Goal: Use online tool/utility: Use online tool/utility

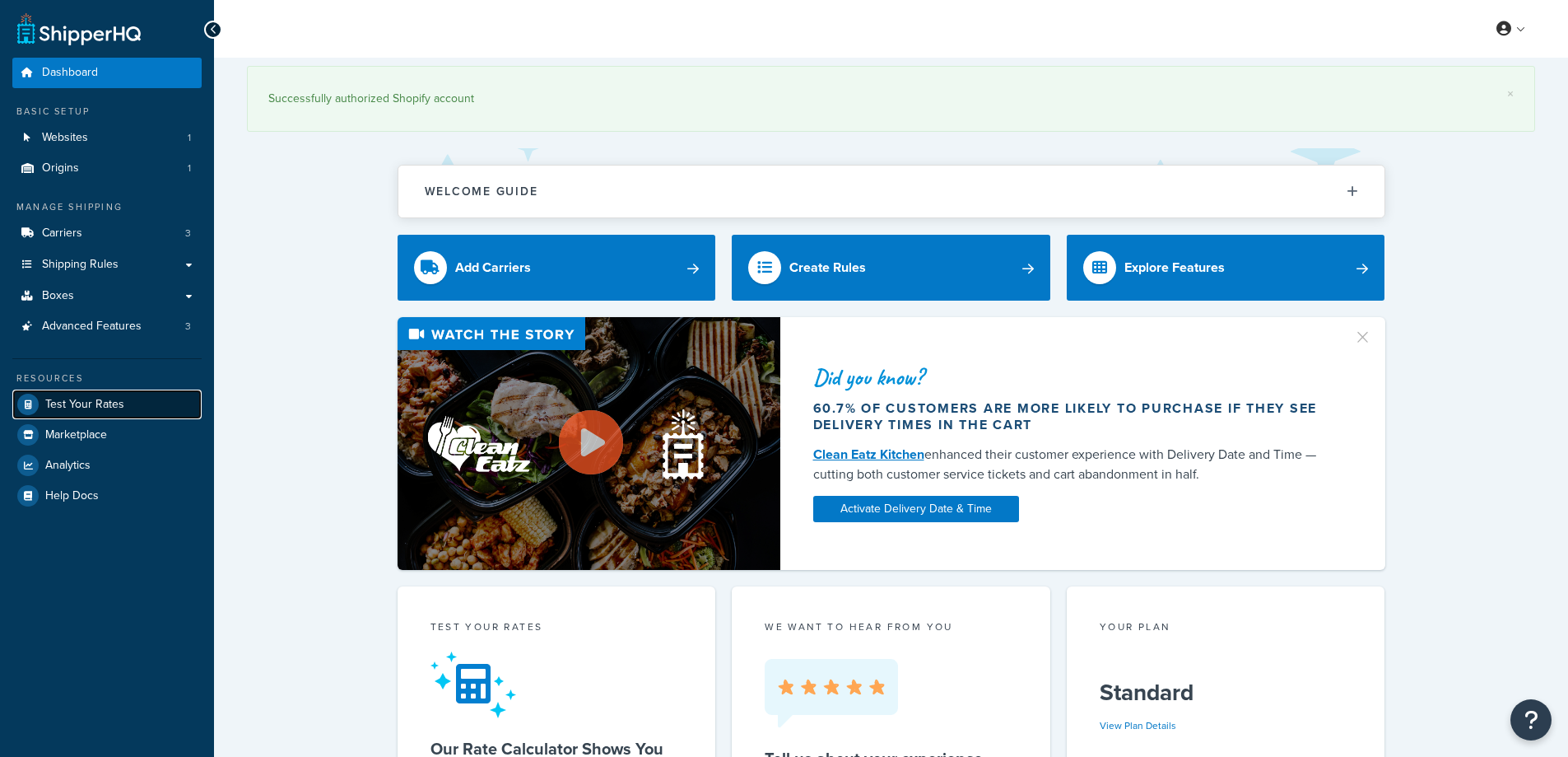
click at [105, 403] on span "Test Your Rates" at bounding box center [85, 405] width 79 height 14
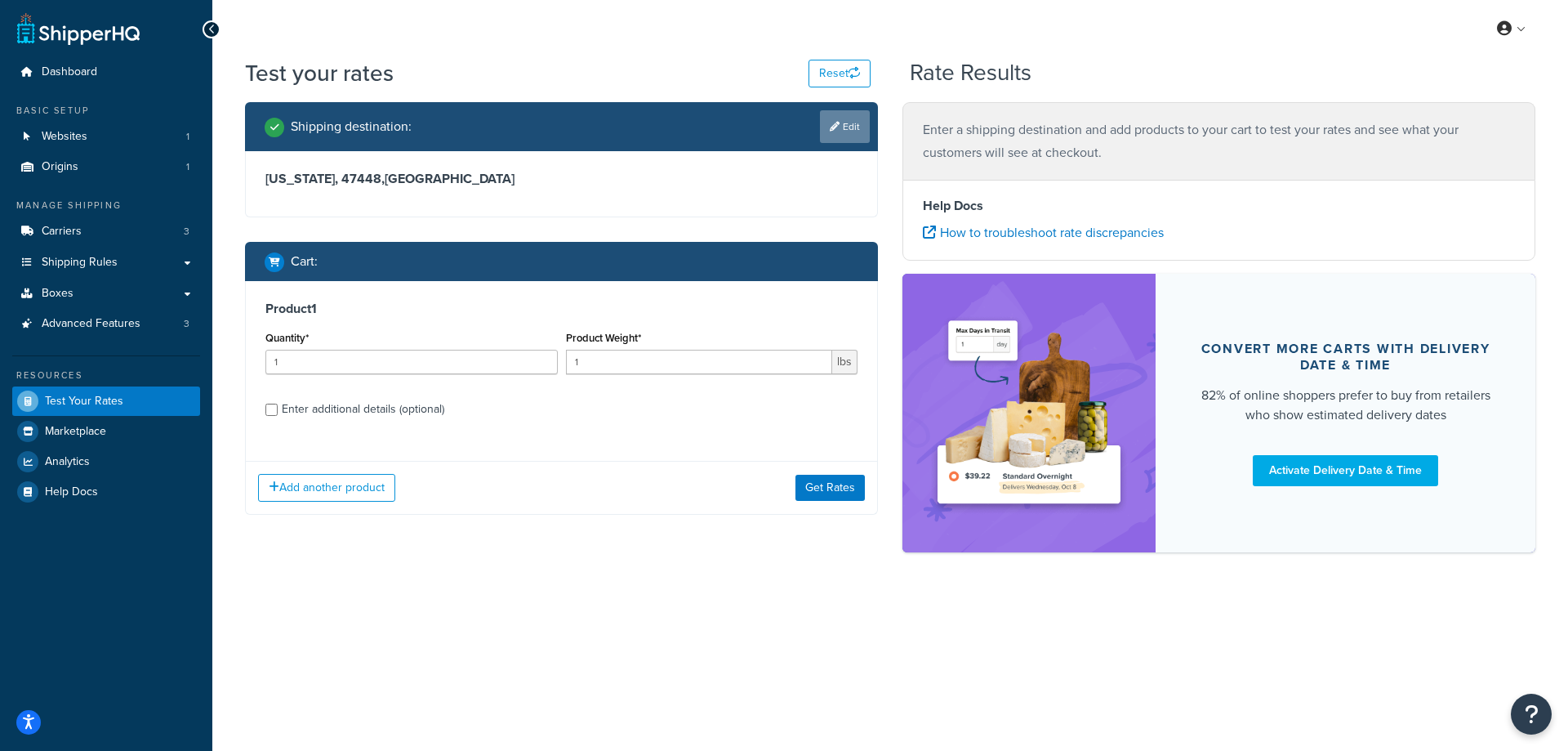
click at [854, 123] on link "Edit" at bounding box center [845, 126] width 49 height 33
select select "IN"
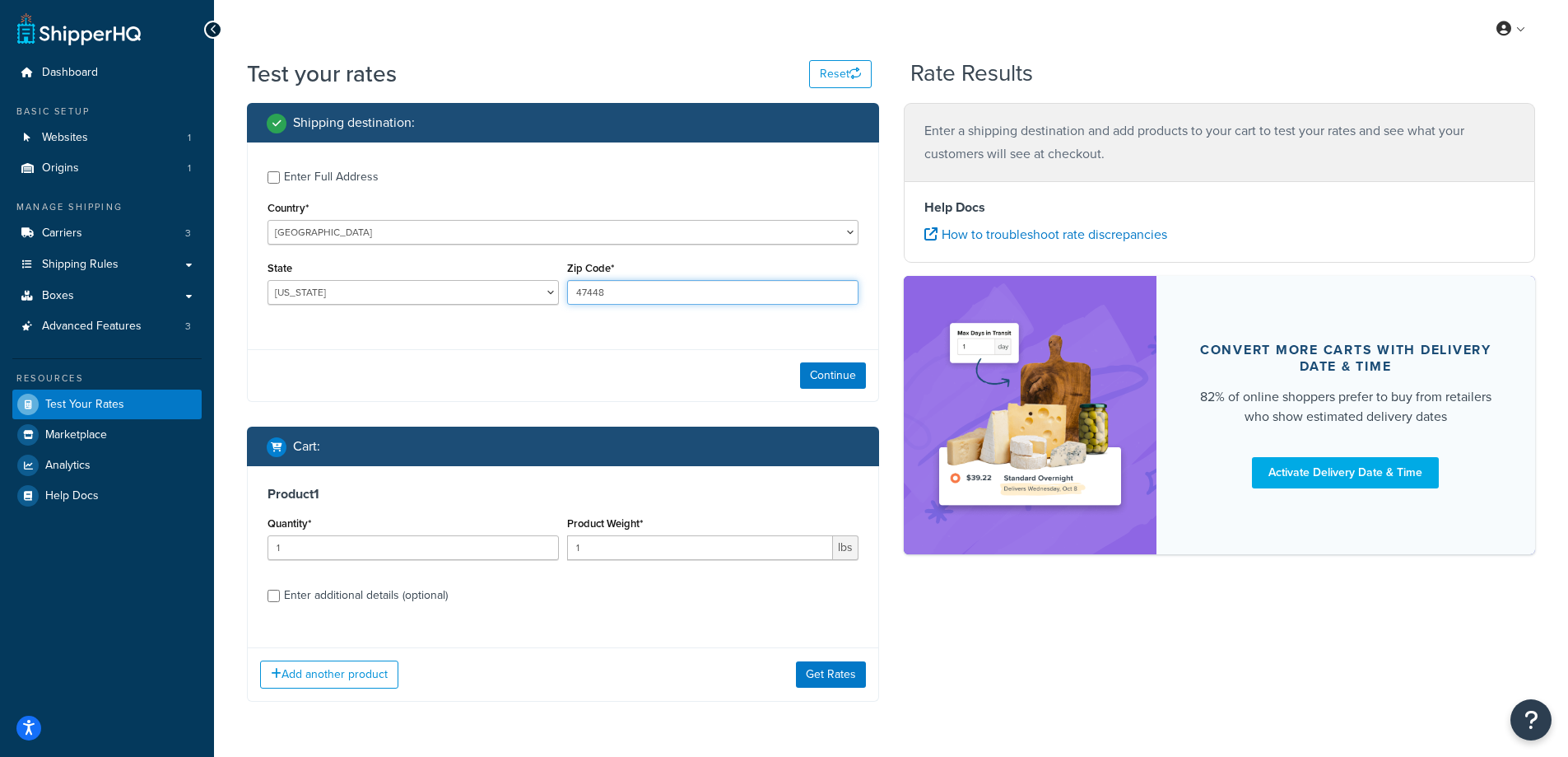
drag, startPoint x: 627, startPoint y: 291, endPoint x: 573, endPoint y: 291, distance: 54.0
click at [573, 291] on input "47448" at bounding box center [712, 292] width 291 height 25
paste input "93309"
type input "93309"
click at [502, 325] on div "Enter Full Address Country* [GEOGRAPHIC_DATA] [GEOGRAPHIC_DATA] [GEOGRAPHIC_DAT…" at bounding box center [563, 240] width 630 height 194
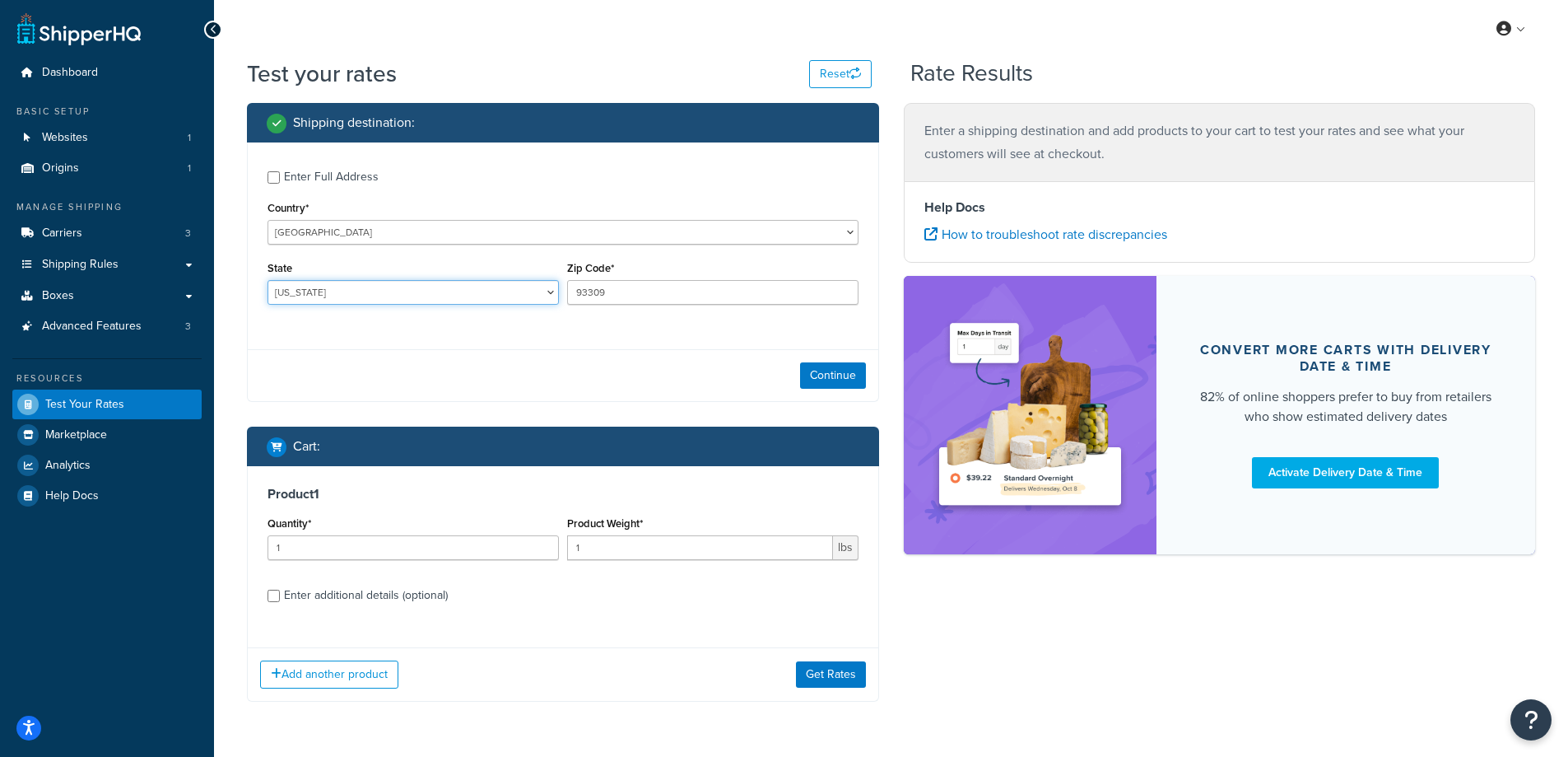
click at [348, 289] on select "[US_STATE] [US_STATE] [US_STATE] [US_STATE] [US_STATE] Armed Forces Americas Ar…" at bounding box center [412, 292] width 291 height 25
select select "CA"
click at [267, 280] on select "[US_STATE] [US_STATE] [US_STATE] [US_STATE] [US_STATE] Armed Forces Americas Ar…" at bounding box center [412, 292] width 291 height 25
click at [816, 377] on button "Continue" at bounding box center [833, 376] width 66 height 27
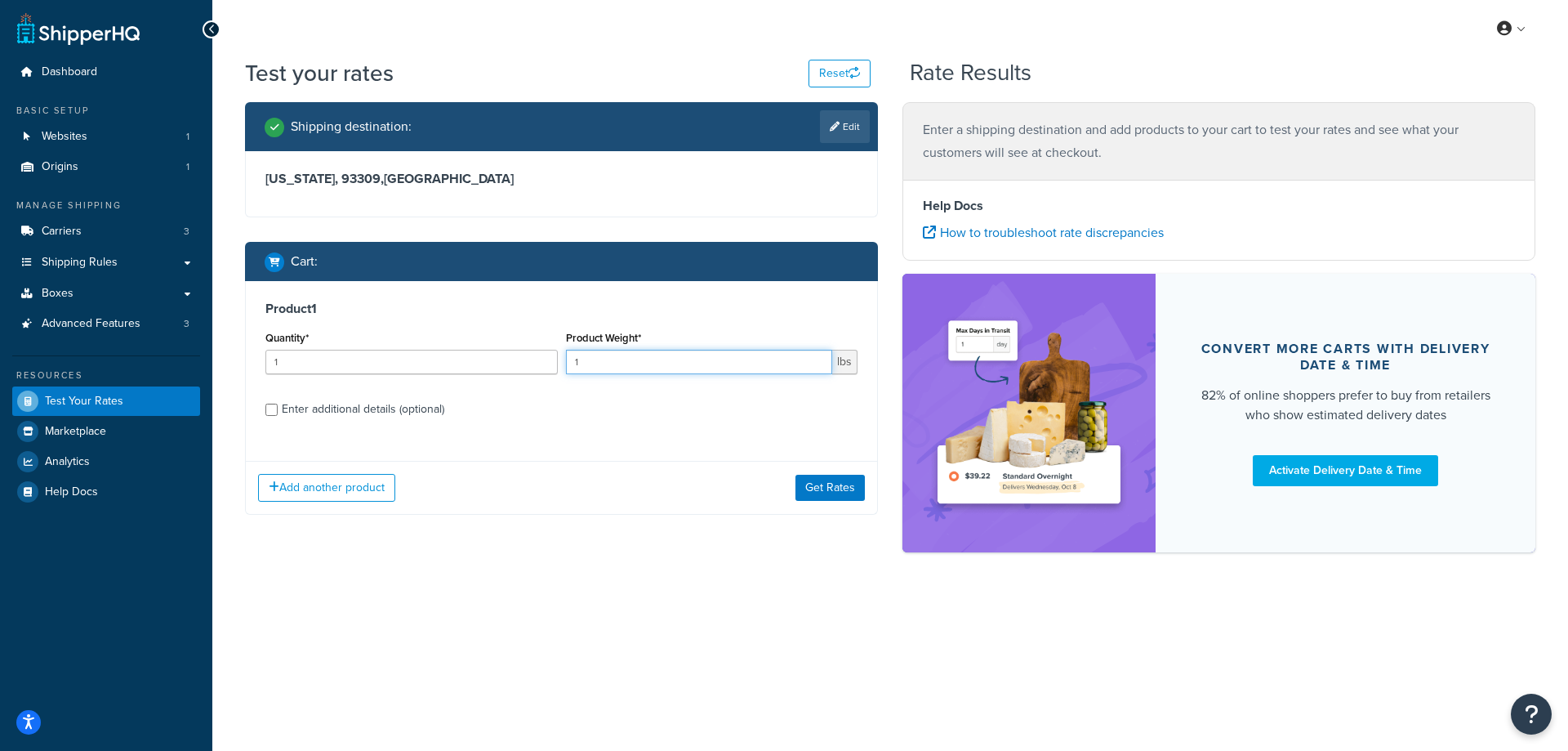
drag, startPoint x: 601, startPoint y: 361, endPoint x: 550, endPoint y: 360, distance: 51.0
click at [550, 360] on div "Quantity* 1 Product Weight* 1 lbs" at bounding box center [562, 356] width 601 height 59
paste input "0.30"
type input "0.30"
click at [448, 370] on input "1" at bounding box center [411, 362] width 292 height 25
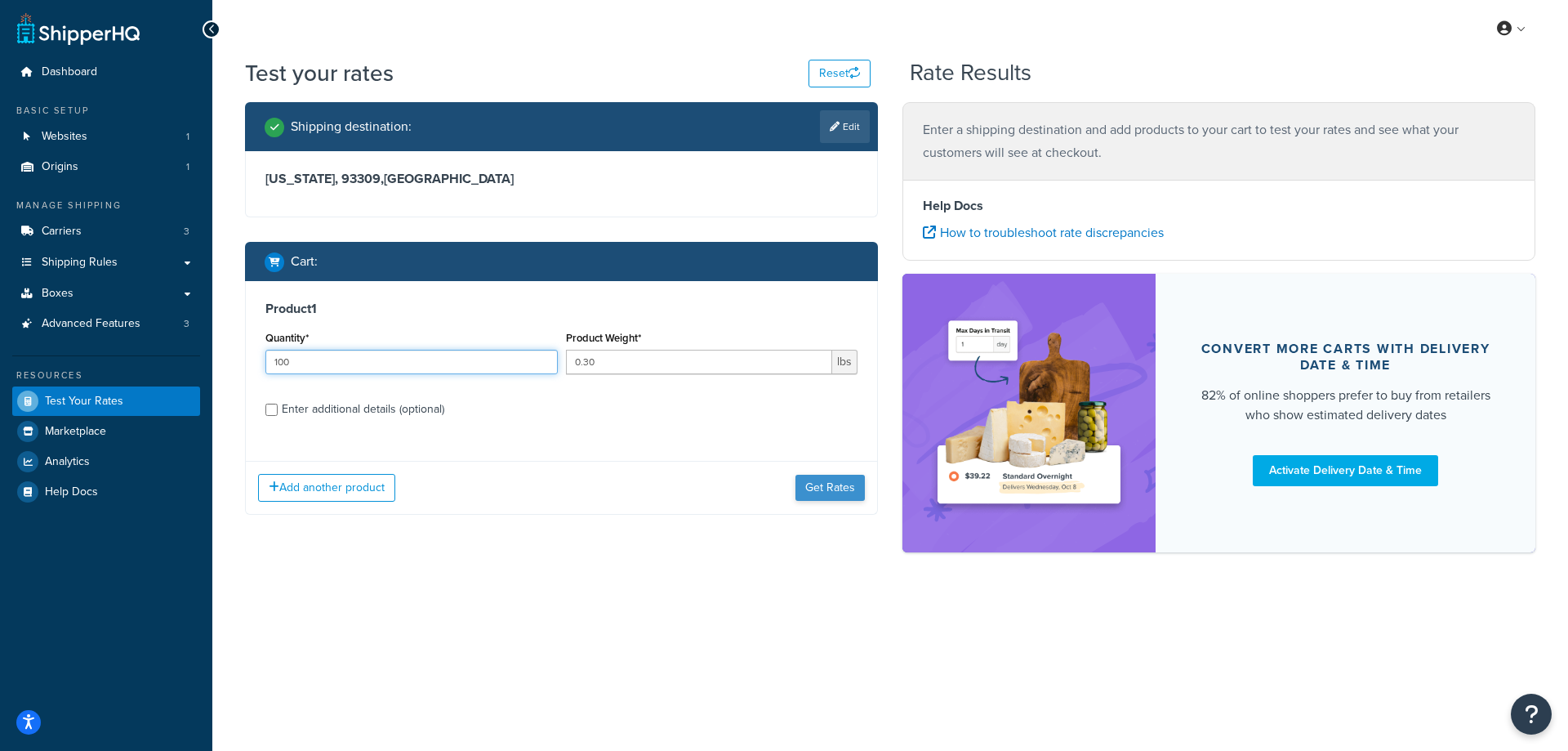
type input "100"
click at [852, 485] on button "Get Rates" at bounding box center [830, 488] width 70 height 27
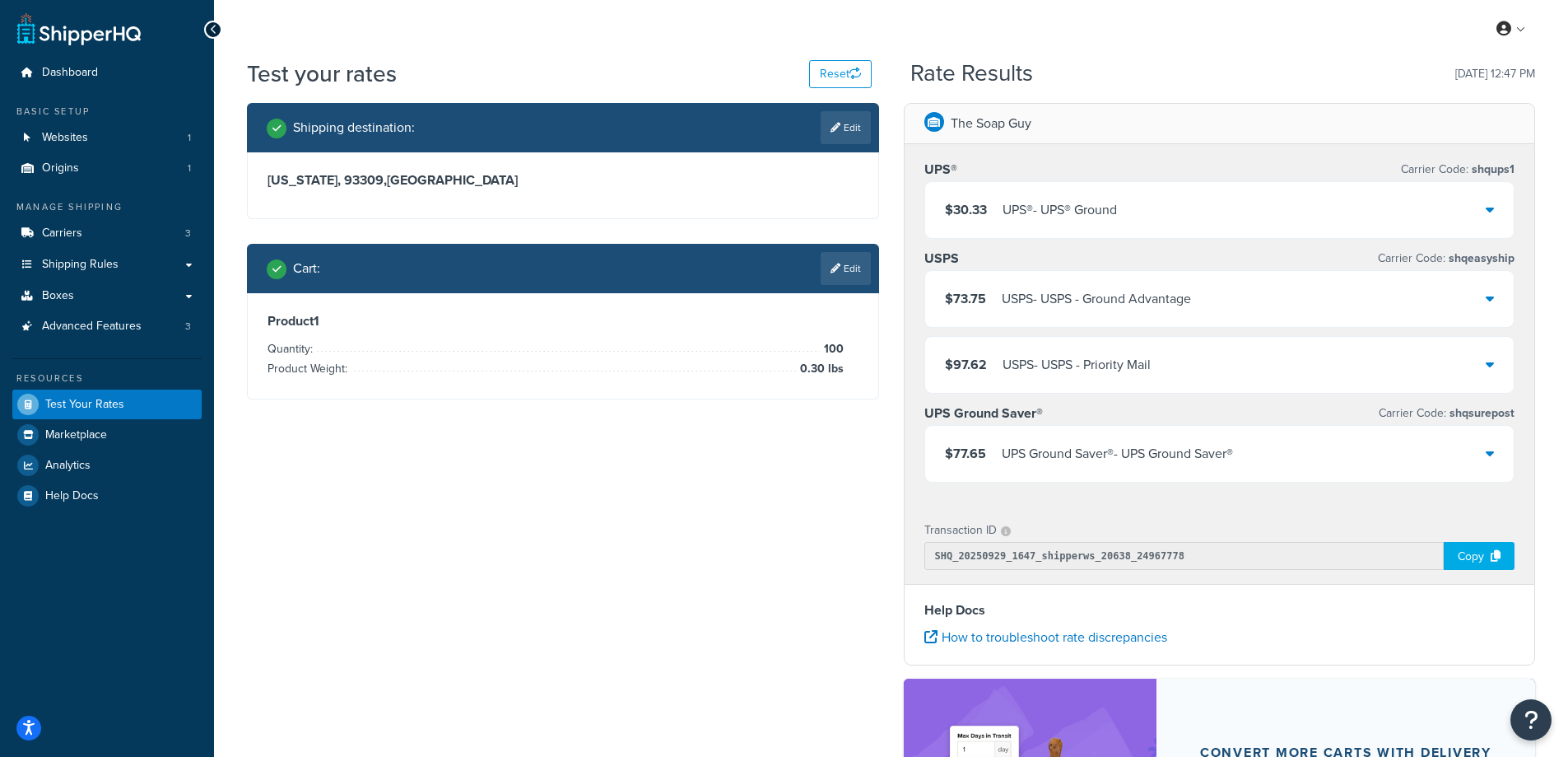
click at [1076, 219] on div "UPS® - UPS® Ground" at bounding box center [1060, 210] width 115 height 23
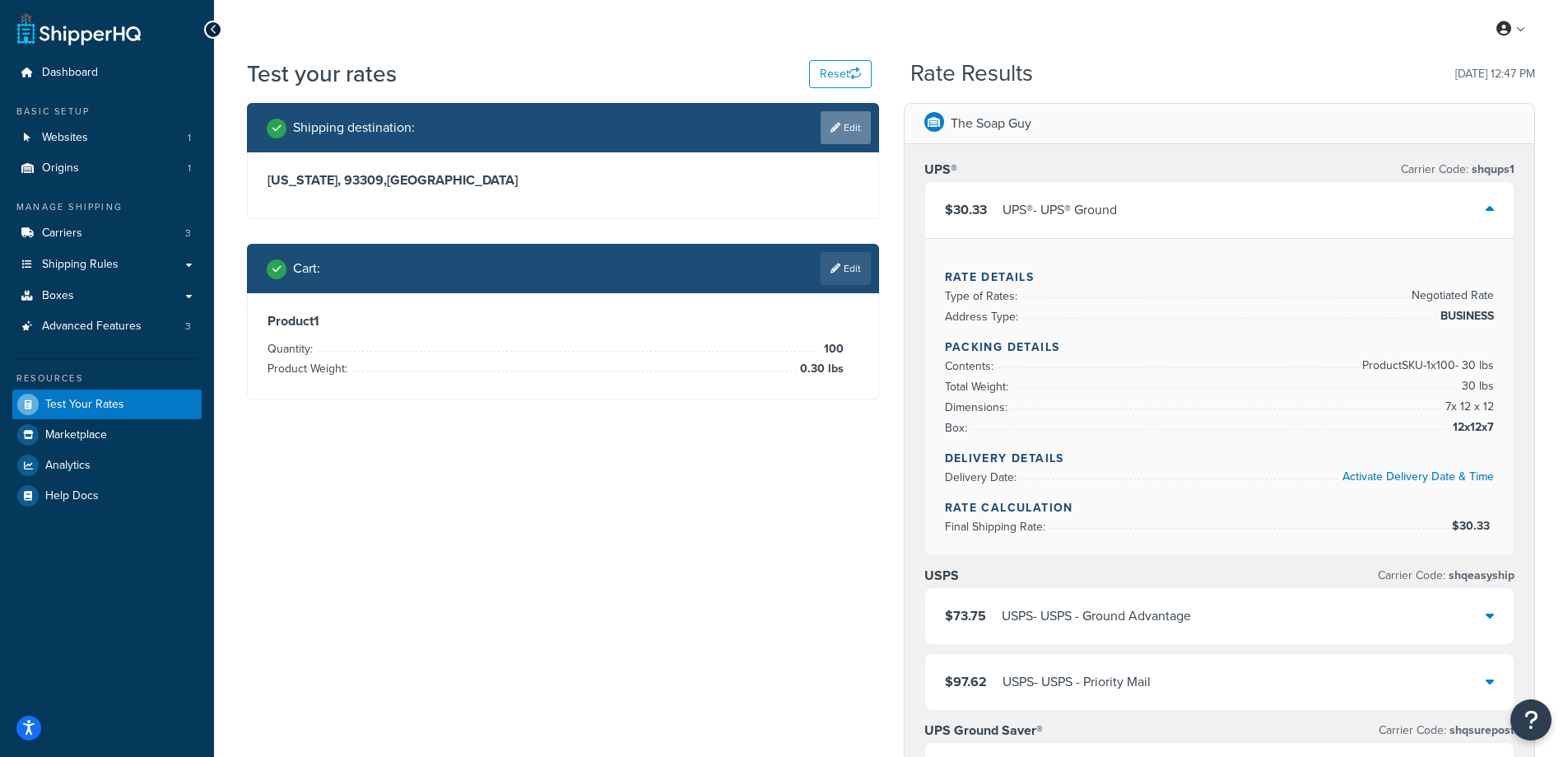
click at [843, 126] on link "Edit" at bounding box center [846, 127] width 50 height 33
select select "CA"
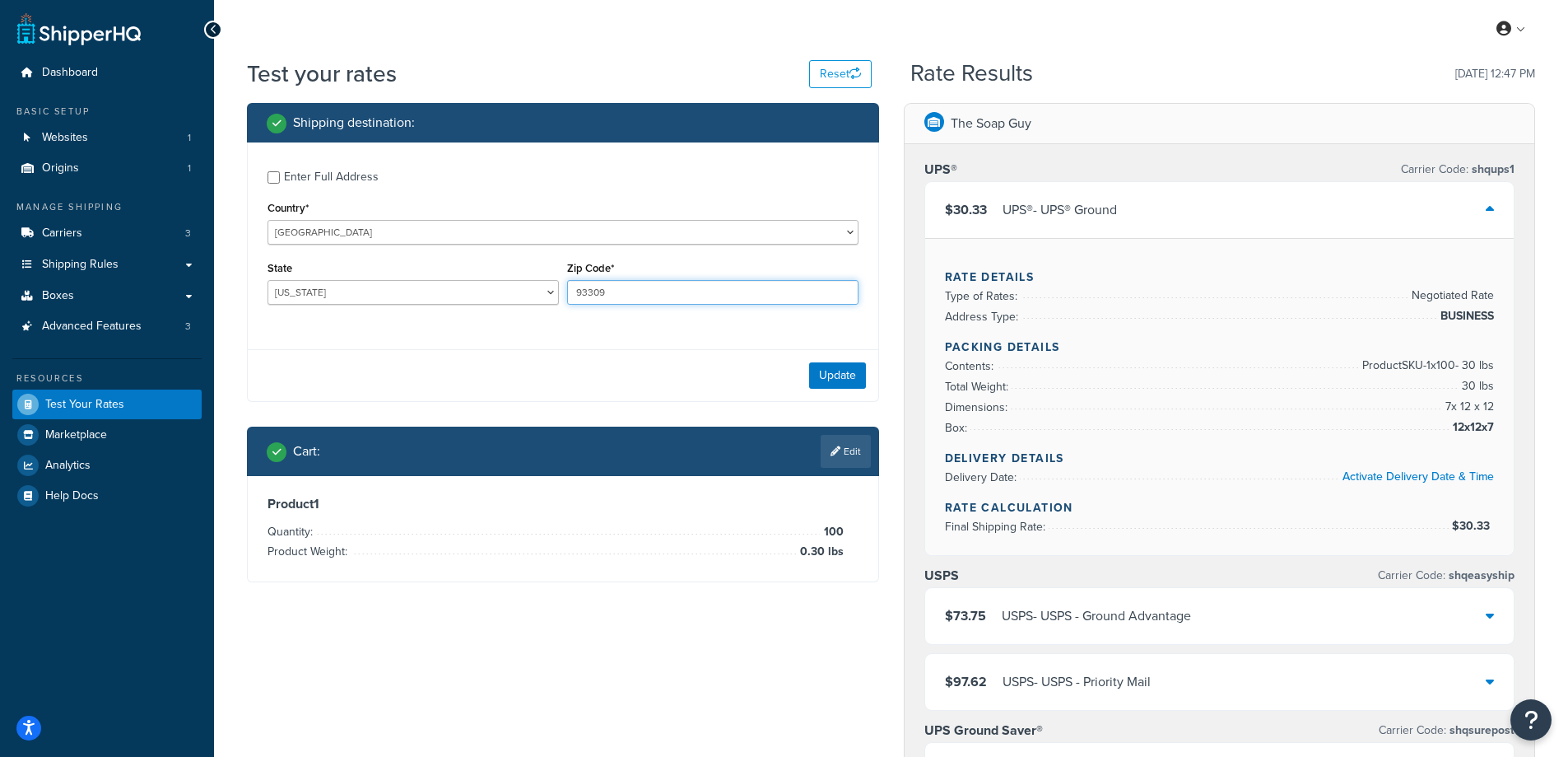
drag, startPoint x: 613, startPoint y: 294, endPoint x: 570, endPoint y: 296, distance: 43.0
click at [570, 296] on input "93309" at bounding box center [712, 292] width 291 height 25
paste input "54904"
type input "54904"
click at [480, 323] on div "Enter Full Address Country* United States United Kingdom Afghanistan Åland Isla…" at bounding box center [563, 240] width 630 height 194
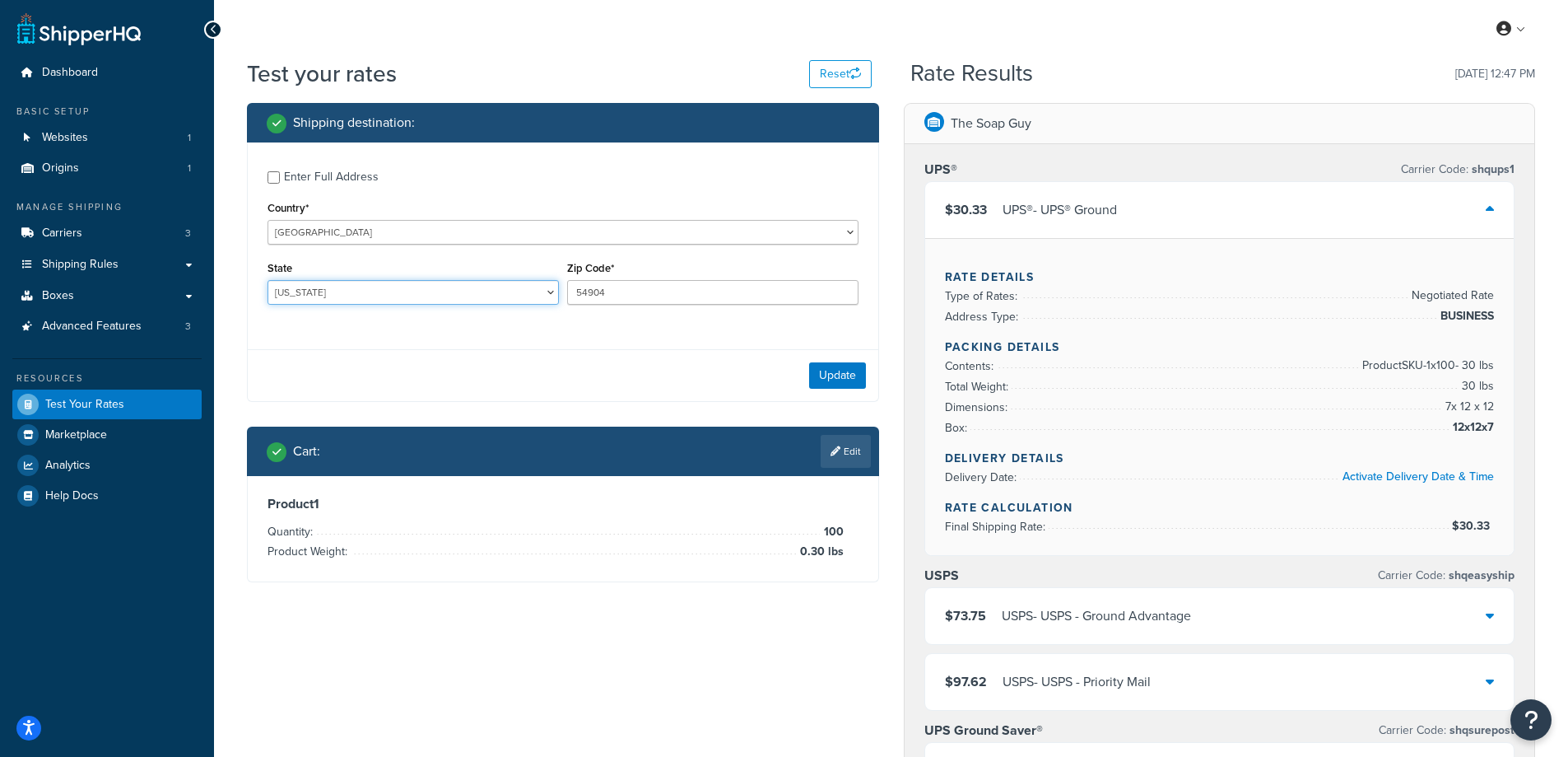
click at [292, 293] on select "Alabama Alaska American Samoa Arizona Arkansas Armed Forces Americas Armed Forc…" at bounding box center [412, 292] width 291 height 25
select select "WI"
click at [267, 280] on select "Alabama Alaska American Samoa Arizona Arkansas Armed Forces Americas Armed Forc…" at bounding box center [412, 292] width 291 height 25
click at [235, 644] on div "Shipping destination : Enter Full Address Country* United States United Kingdom…" at bounding box center [891, 696] width 1313 height 1187
click at [841, 374] on button "Update" at bounding box center [838, 376] width 57 height 27
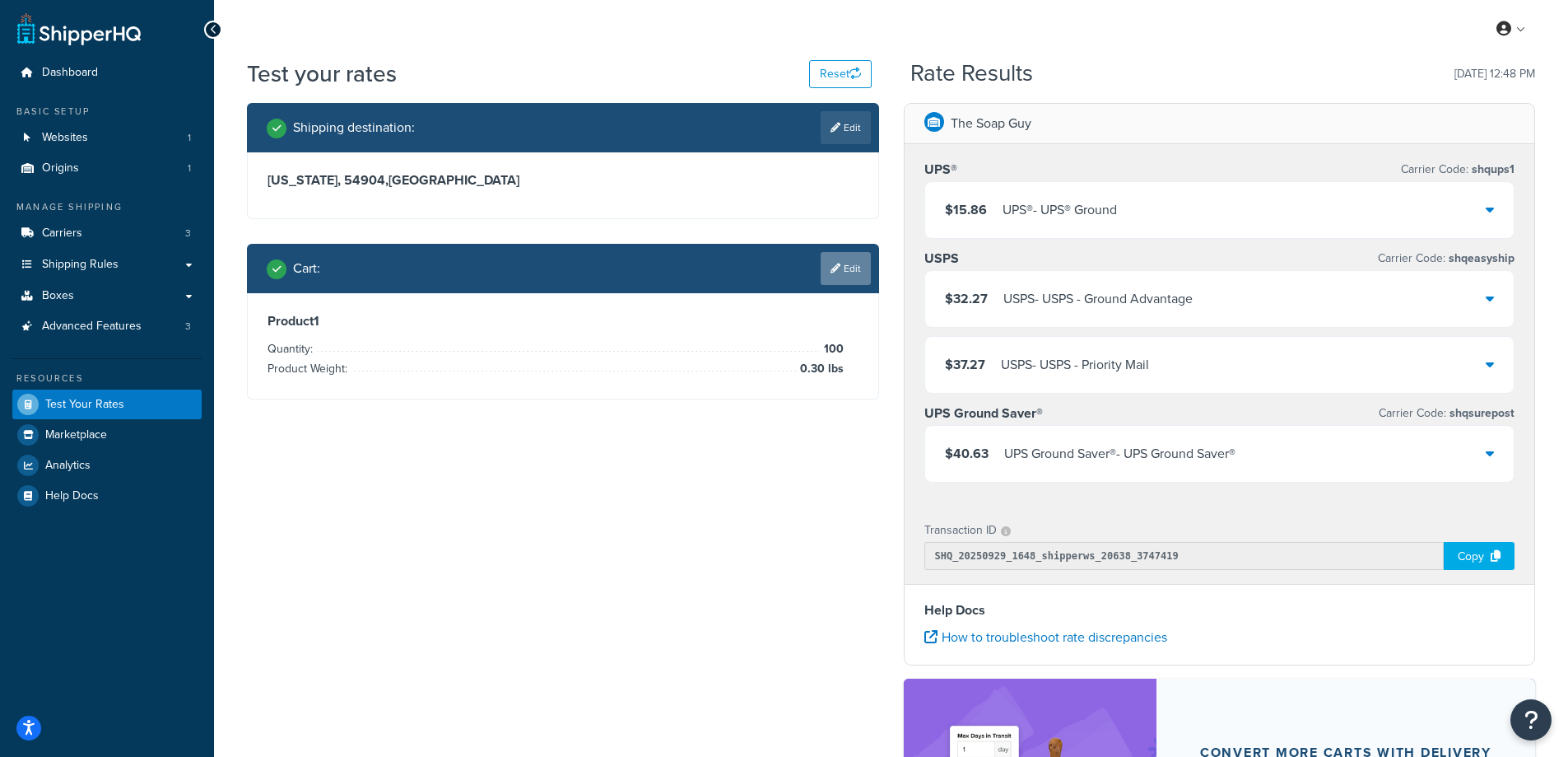
click at [855, 268] on link "Edit" at bounding box center [846, 268] width 50 height 33
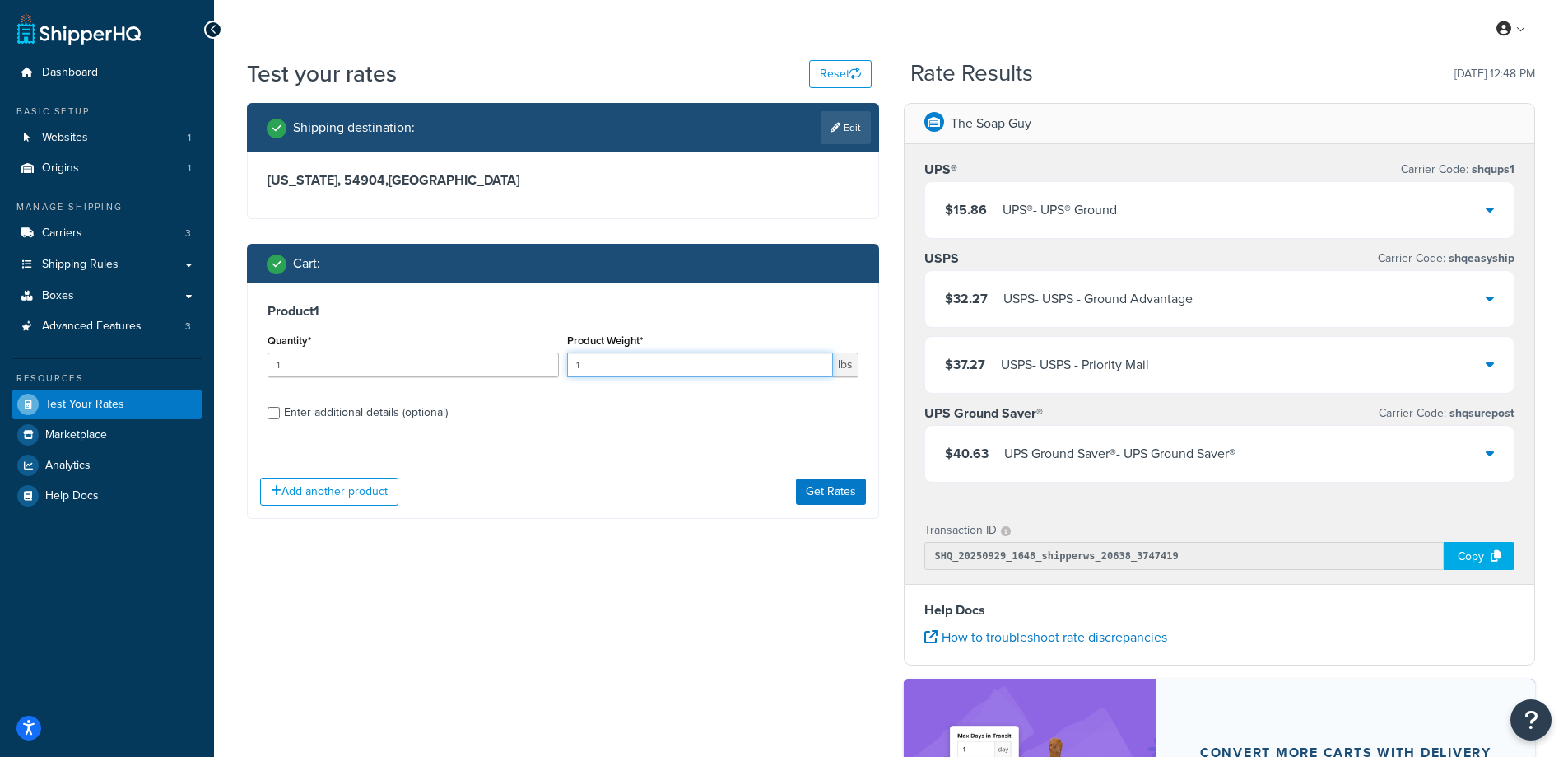
drag, startPoint x: 623, startPoint y: 365, endPoint x: 559, endPoint y: 366, distance: 64.0
click at [559, 366] on div "Quantity* 1 Product Weight* 1 lbs" at bounding box center [563, 359] width 599 height 60
paste input "0.77"
type input "0.77"
click at [429, 371] on input "1" at bounding box center [412, 365] width 291 height 25
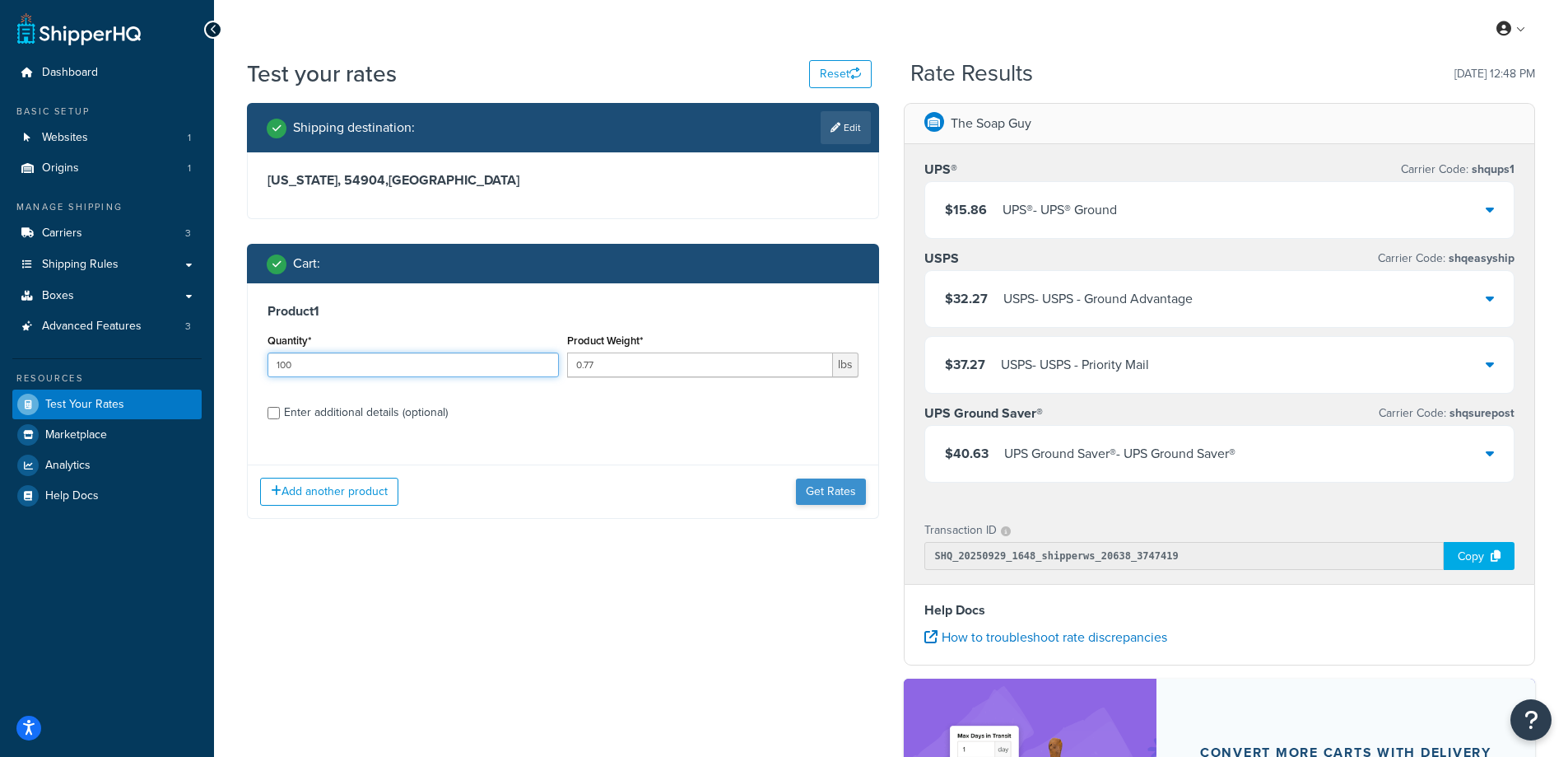
type input "100"
click at [830, 498] on button "Get Rates" at bounding box center [831, 492] width 70 height 27
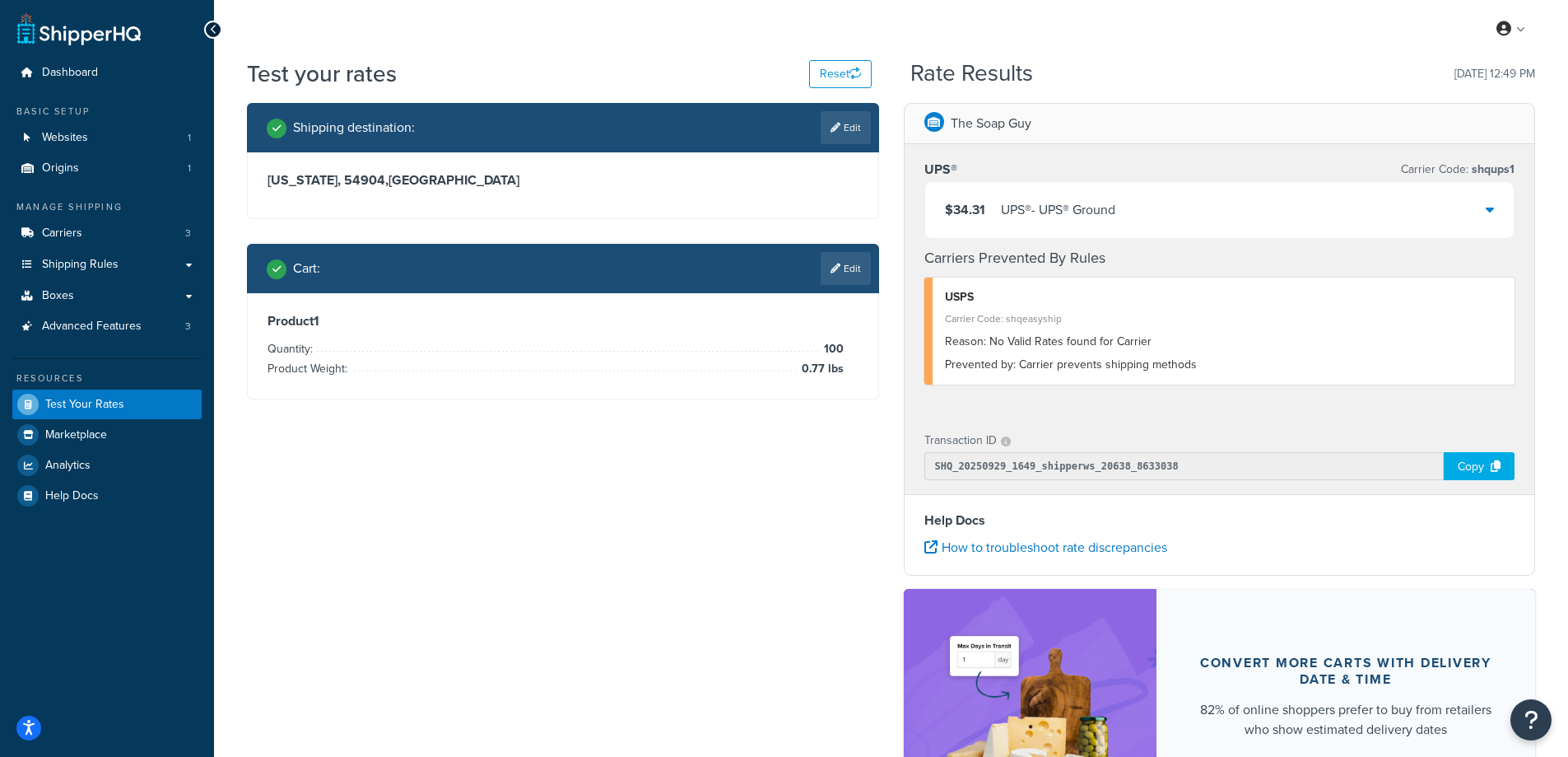
click at [1034, 201] on div "UPS® - UPS® Ground" at bounding box center [1058, 210] width 115 height 23
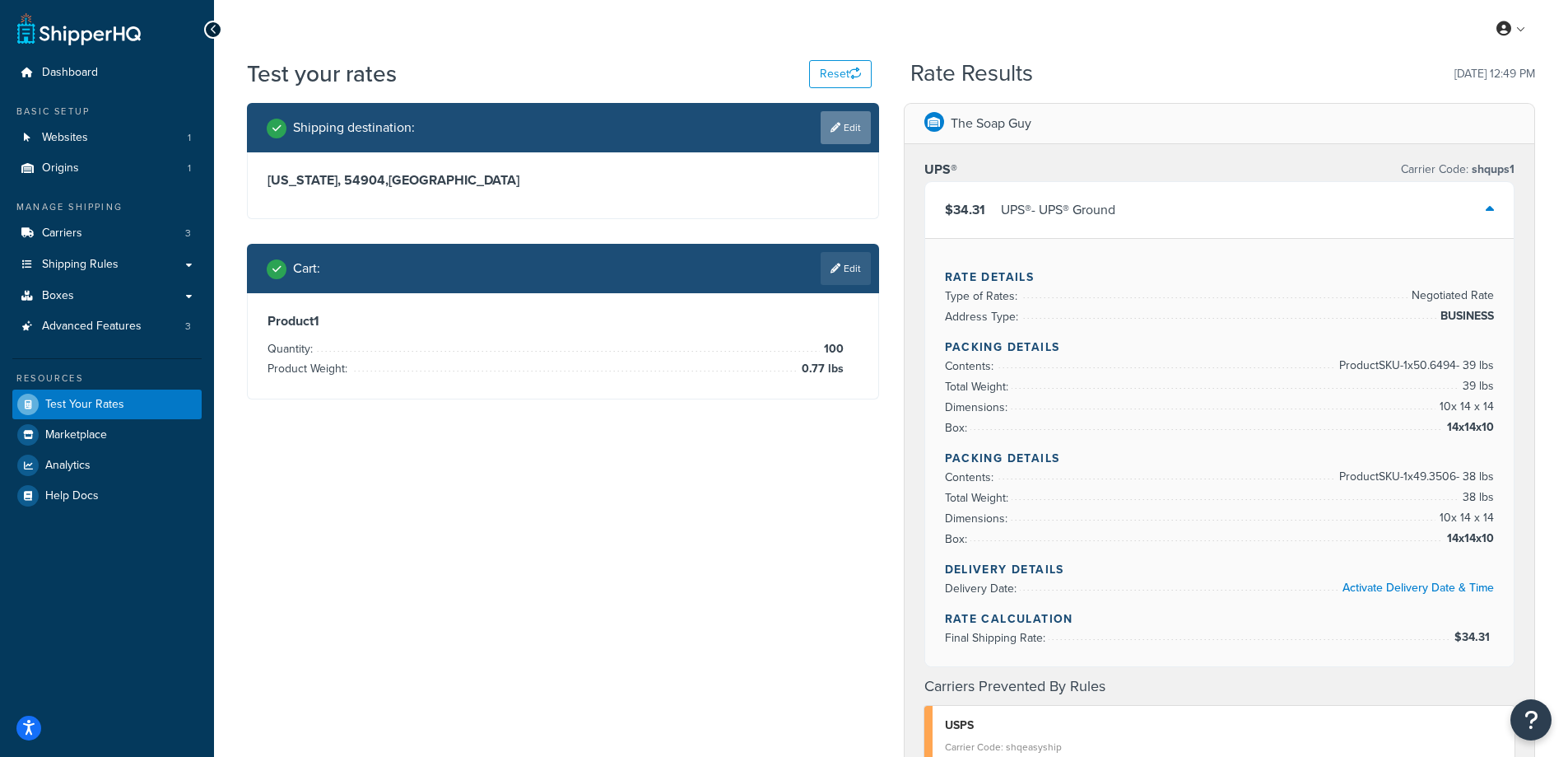
click at [857, 124] on link "Edit" at bounding box center [846, 127] width 50 height 33
select select "WI"
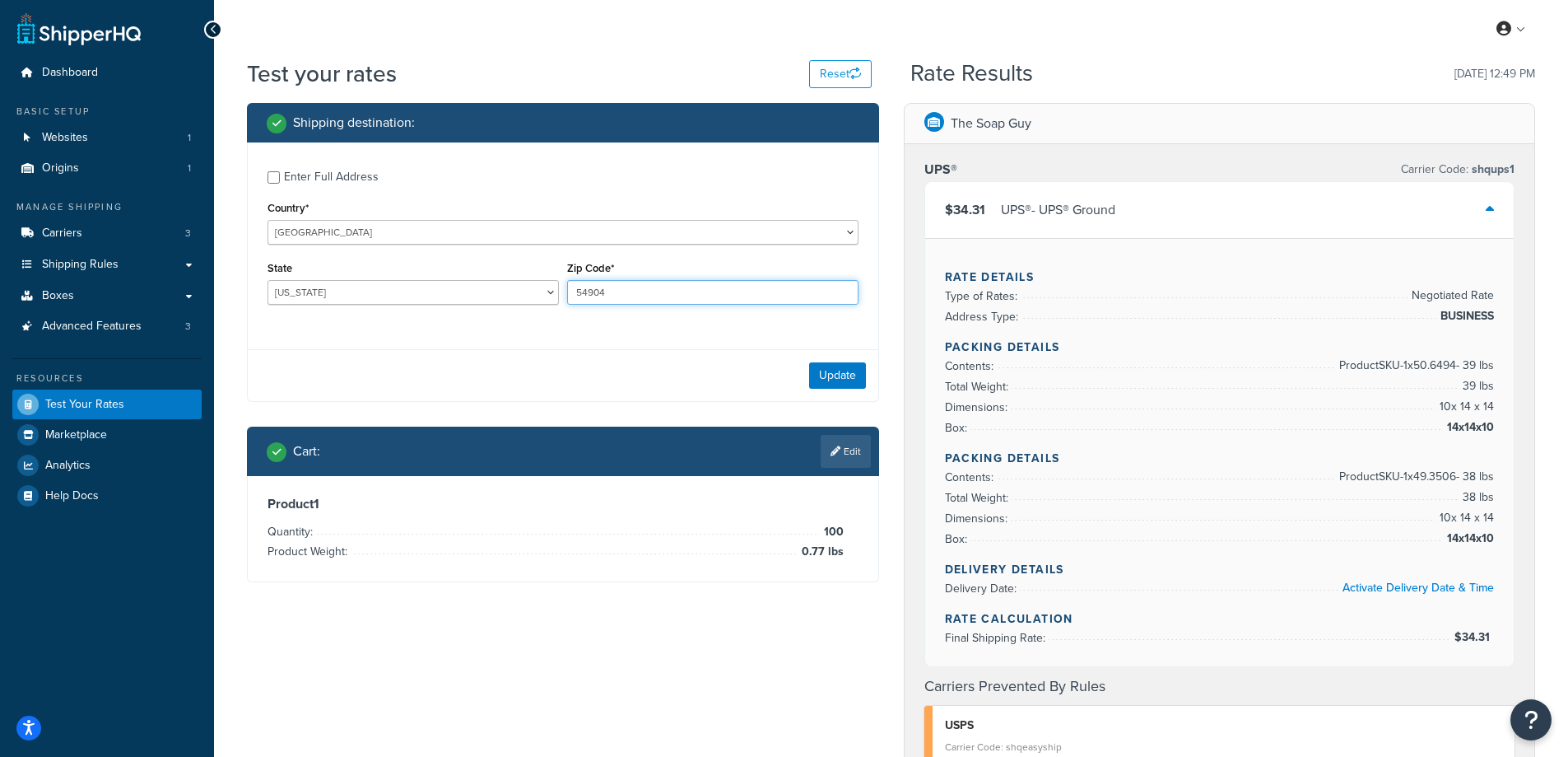
drag, startPoint x: 620, startPoint y: 289, endPoint x: 534, endPoint y: 289, distance: 86.0
click at [534, 289] on div "State Alabama Alaska American Samoa Arizona Arkansas Armed Forces Americas Arme…" at bounding box center [563, 286] width 599 height 60
paste input "94109"
type input "94109"
click at [483, 322] on div "Enter Full Address Country* United States United Kingdom Afghanistan Åland Isla…" at bounding box center [563, 240] width 630 height 194
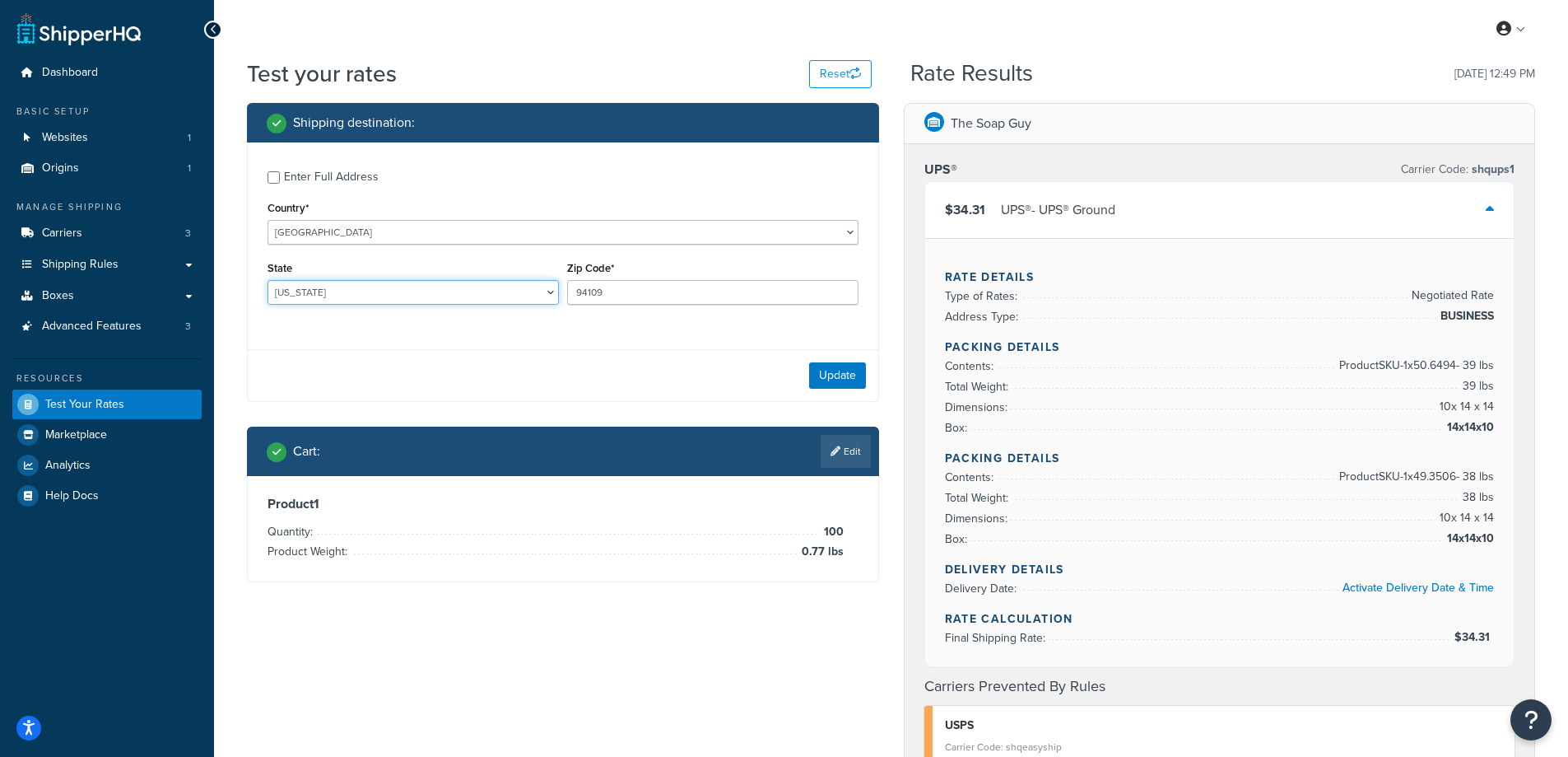
click at [363, 292] on select "Alabama Alaska American Samoa Arizona Arkansas Armed Forces Americas Armed Forc…" at bounding box center [412, 292] width 291 height 25
select select "CA"
click at [267, 280] on select "Alabama Alaska American Samoa Arizona Arkansas Armed Forces Americas Armed Forc…" at bounding box center [412, 292] width 291 height 25
click at [229, 318] on div "Test your rates Reset Rate Results 09/29/2025, 12:49 PM Shipping destination : …" at bounding box center [890, 705] width 1354 height 1295
click at [825, 370] on button "Update" at bounding box center [838, 376] width 57 height 27
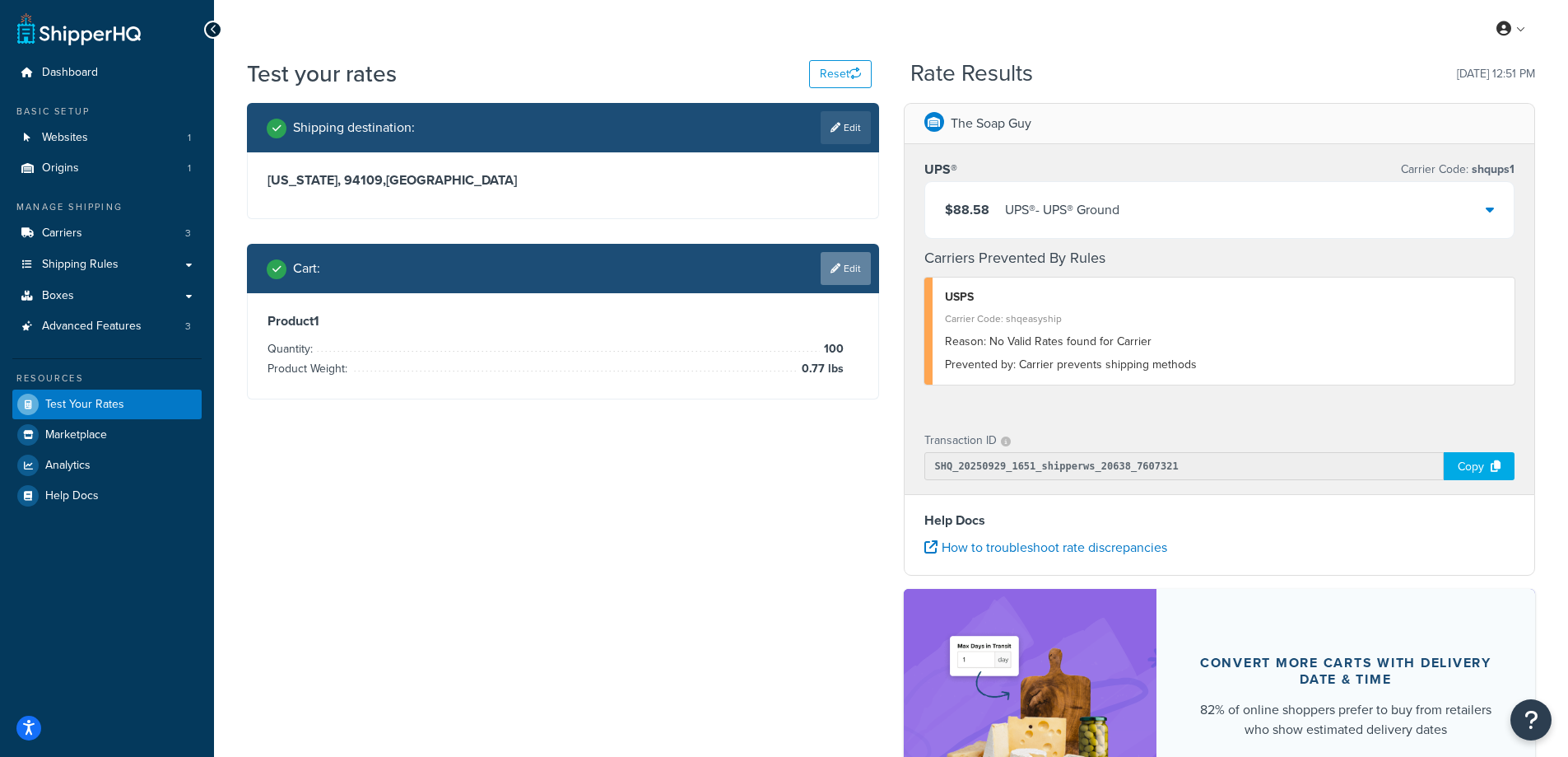
click at [850, 266] on link "Edit" at bounding box center [846, 268] width 50 height 33
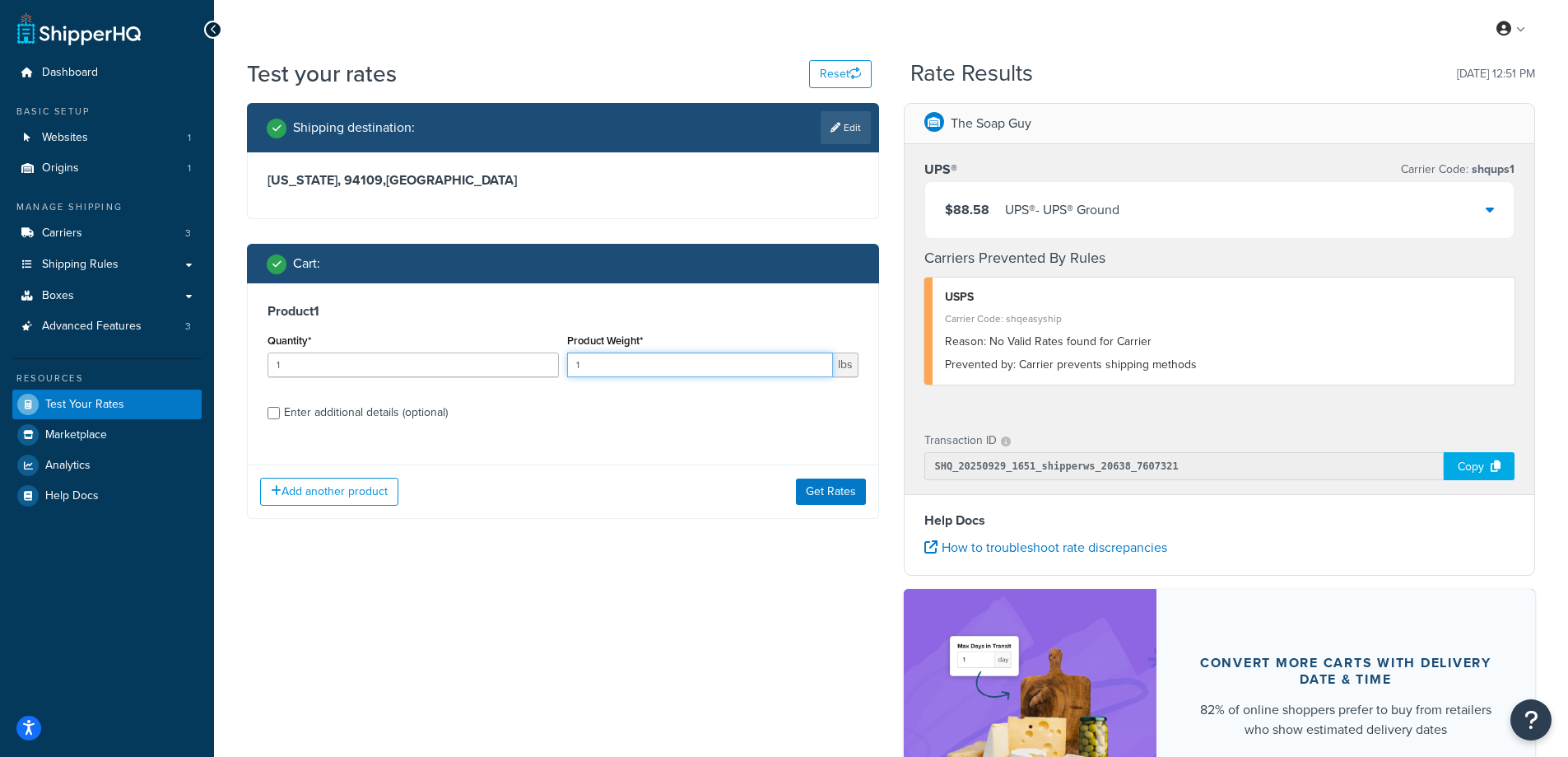
drag, startPoint x: 602, startPoint y: 366, endPoint x: 542, endPoint y: 366, distance: 60.0
click at [542, 366] on div "Quantity* 1 Product Weight* 1 lbs" at bounding box center [563, 359] width 599 height 60
paste input "2.07"
type input "2.07"
click at [481, 403] on label "Enter additional details (optional)" at bounding box center [571, 411] width 574 height 27
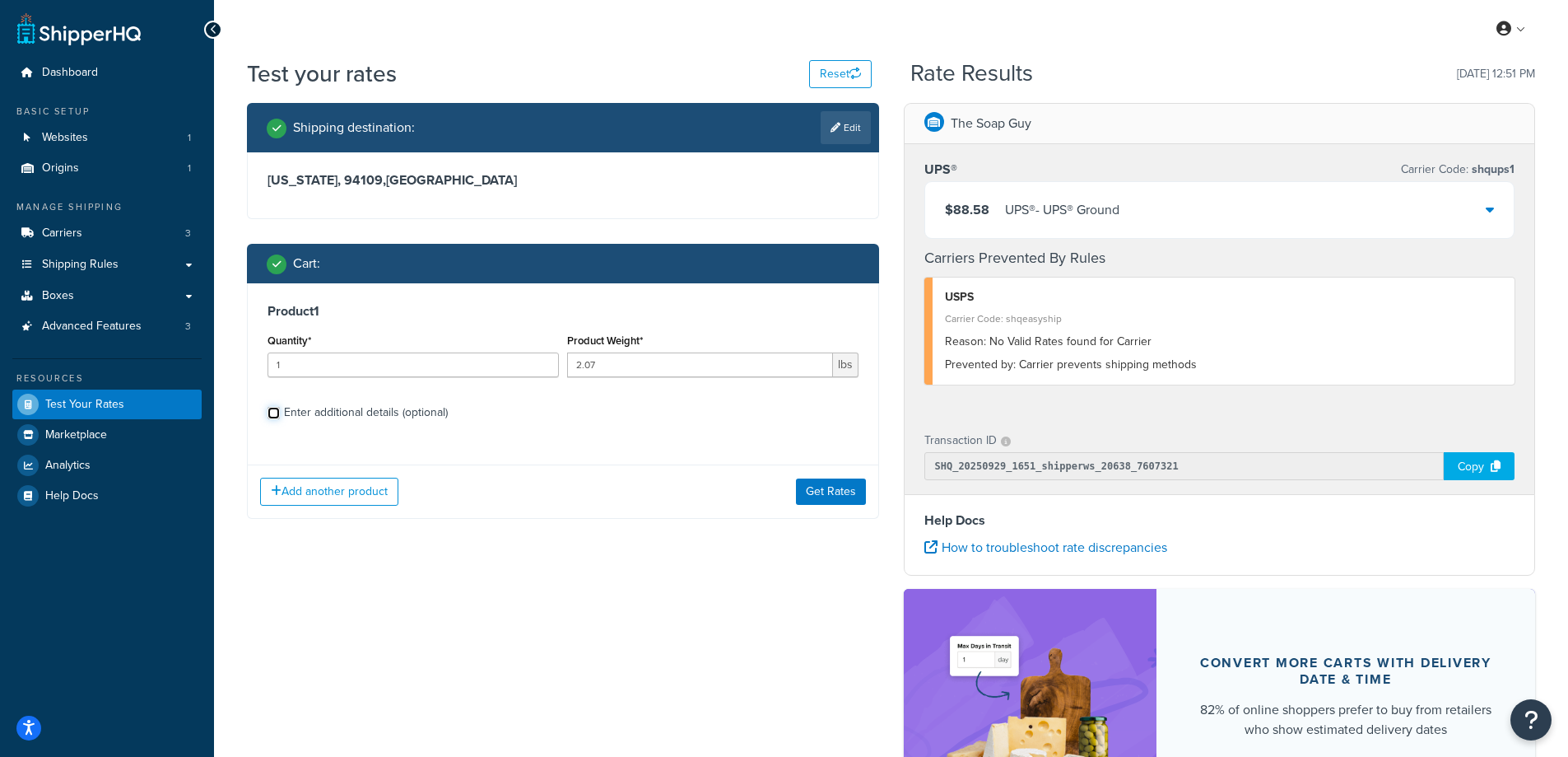
click at [280, 407] on input "Enter additional details (optional)" at bounding box center [273, 413] width 12 height 12
checkbox input "true"
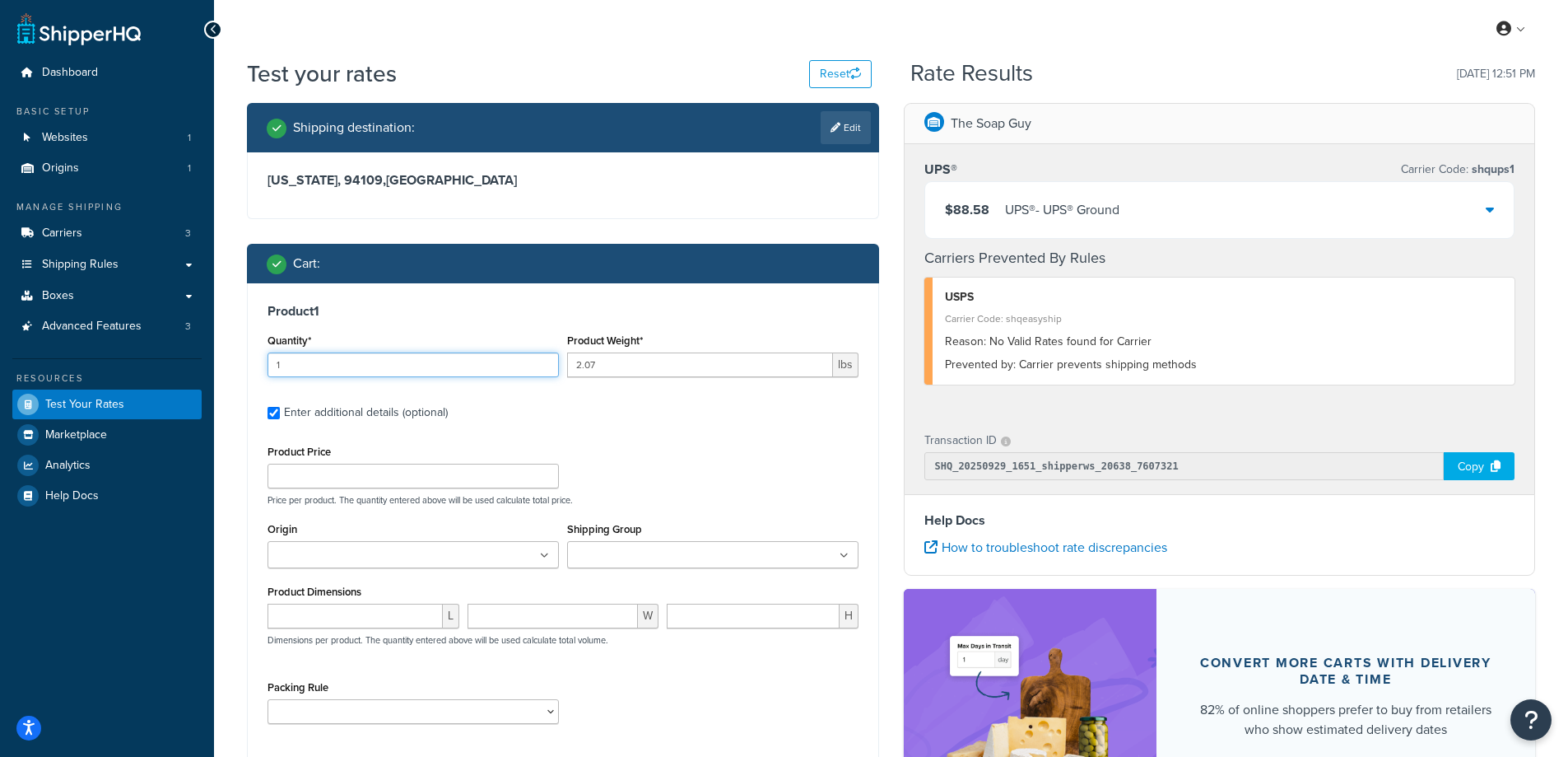
click at [287, 365] on input "1" at bounding box center [412, 365] width 291 height 25
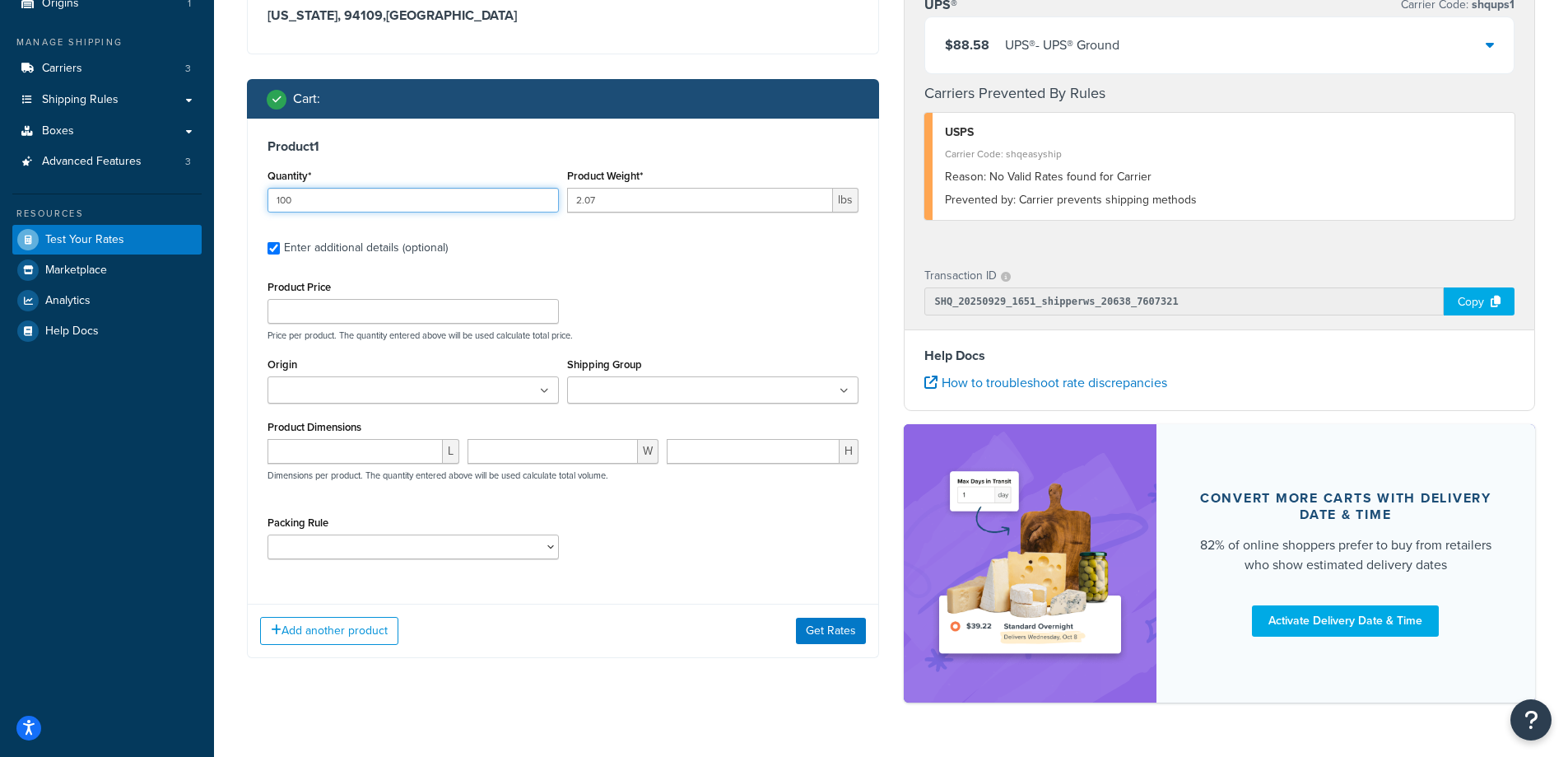
scroll to position [209, 0]
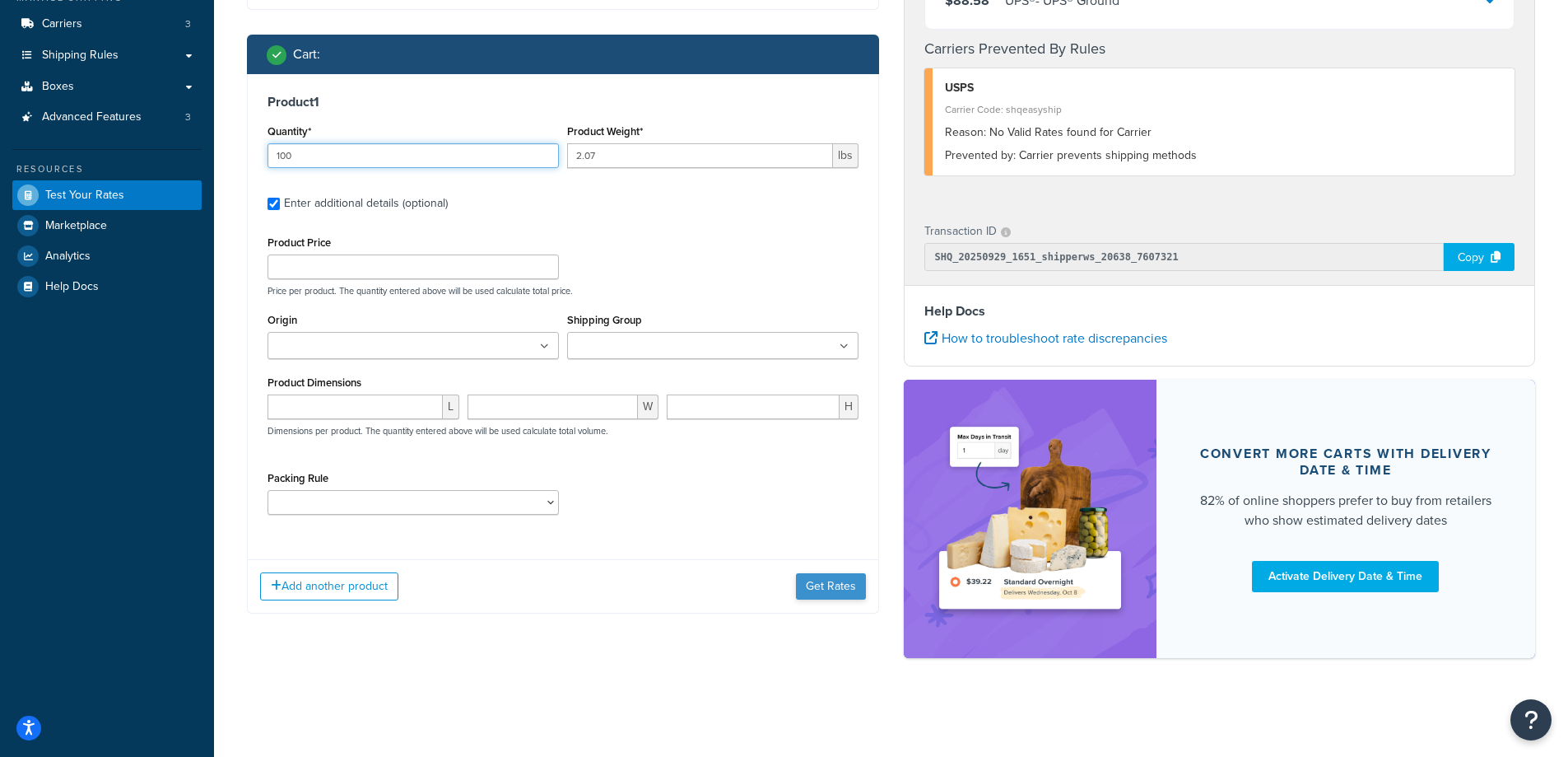
type input "100"
click at [833, 583] on button "Get Rates" at bounding box center [831, 587] width 70 height 27
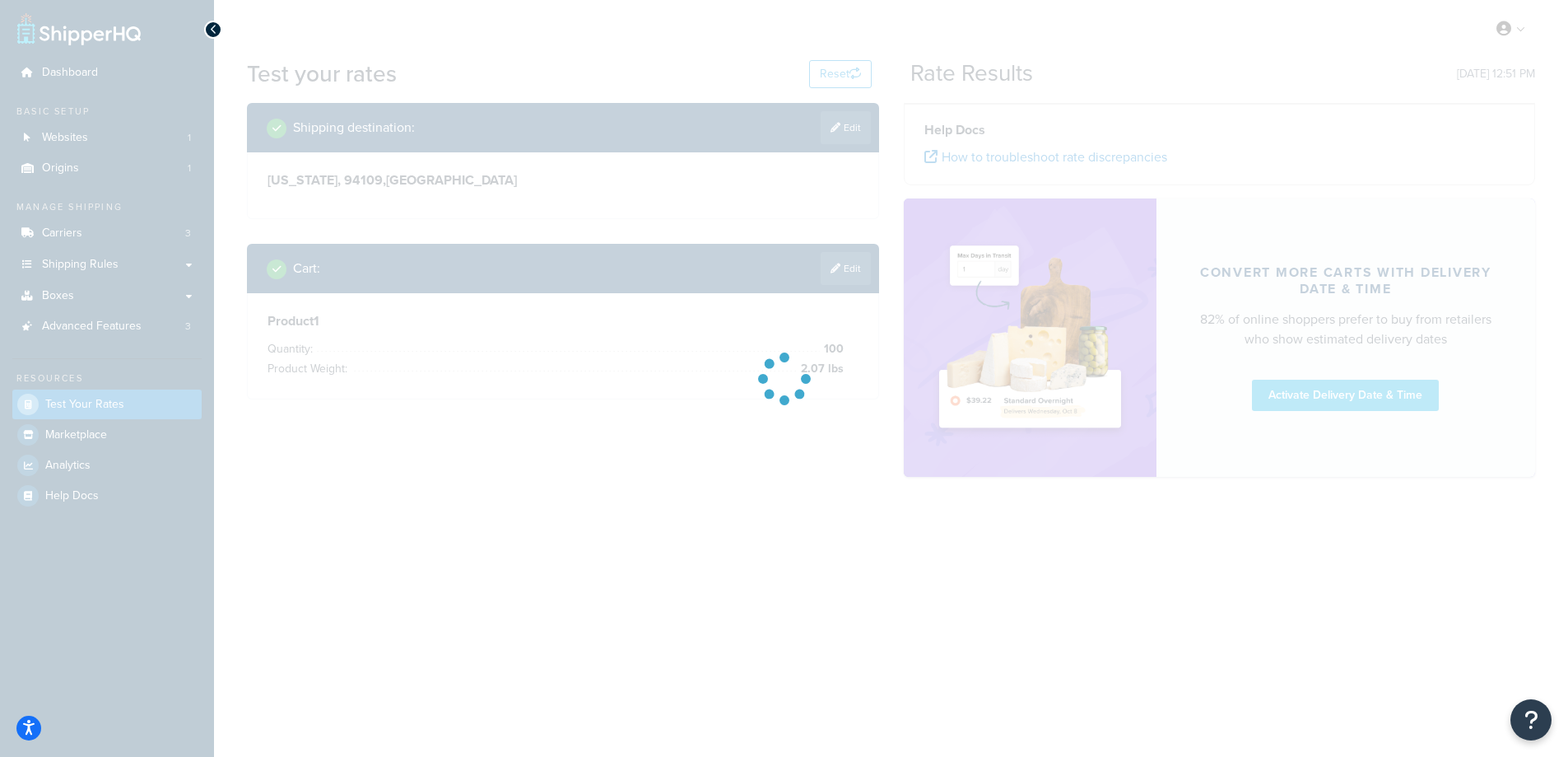
scroll to position [0, 0]
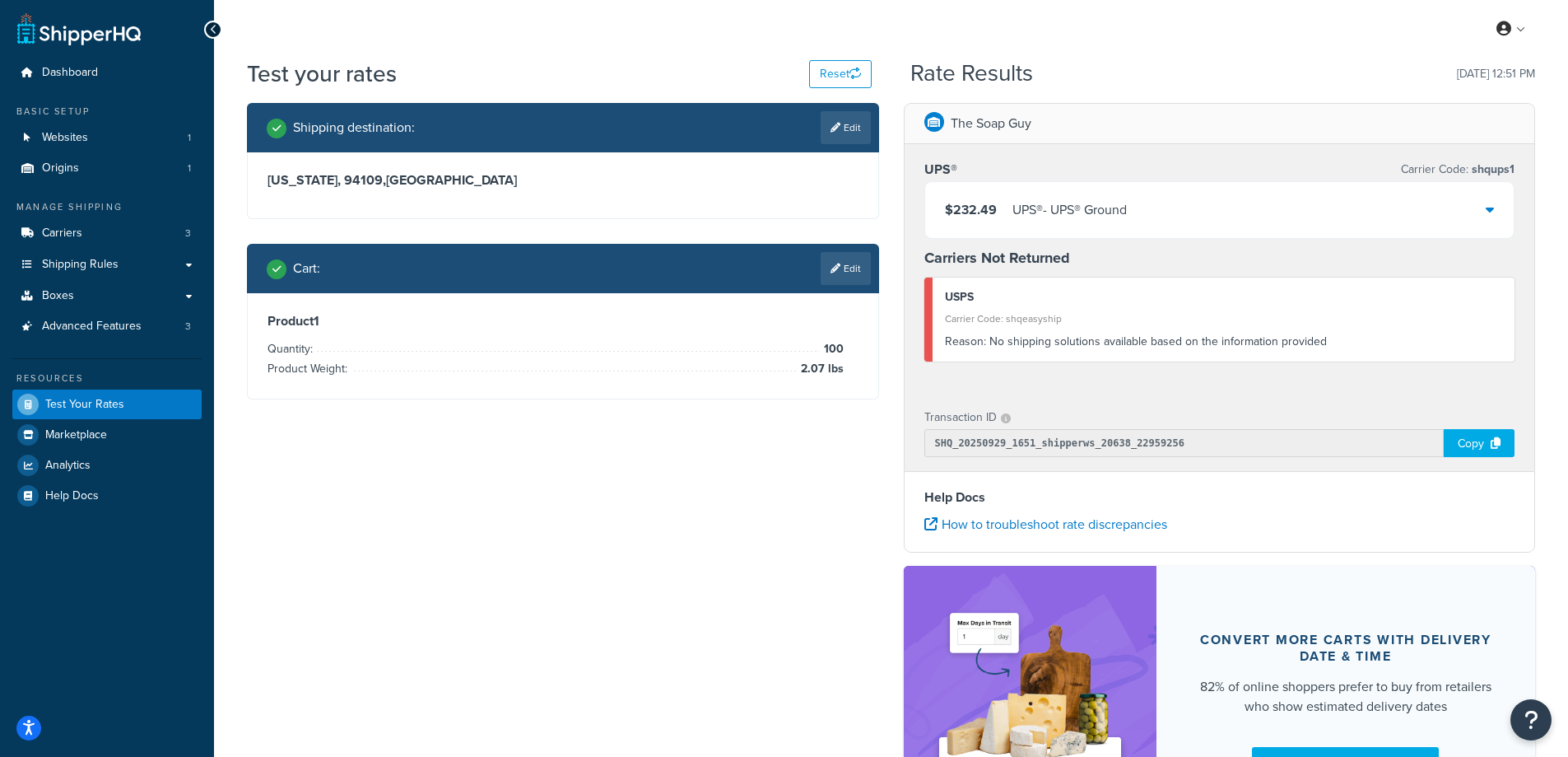
click at [1038, 216] on div "UPS® - UPS® Ground" at bounding box center [1069, 210] width 115 height 23
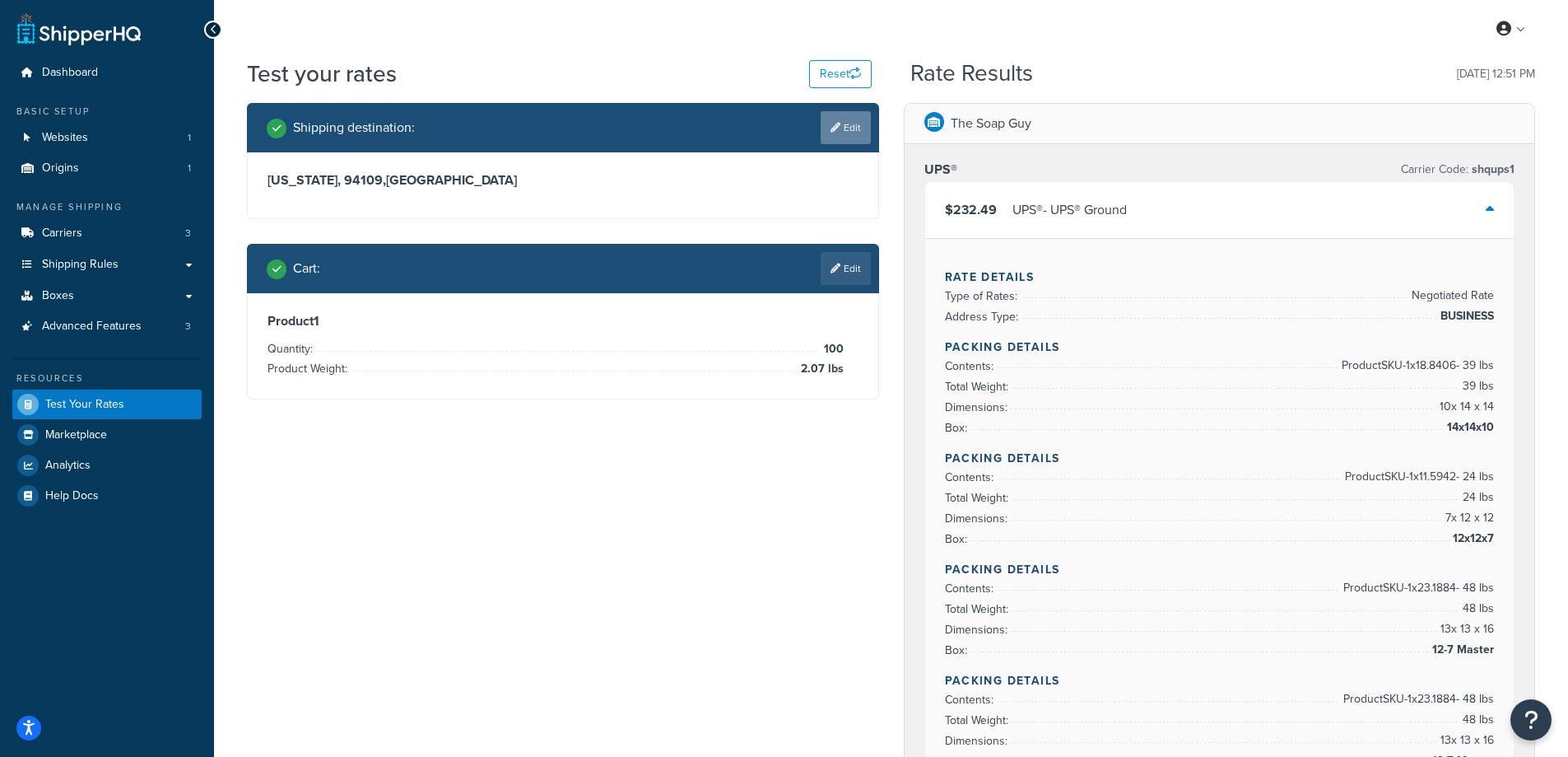
click at [850, 127] on link "Edit" at bounding box center [846, 127] width 50 height 33
select select "CA"
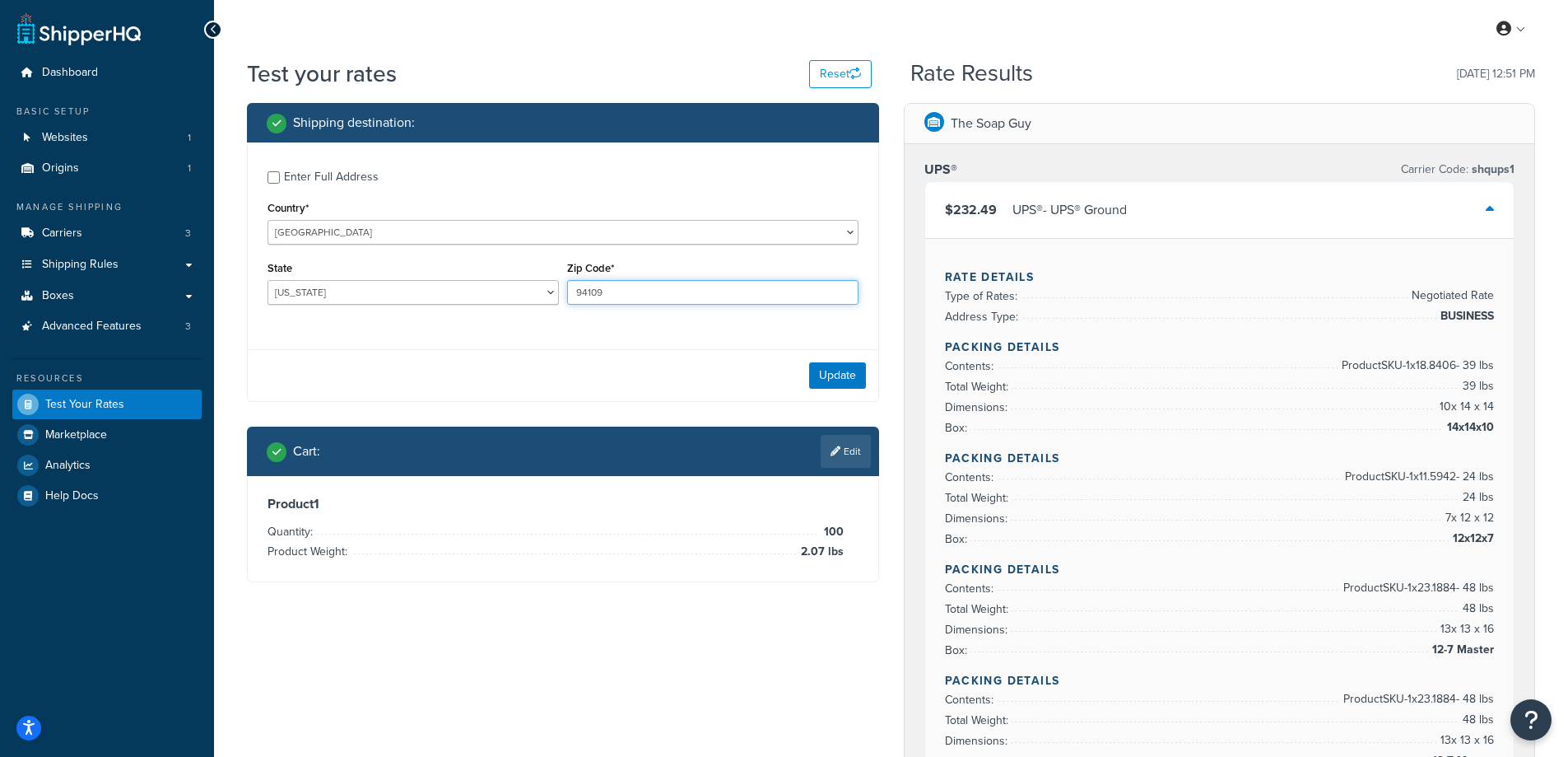
drag, startPoint x: 644, startPoint y: 289, endPoint x: 565, endPoint y: 289, distance: 79.0
click at [565, 289] on div "Zip Code* 94109" at bounding box center [712, 286] width 300 height 60
paste input "0704"
type input "90704"
click at [499, 324] on div "Enter Full Address Country* United States United Kingdom Afghanistan Åland Isla…" at bounding box center [563, 240] width 630 height 194
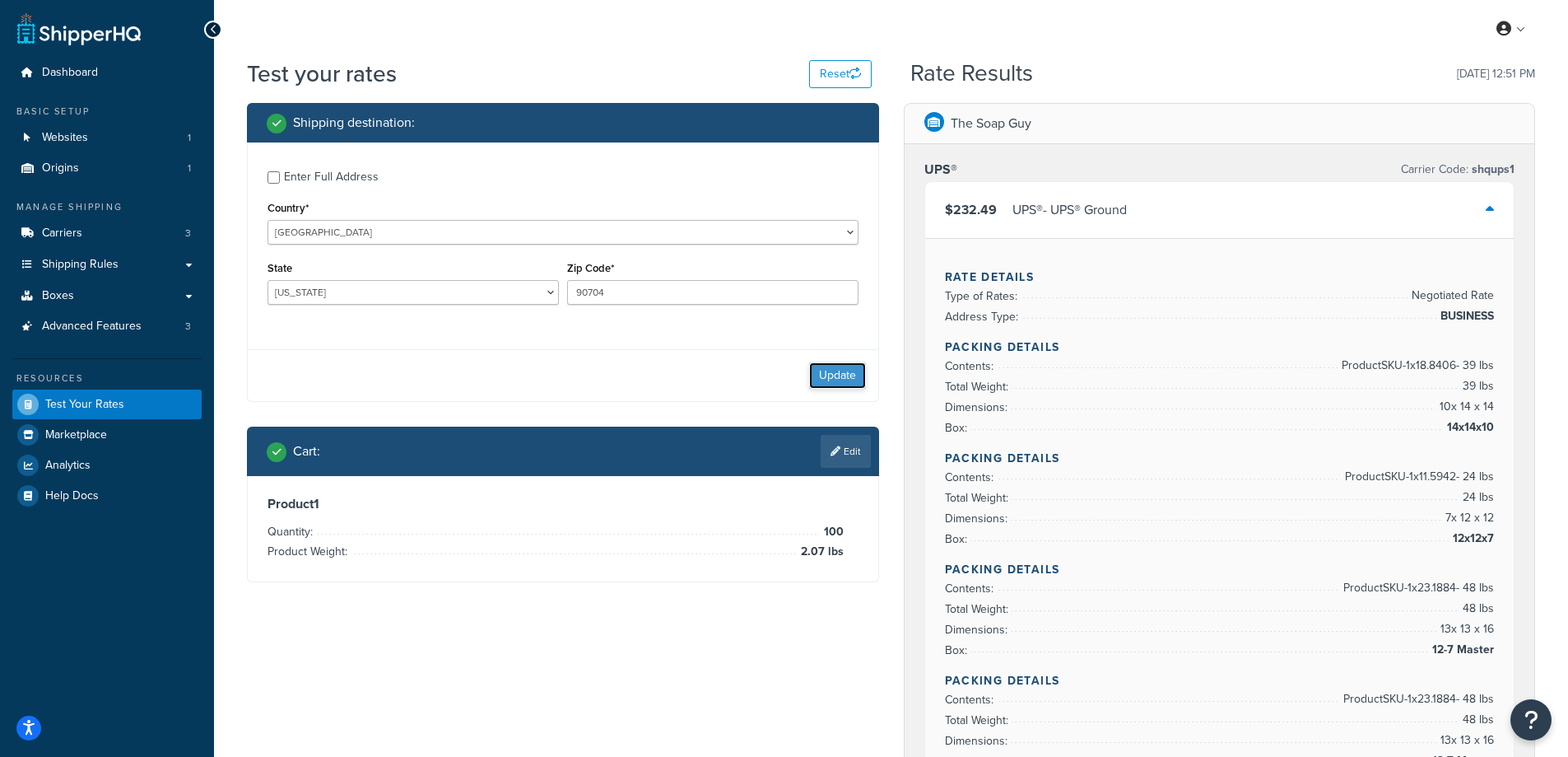
click at [825, 378] on button "Update" at bounding box center [838, 376] width 57 height 27
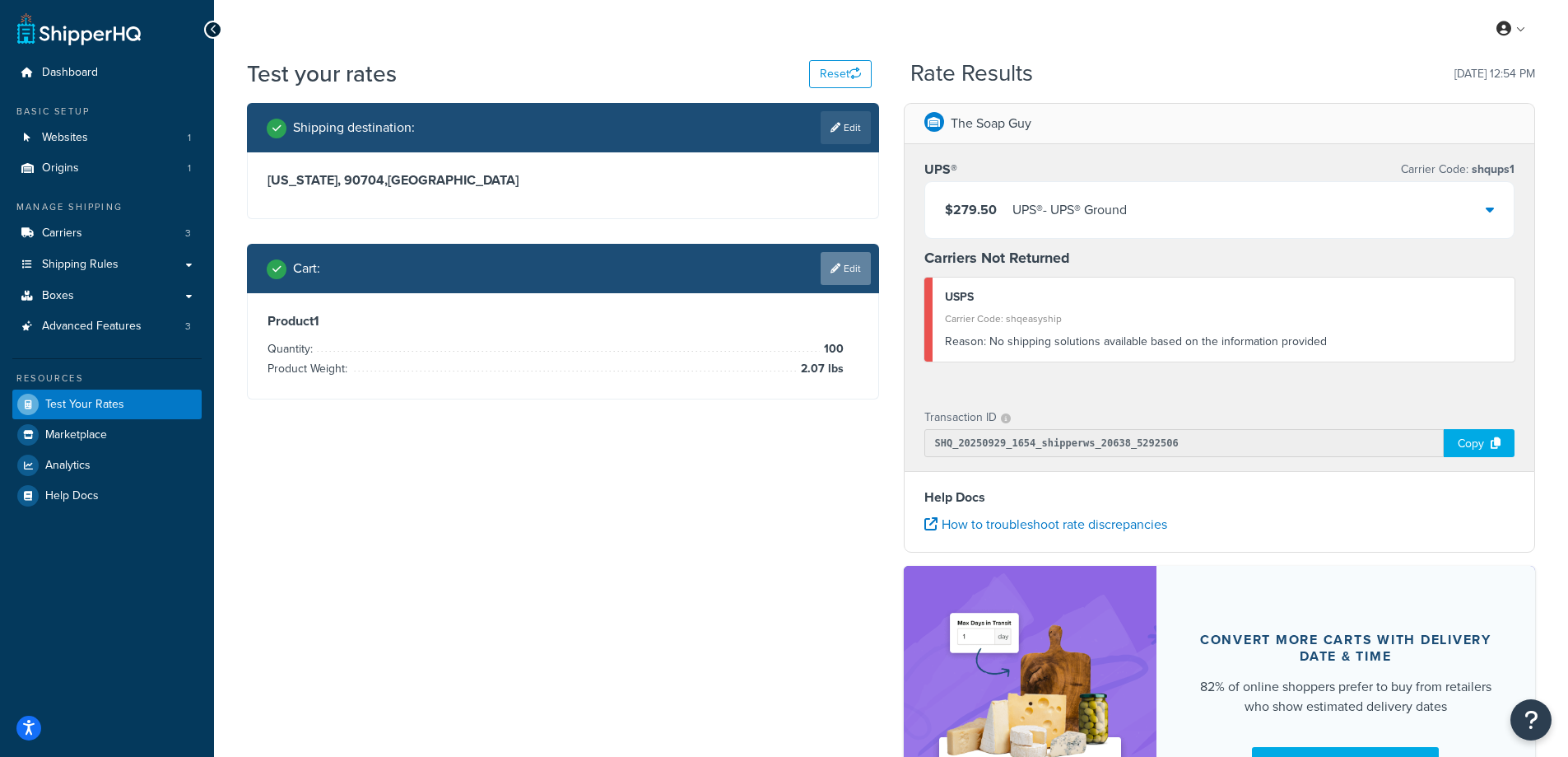
click at [851, 269] on link "Edit" at bounding box center [846, 268] width 50 height 33
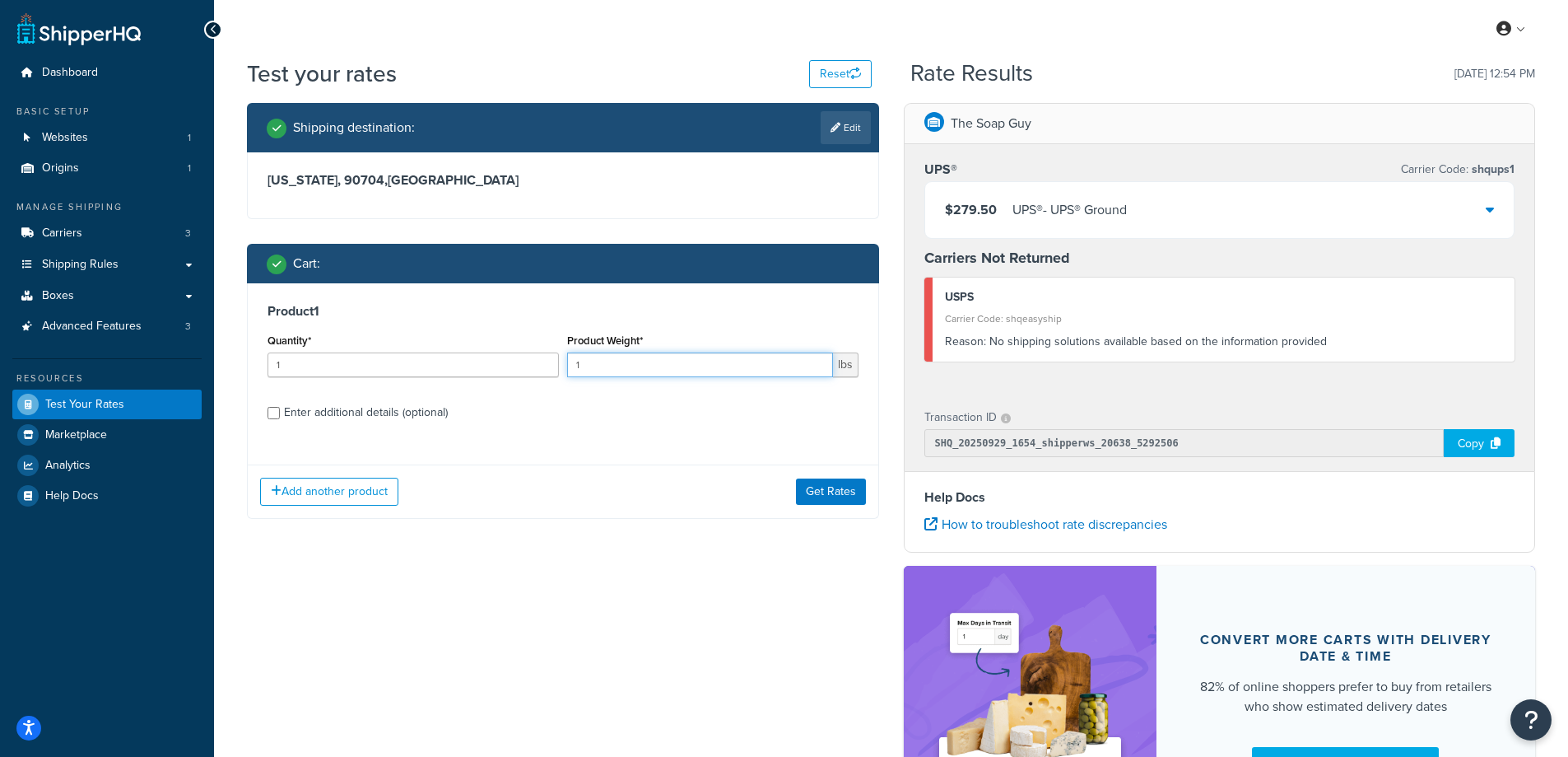
drag, startPoint x: 602, startPoint y: 363, endPoint x: 550, endPoint y: 364, distance: 52.0
click at [550, 364] on div "Quantity* 1 Product Weight* 1 lbs" at bounding box center [563, 359] width 599 height 60
paste input "2.52"
type input "2.52"
click at [380, 367] on input "1" at bounding box center [412, 365] width 291 height 25
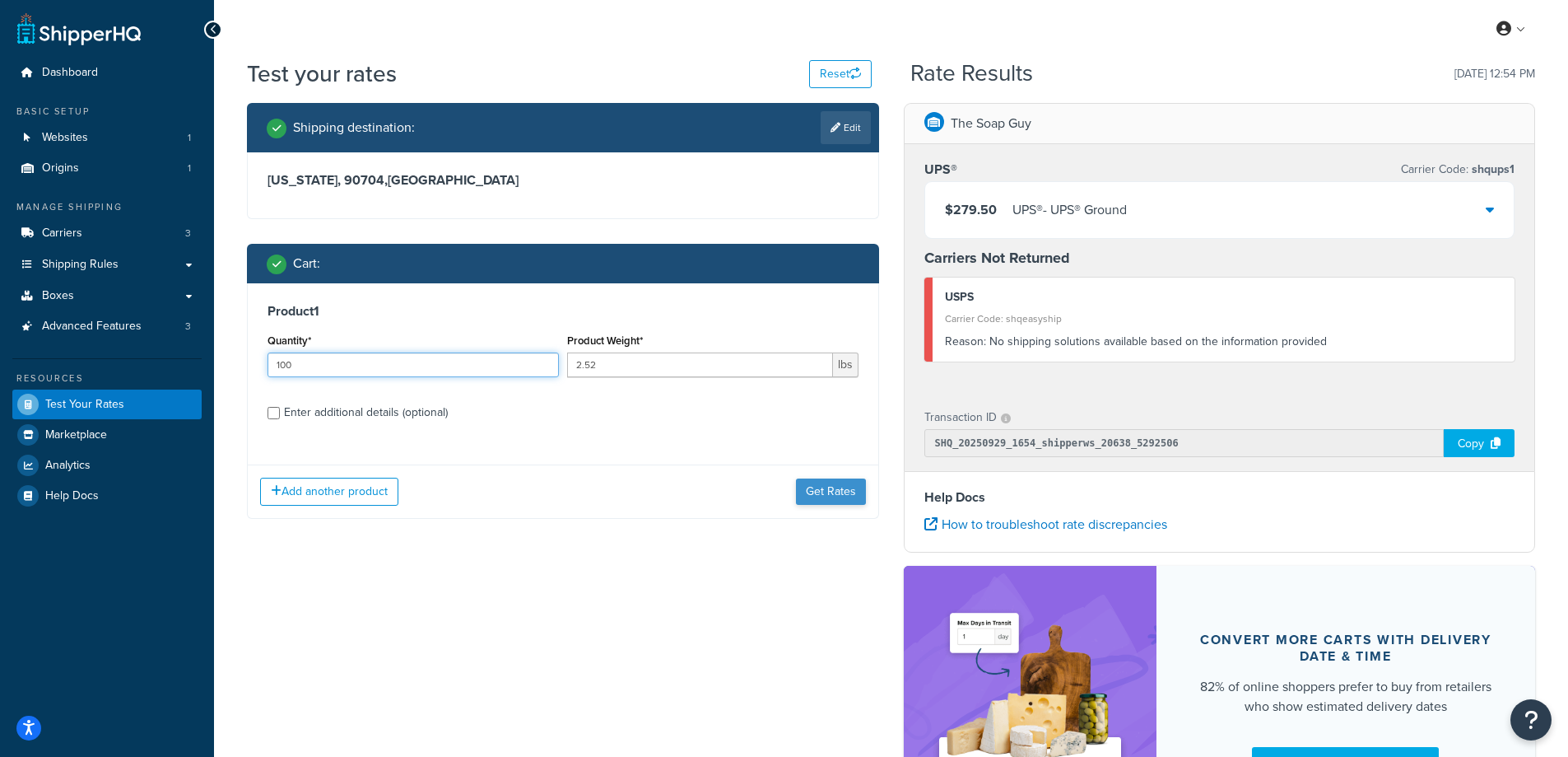
type input "100"
click at [816, 496] on button "Get Rates" at bounding box center [831, 492] width 70 height 27
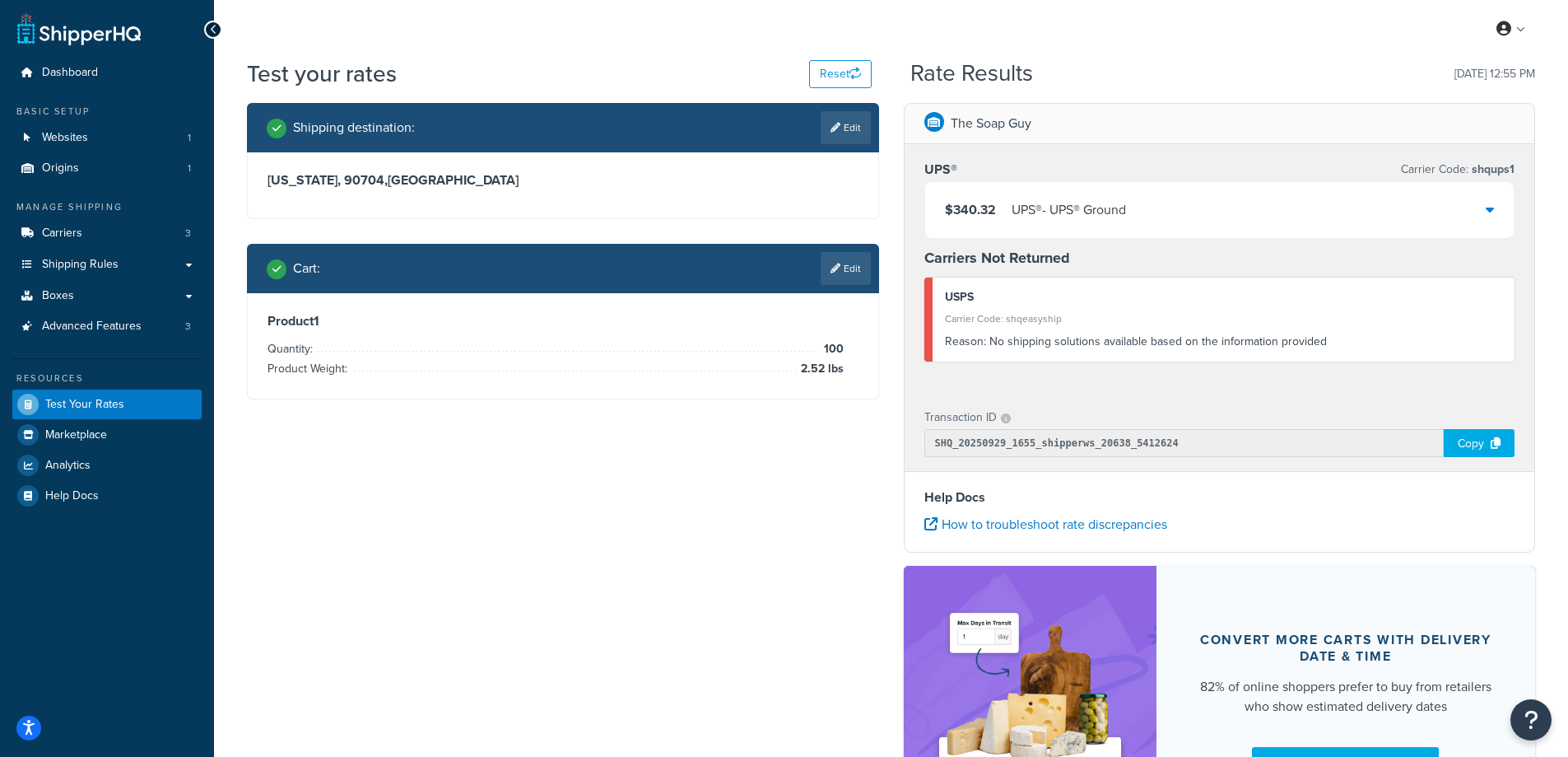
click at [1065, 216] on div "UPS® - UPS® Ground" at bounding box center [1068, 210] width 115 height 23
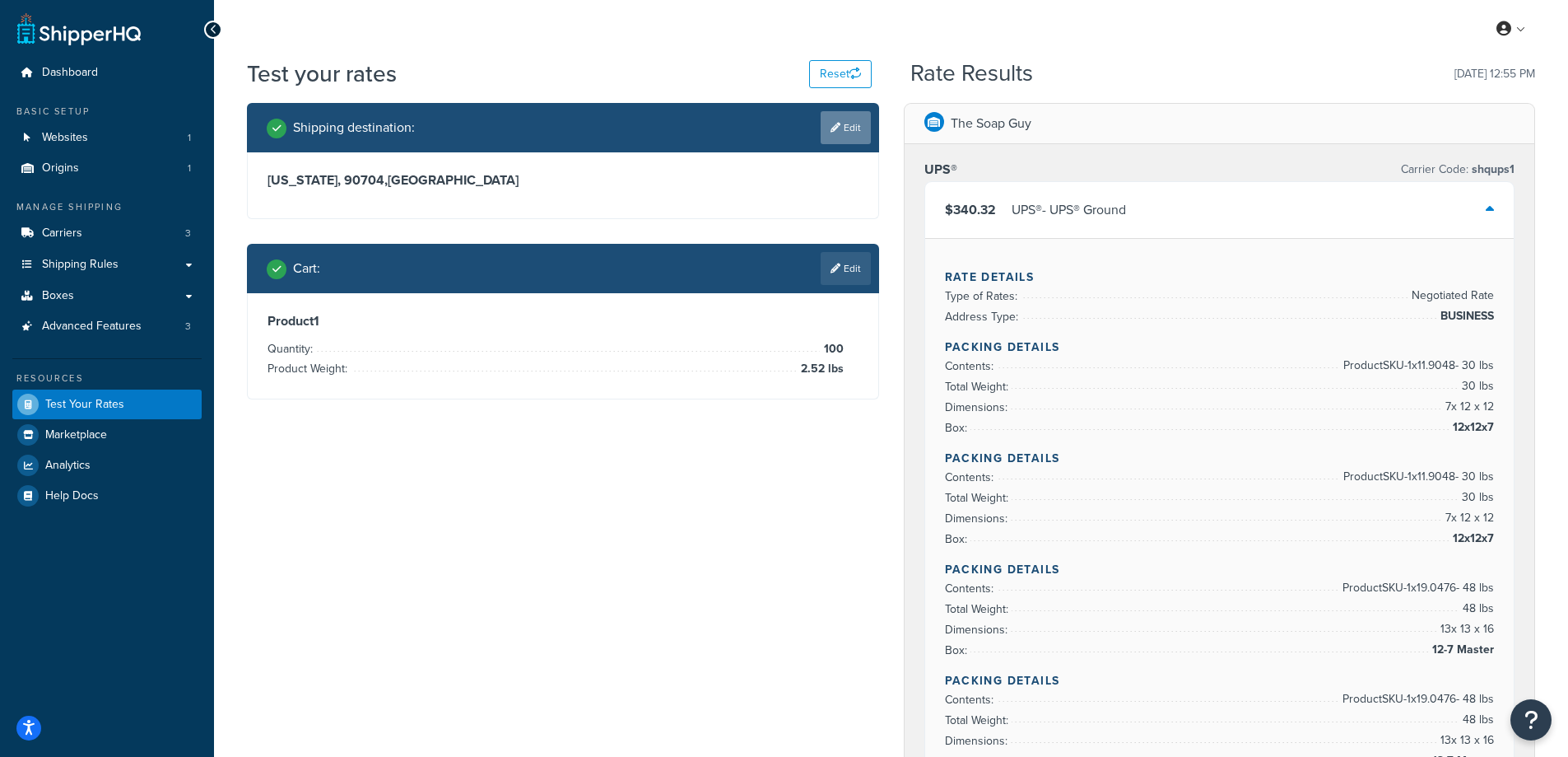
click at [854, 133] on link "Edit" at bounding box center [846, 127] width 50 height 33
select select "CA"
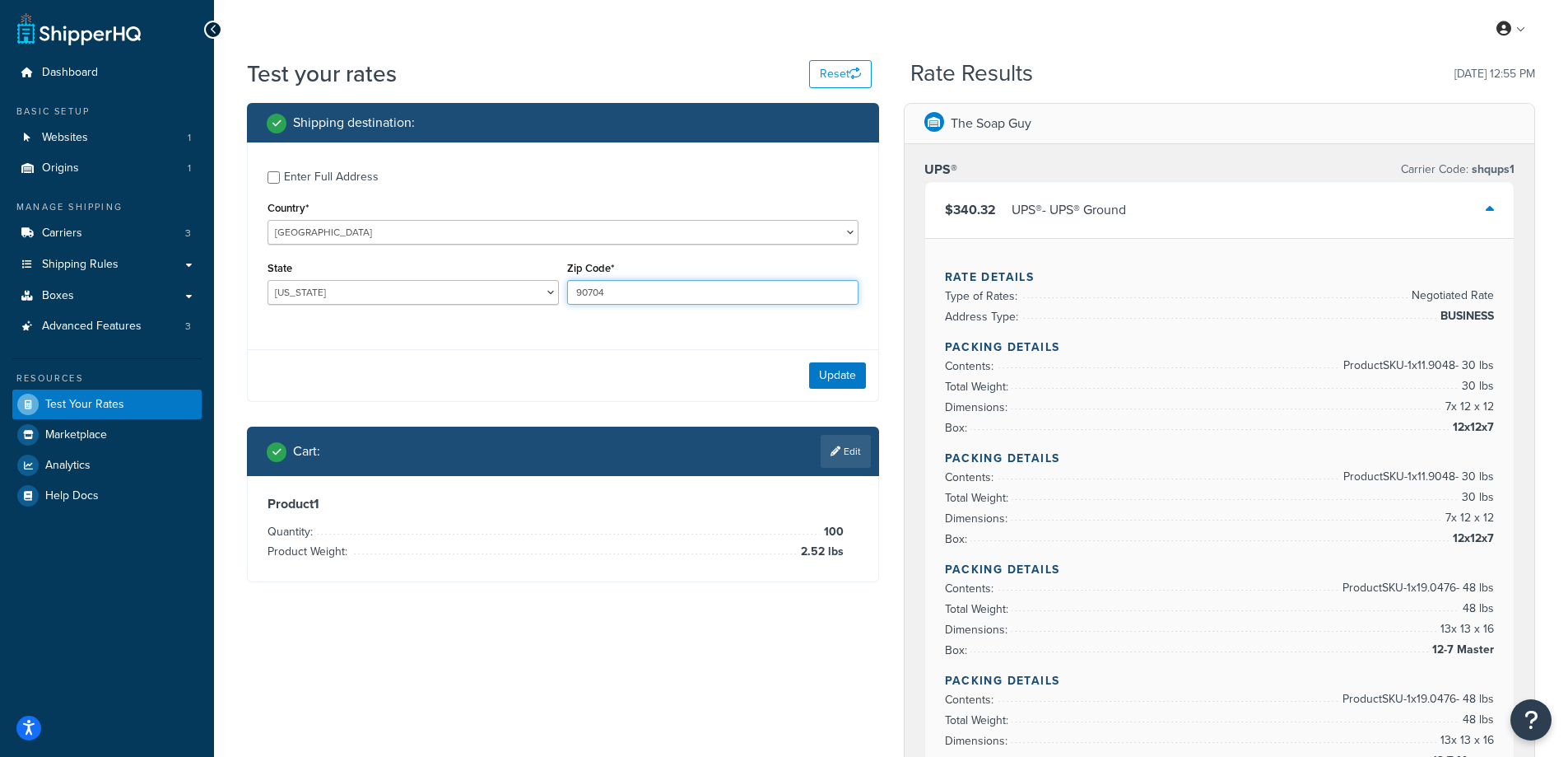
drag, startPoint x: 613, startPoint y: 298, endPoint x: 563, endPoint y: 299, distance: 50.0
click at [563, 299] on div "Zip Code* 90704" at bounding box center [712, 286] width 300 height 60
paste input "2702"
type input "27024"
click at [408, 320] on div "Enter Full Address Country* United States United Kingdom Afghanistan Åland Isla…" at bounding box center [563, 240] width 630 height 194
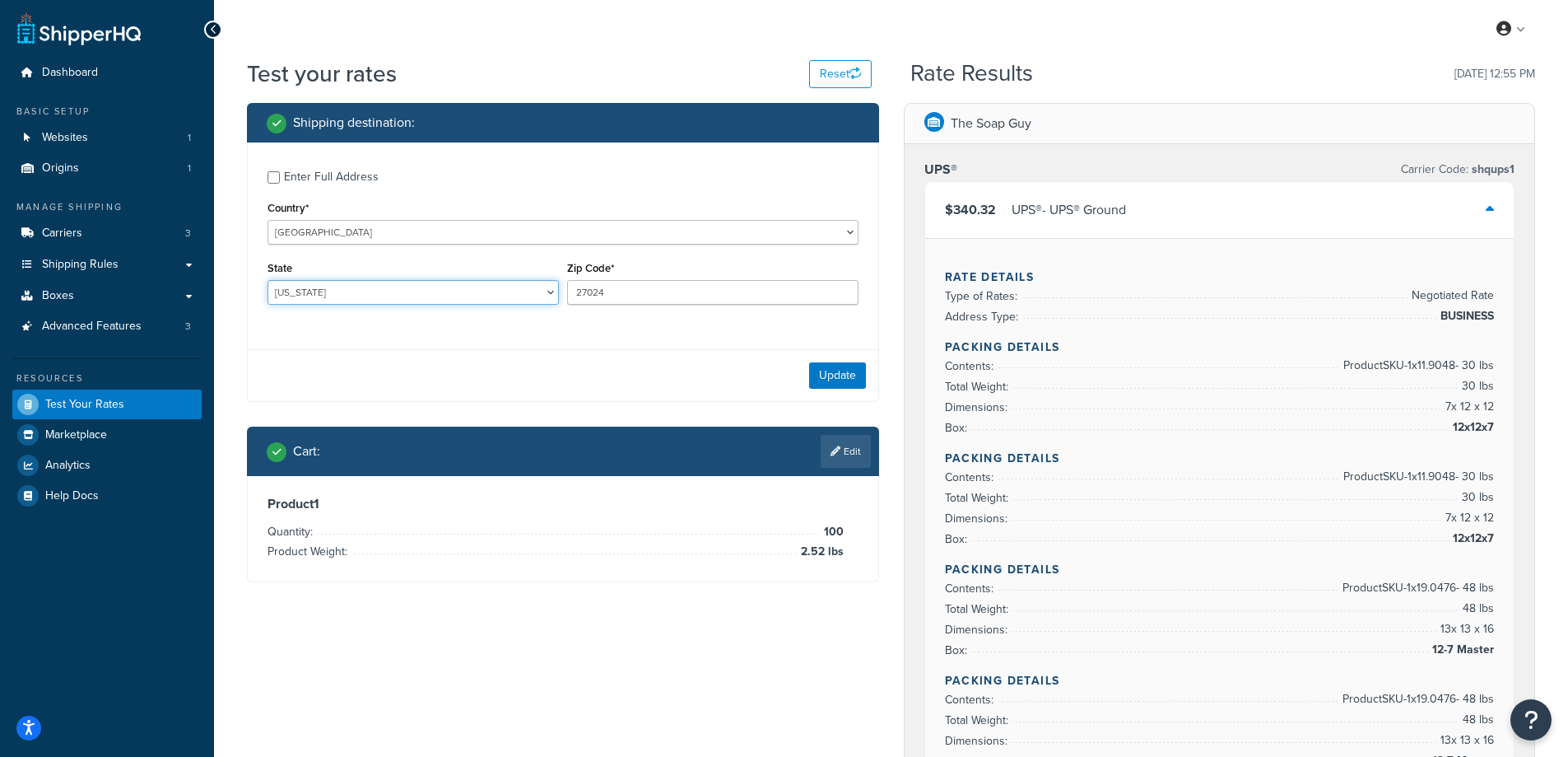
click at [313, 296] on select "Alabama Alaska American Samoa Arizona Arkansas Armed Forces Americas Armed Forc…" at bounding box center [412, 292] width 291 height 25
select select "NC"
click at [267, 280] on select "Alabama Alaska American Samoa Arizona Arkansas Armed Forces Americas Armed Forc…" at bounding box center [412, 292] width 291 height 25
click at [833, 377] on button "Update" at bounding box center [838, 376] width 57 height 27
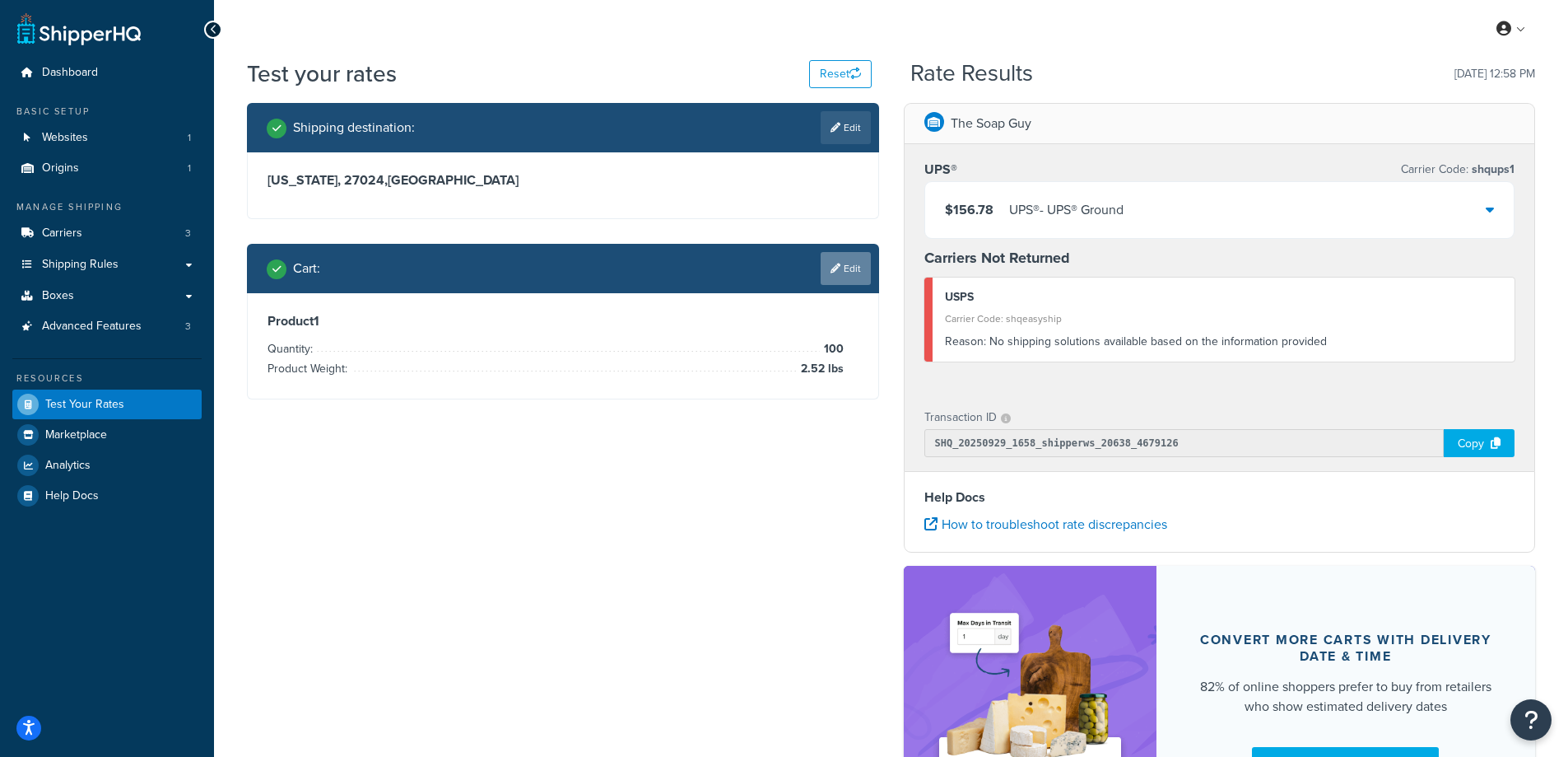
click at [838, 262] on link "Edit" at bounding box center [846, 268] width 50 height 33
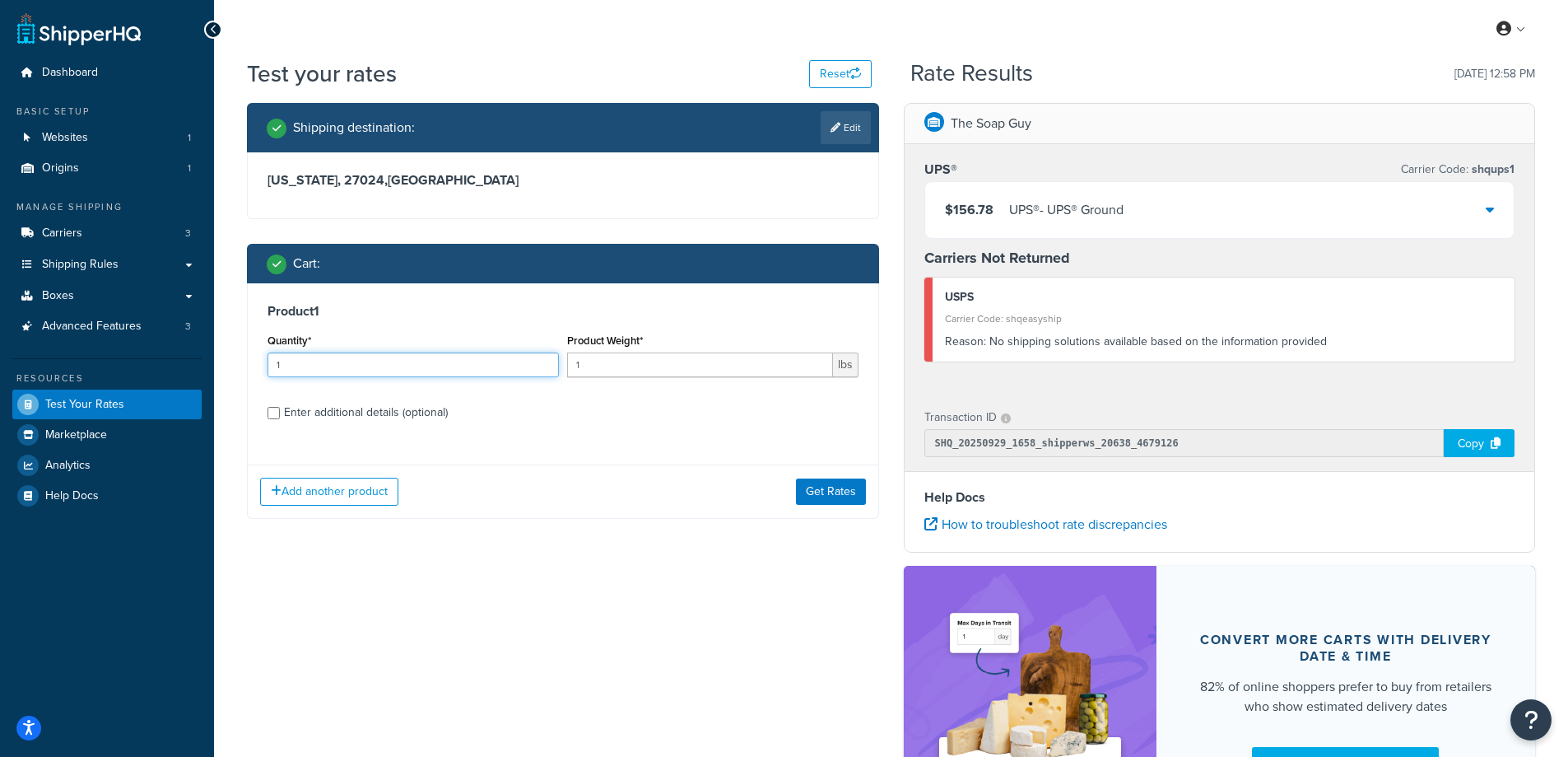
drag, startPoint x: 294, startPoint y: 362, endPoint x: 258, endPoint y: 362, distance: 36.0
click at [258, 362] on div "Product 1 Quantity* 1 Product Weight* 1 lbs Enter additional details (optional)" at bounding box center [563, 368] width 630 height 169
type input "100"
drag, startPoint x: 597, startPoint y: 368, endPoint x: 556, endPoint y: 362, distance: 41.4
click at [556, 362] on div "Quantity* 100 Product Weight* 1 lbs" at bounding box center [563, 359] width 599 height 60
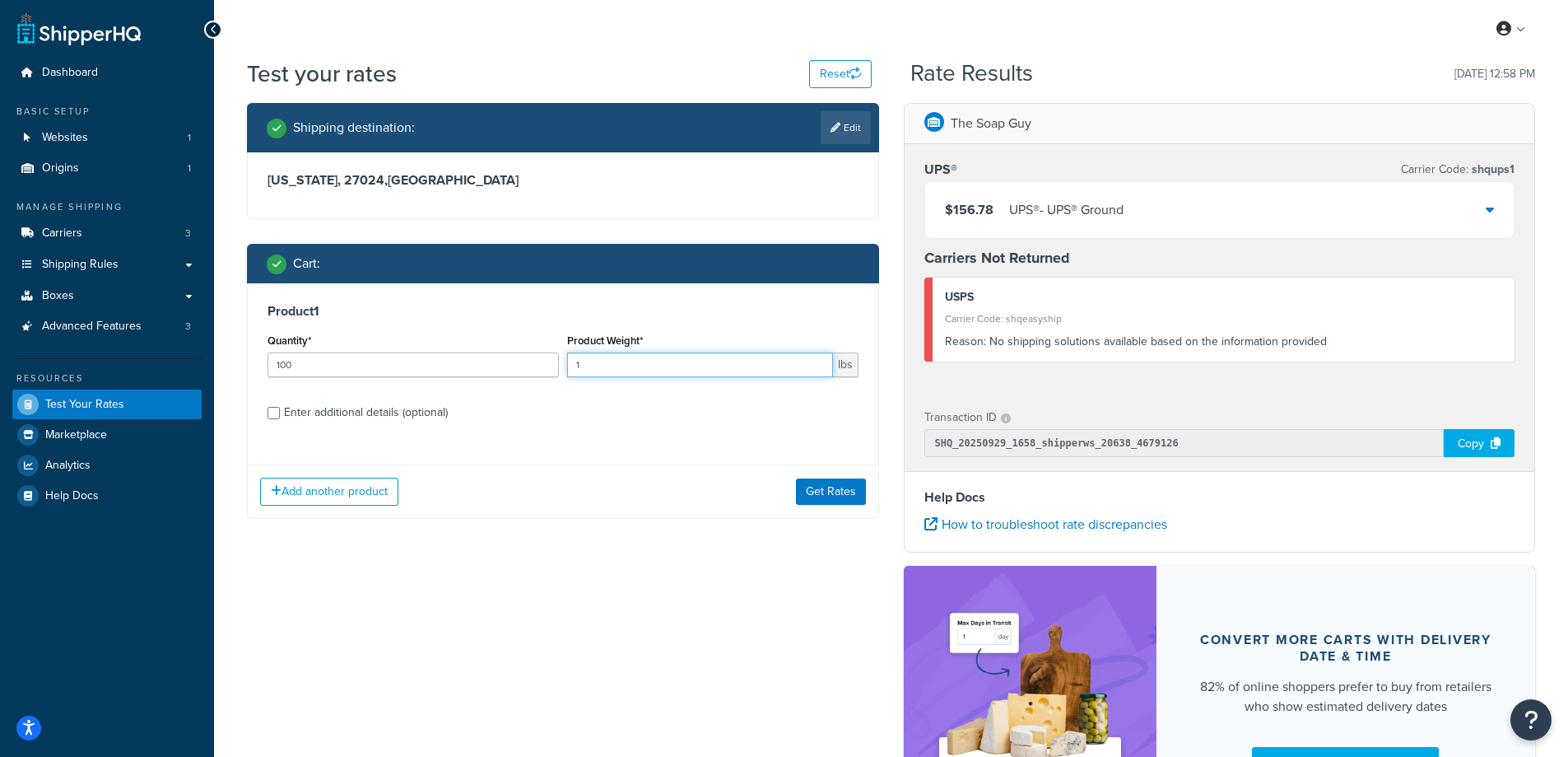
paste input "0.60"
type input "0.60"
click at [819, 483] on button "Get Rates" at bounding box center [831, 492] width 70 height 27
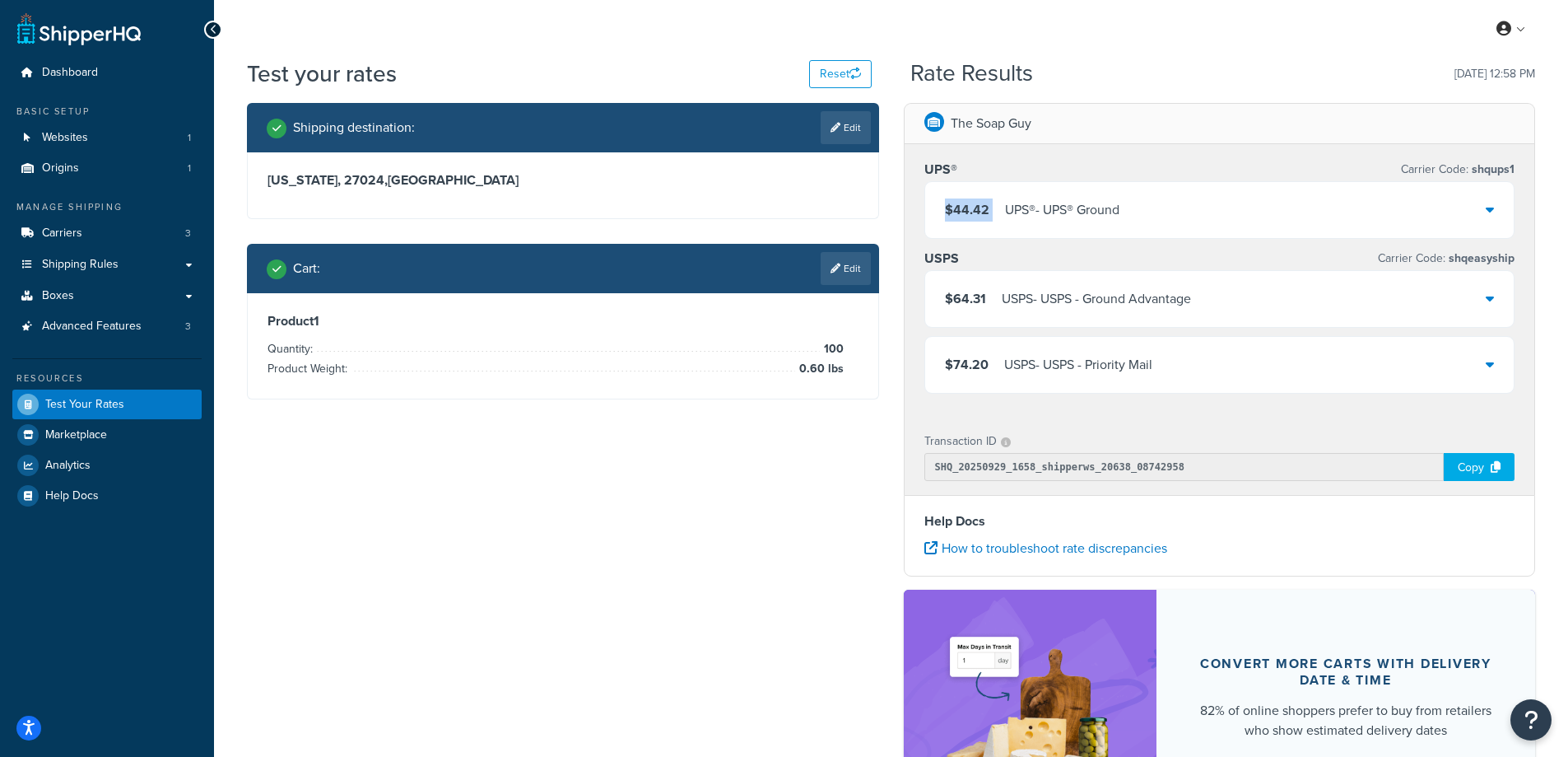
drag, startPoint x: 1002, startPoint y: 205, endPoint x: 944, endPoint y: 207, distance: 58.0
click at [944, 207] on div "$44.42 UPS® - UPS® Ground" at bounding box center [1220, 209] width 589 height 56
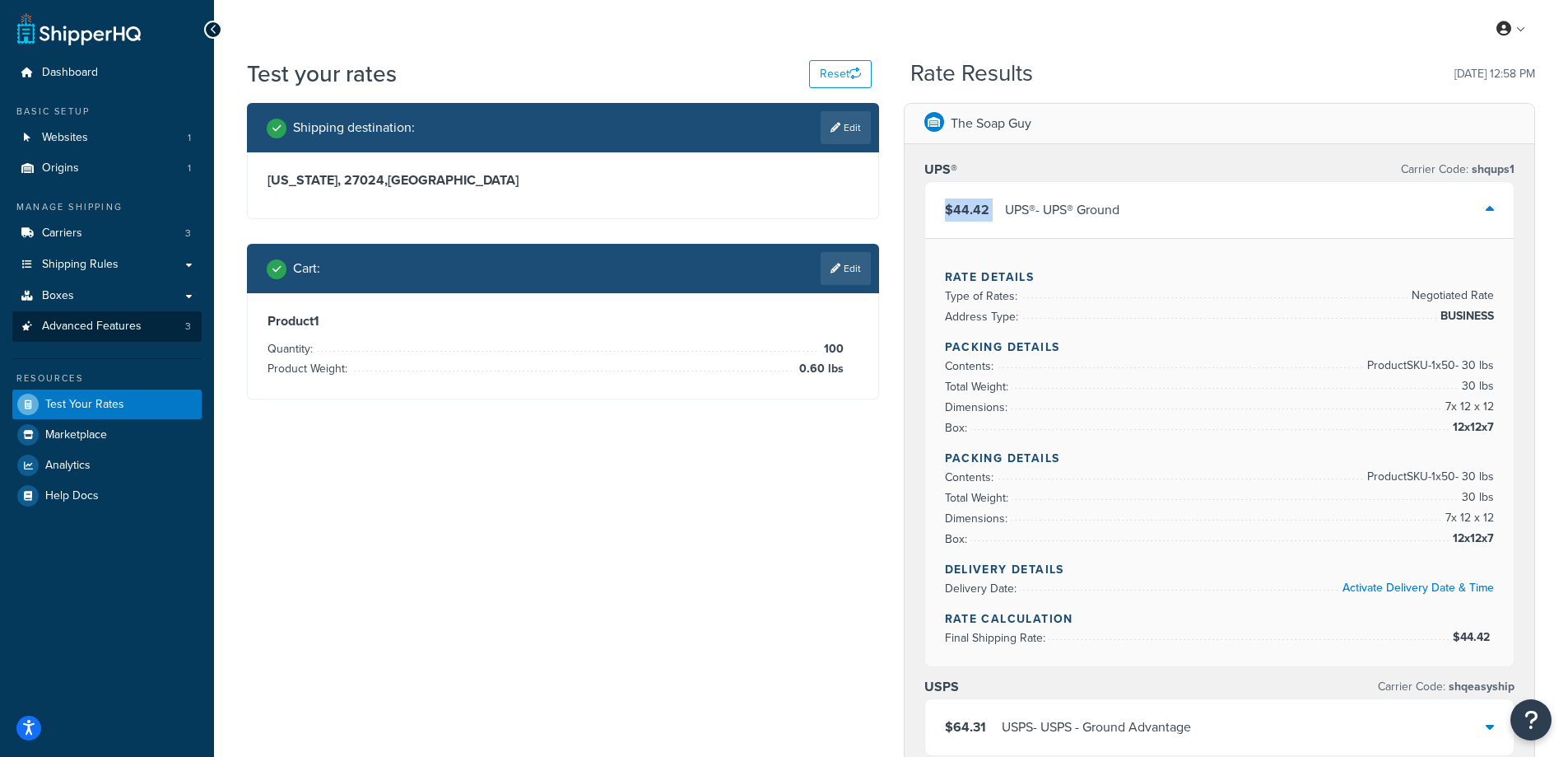
copy span "$44.42"
click at [65, 401] on span "Test Your Rates" at bounding box center [85, 405] width 79 height 14
click at [842, 131] on link "Edit" at bounding box center [846, 127] width 50 height 33
select select "NC"
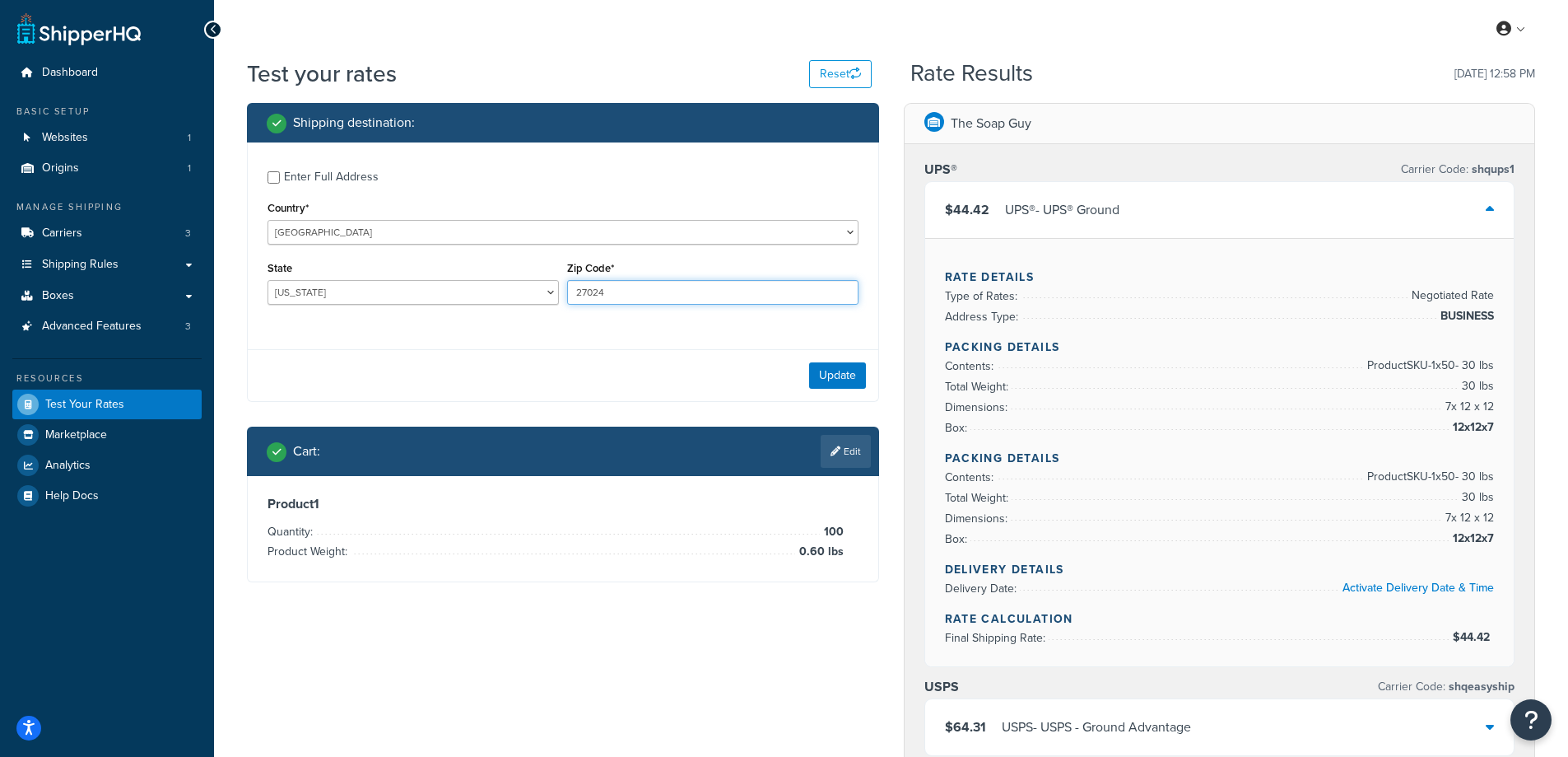
drag, startPoint x: 614, startPoint y: 294, endPoint x: 575, endPoint y: 295, distance: 39.0
click at [575, 295] on input "27024" at bounding box center [712, 292] width 291 height 25
paste input "9070"
type input "90704"
click at [520, 339] on div "Enter Full Address Country* United States United Kingdom Afghanistan Åland Isla…" at bounding box center [563, 272] width 632 height 259
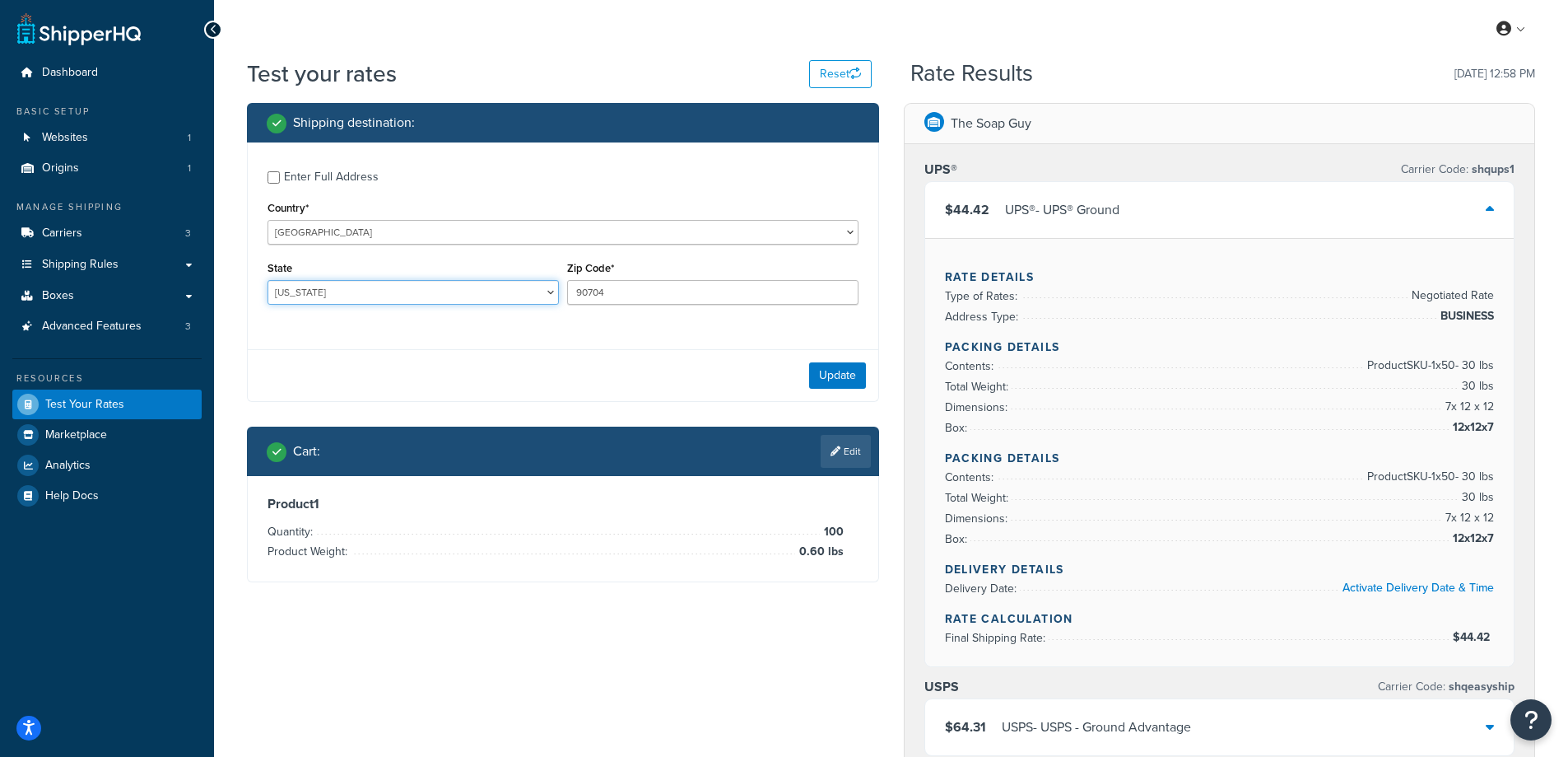
click at [328, 295] on select "Alabama Alaska American Samoa Arizona Arkansas Armed Forces Americas Armed Forc…" at bounding box center [412, 292] width 291 height 25
select select "CA"
click at [267, 280] on select "Alabama Alaska American Samoa Arizona Arkansas Armed Forces Americas Armed Forc…" at bounding box center [412, 292] width 291 height 25
click at [254, 673] on div "Shipping destination : Enter Full Address Country* United States United Kingdom…" at bounding box center [891, 708] width 1313 height 1209
click at [841, 368] on button "Update" at bounding box center [838, 376] width 57 height 27
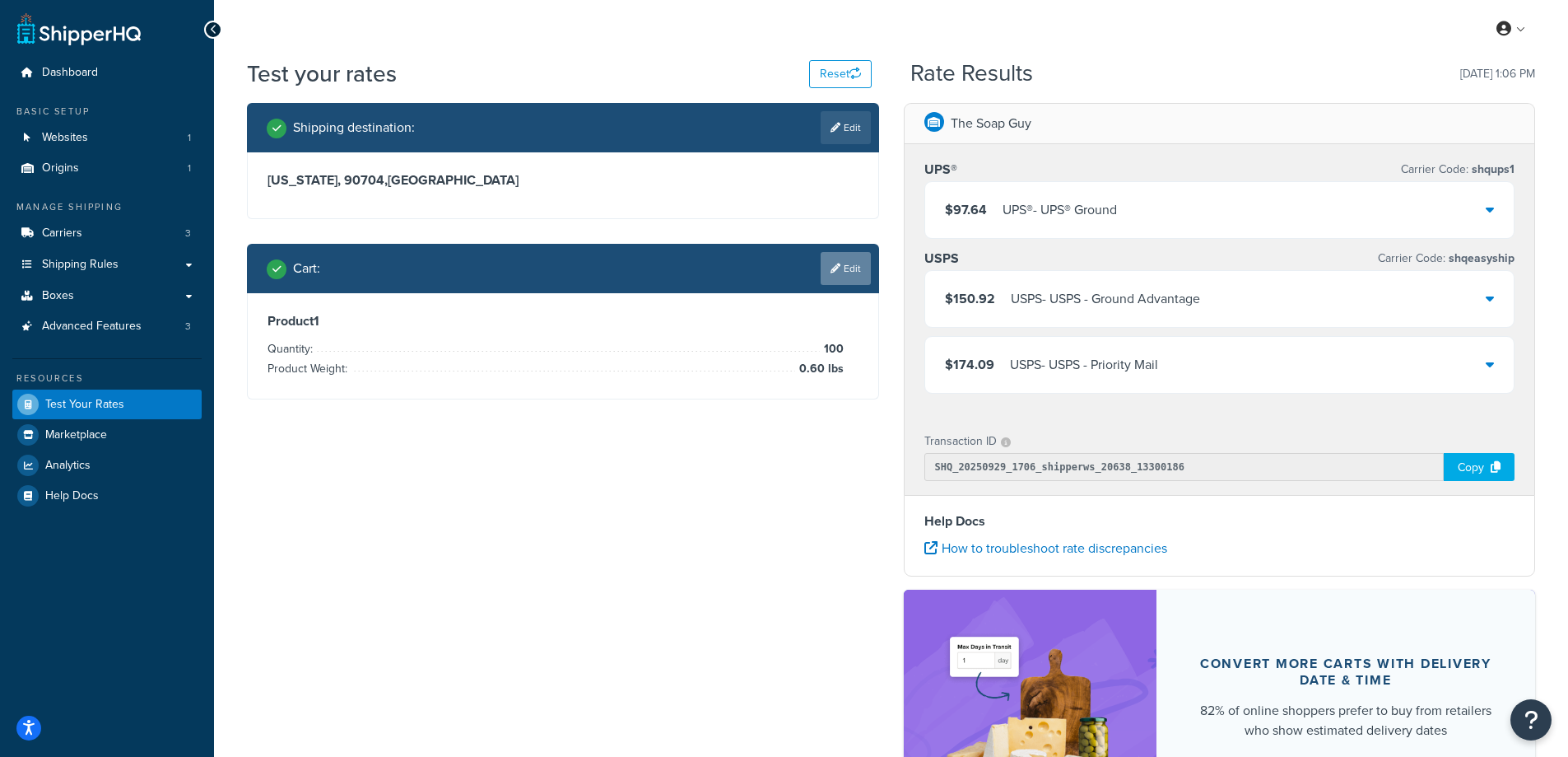
click at [854, 274] on link "Edit" at bounding box center [846, 268] width 50 height 33
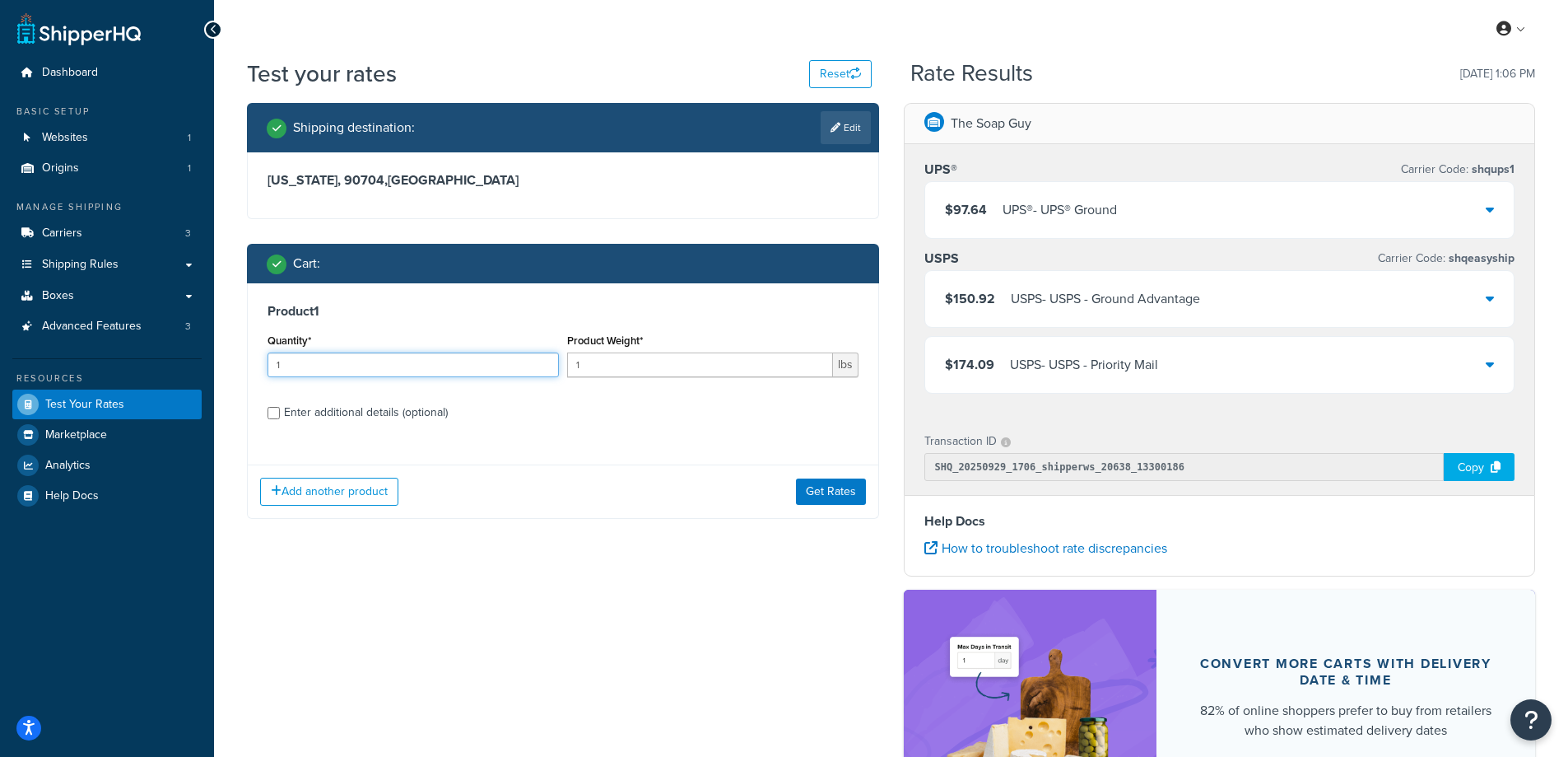
drag, startPoint x: 292, startPoint y: 360, endPoint x: 238, endPoint y: 368, distance: 54.6
click at [238, 368] on div "Shipping destination : Edit California, 90704 , United States Cart : Product 1 …" at bounding box center [564, 323] width 657 height 441
type input "100"
drag, startPoint x: 611, startPoint y: 366, endPoint x: 573, endPoint y: 364, distance: 38.1
click at [573, 364] on input "1" at bounding box center [700, 365] width 266 height 25
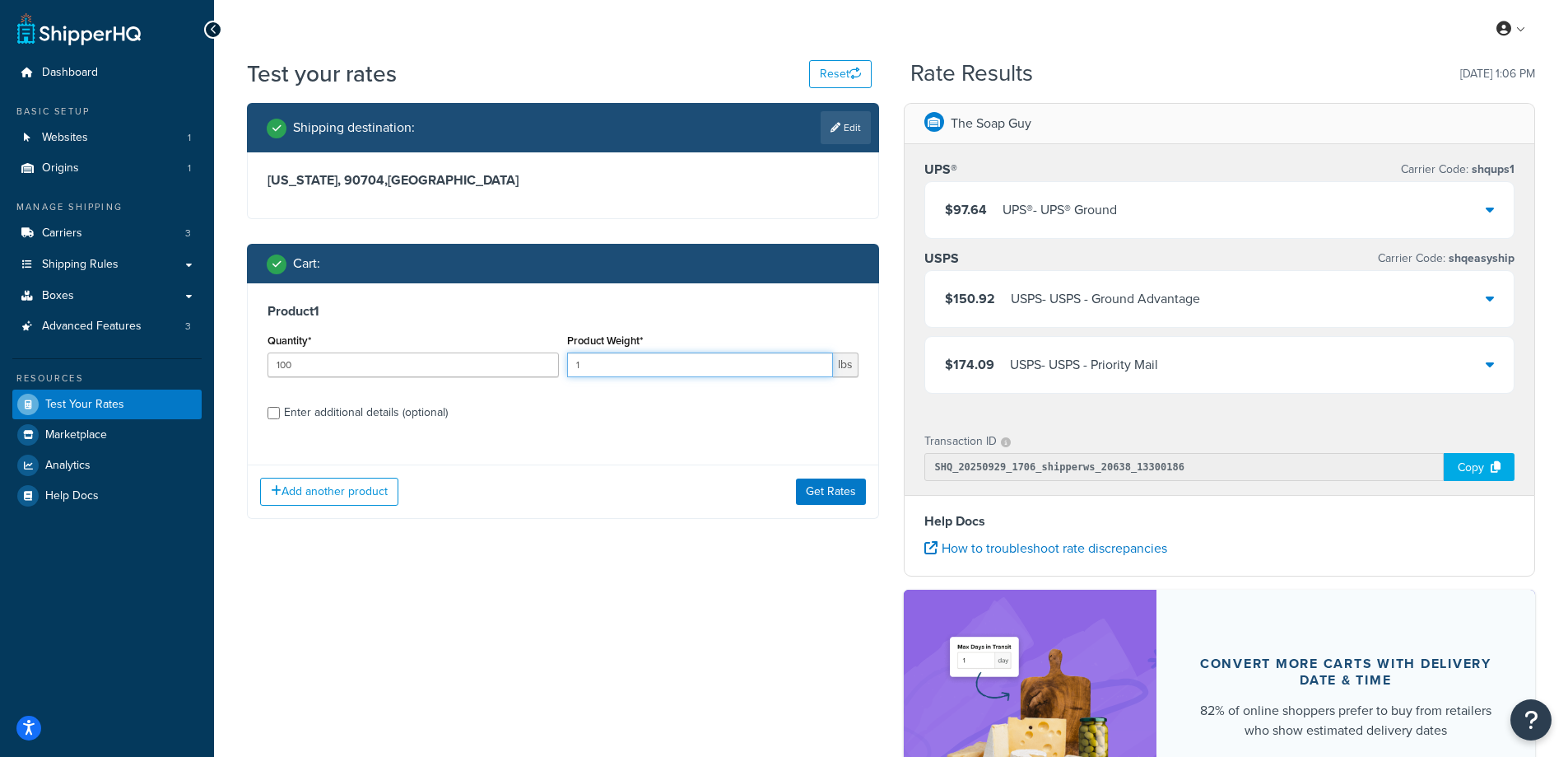
paste input "2.52"
type input "2.52"
click at [826, 489] on button "Get Rates" at bounding box center [831, 492] width 70 height 27
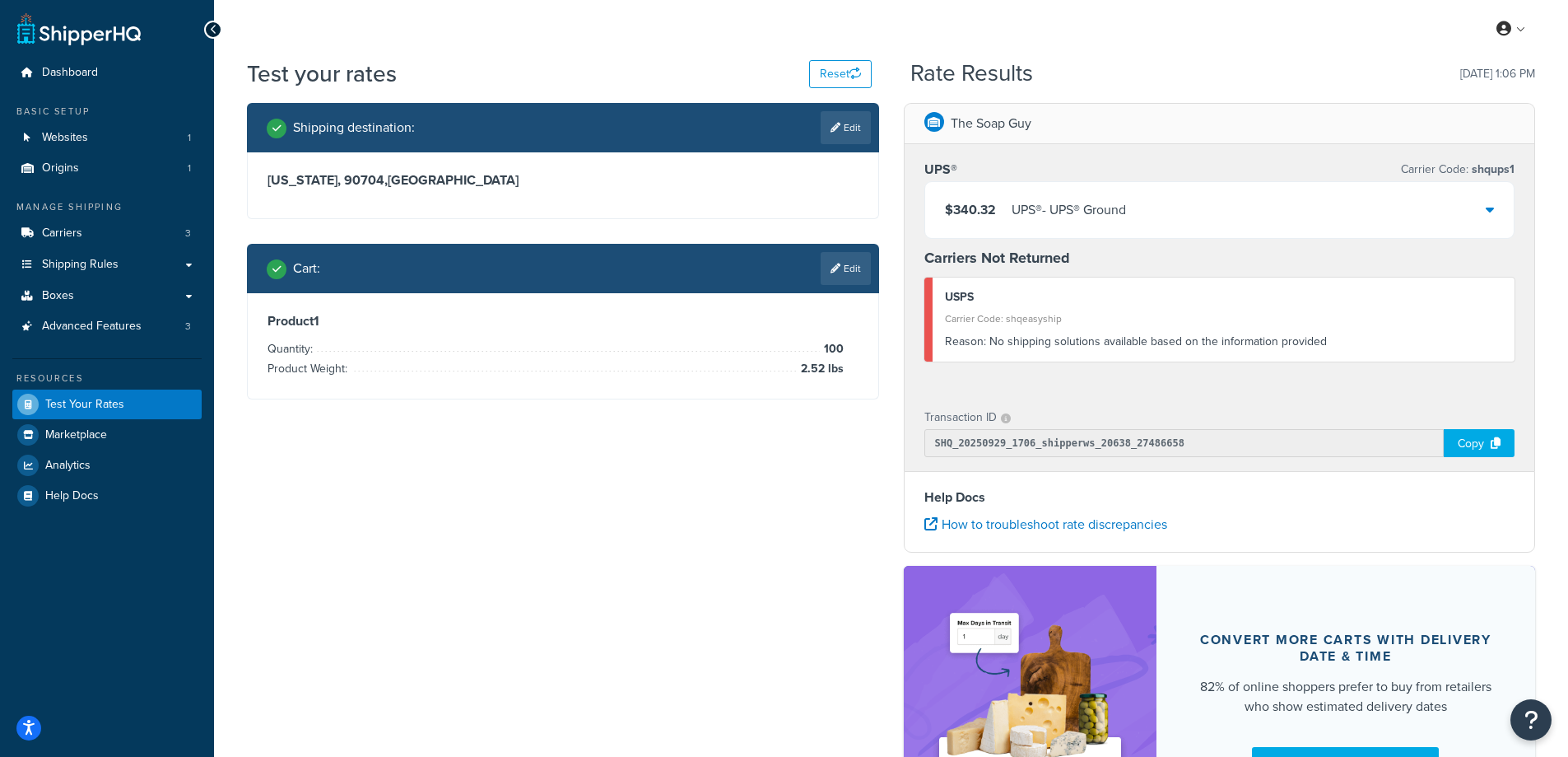
click at [1474, 213] on div "$340.32 UPS® - UPS® Ground" at bounding box center [1220, 209] width 589 height 56
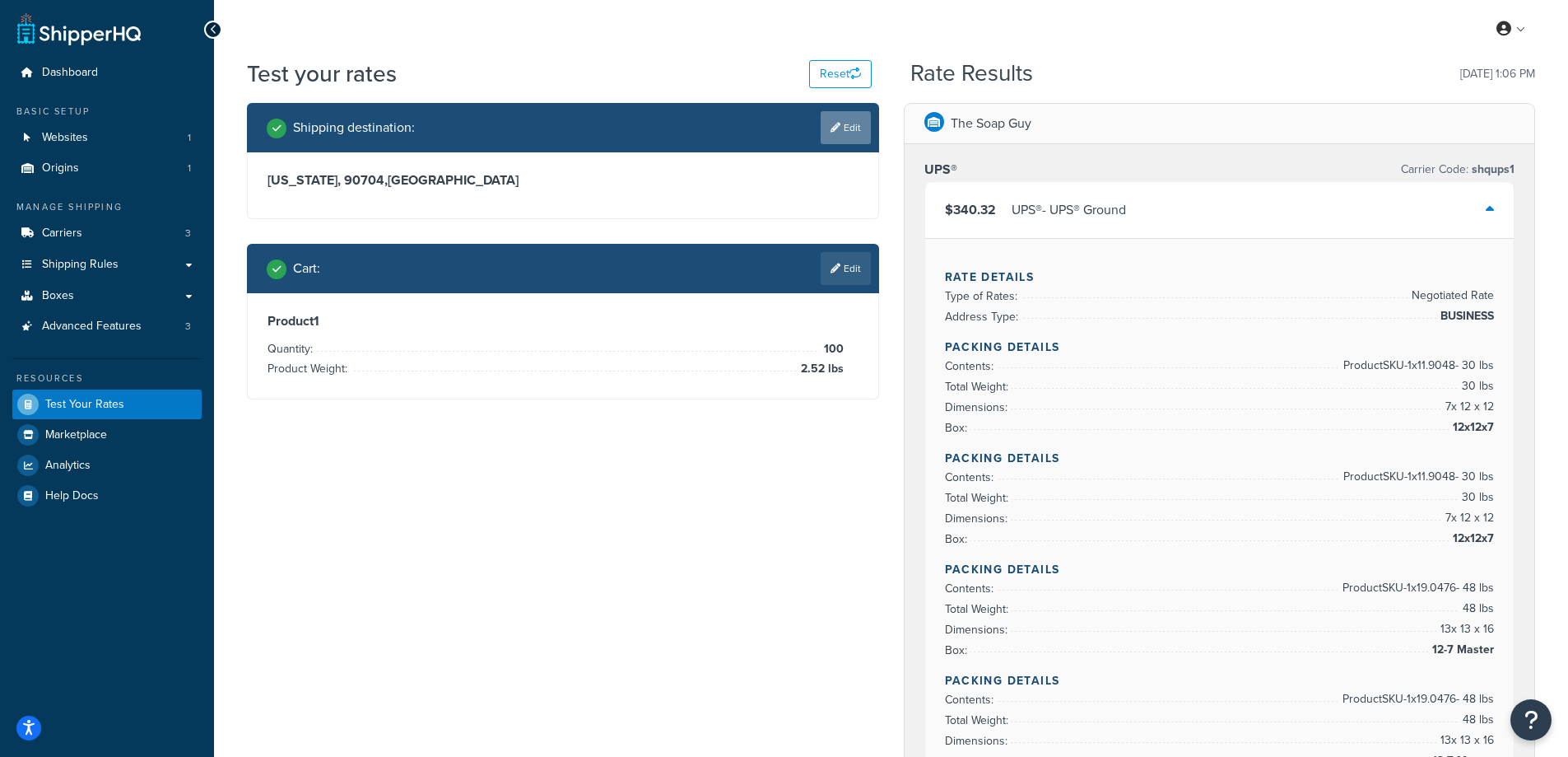
click at [859, 133] on link "Edit" at bounding box center [846, 127] width 50 height 33
select select "CA"
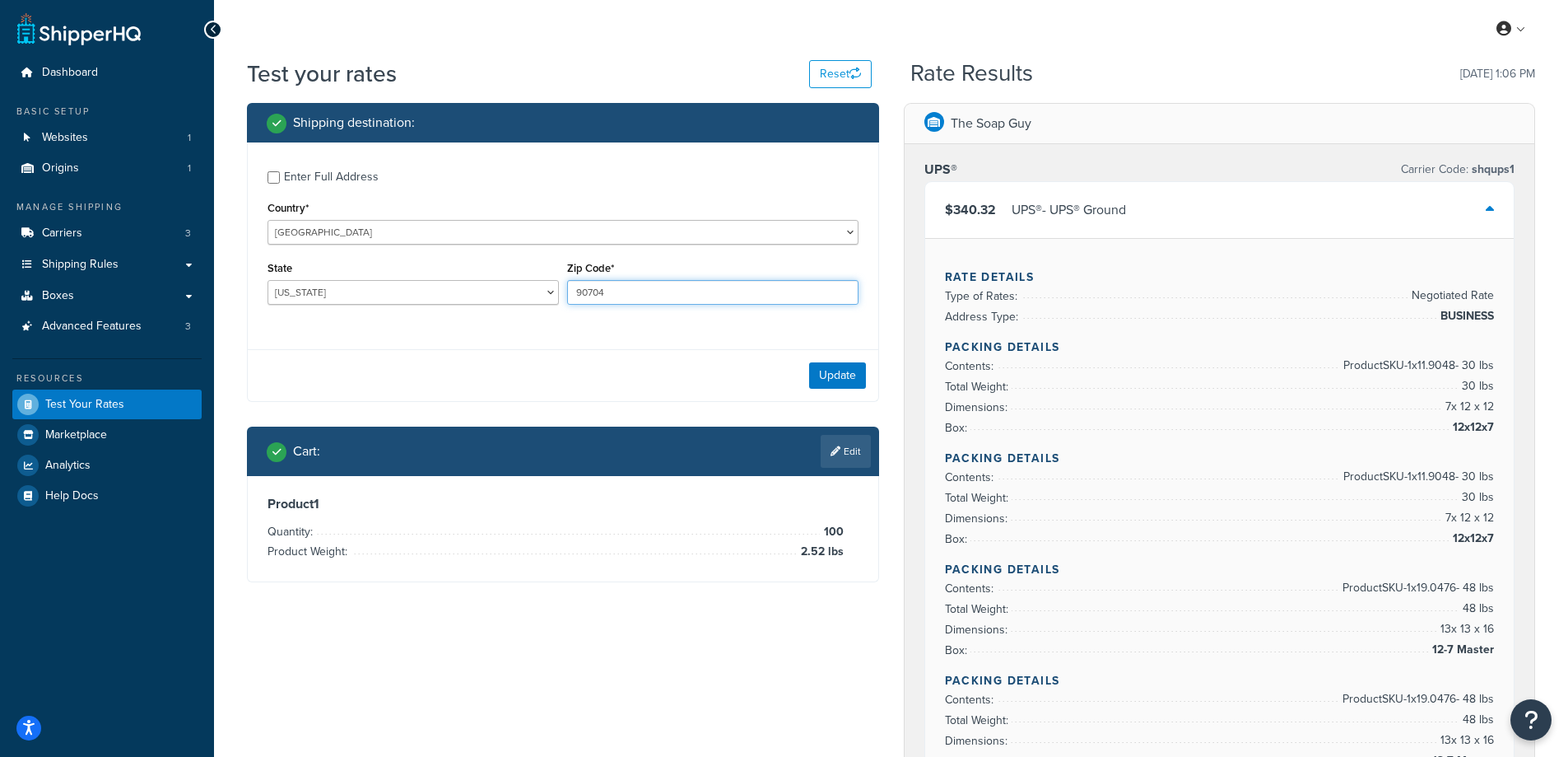
drag, startPoint x: 620, startPoint y: 299, endPoint x: 560, endPoint y: 299, distance: 60.0
click at [560, 299] on div "State Alabama Alaska American Samoa Arizona Arkansas Armed Forces Americas Arme…" at bounding box center [563, 286] width 599 height 60
paste input "1040"
type input "91040"
click at [475, 322] on div "Enter Full Address Country* United States United Kingdom Afghanistan Åland Isla…" at bounding box center [563, 240] width 630 height 194
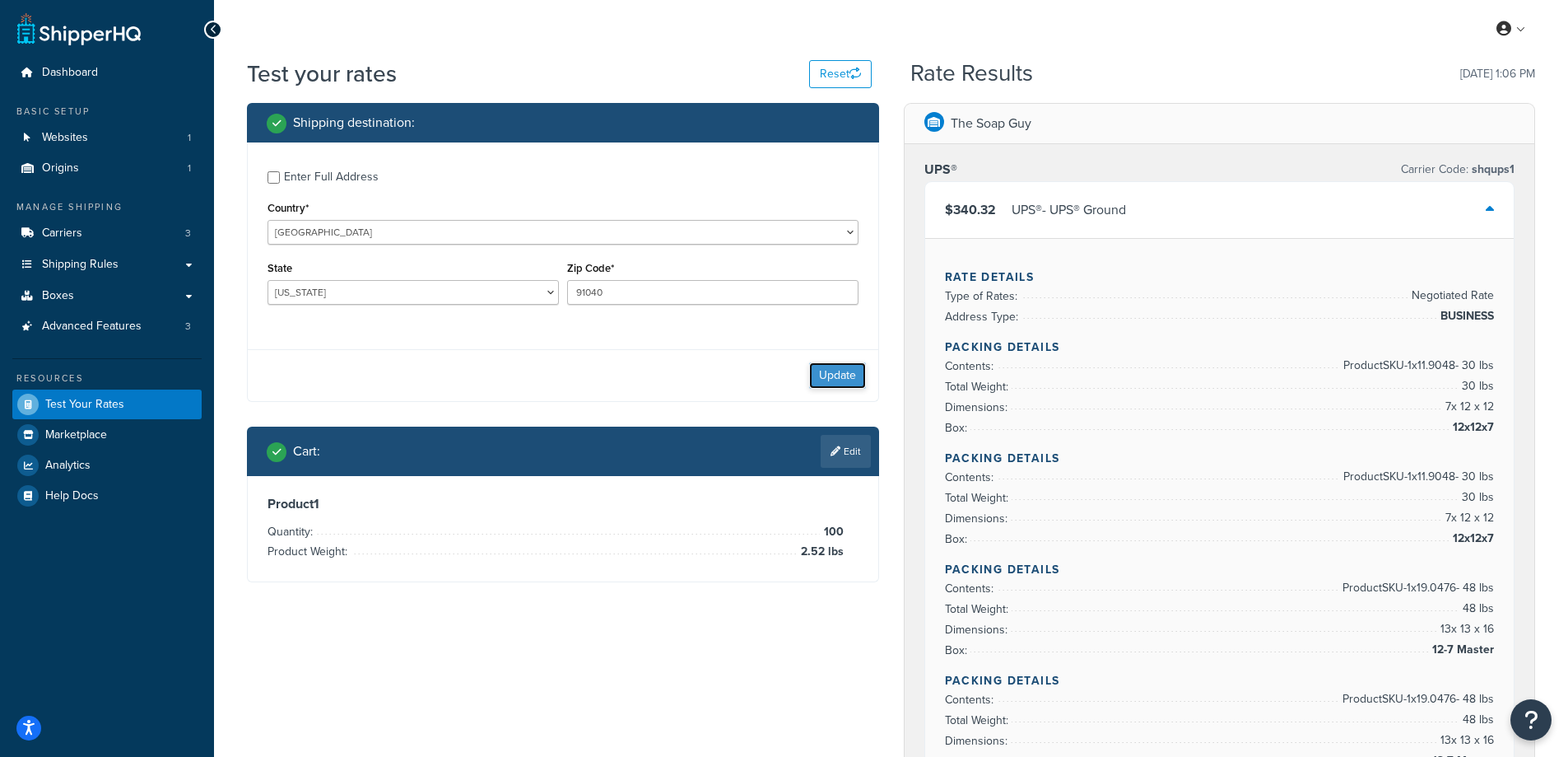
click at [843, 377] on button "Update" at bounding box center [838, 376] width 57 height 27
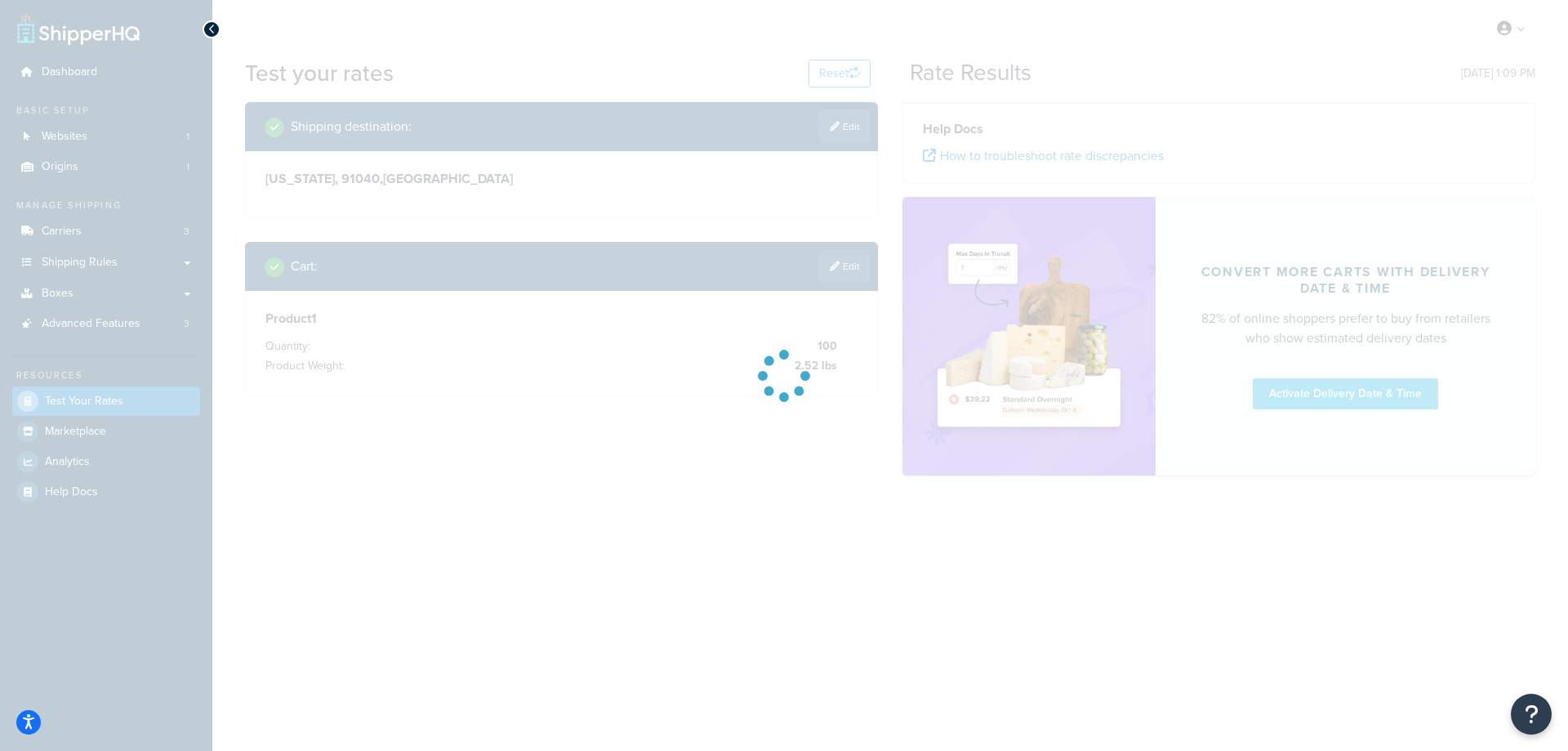
click at [845, 269] on div at bounding box center [784, 376] width 1568 height 751
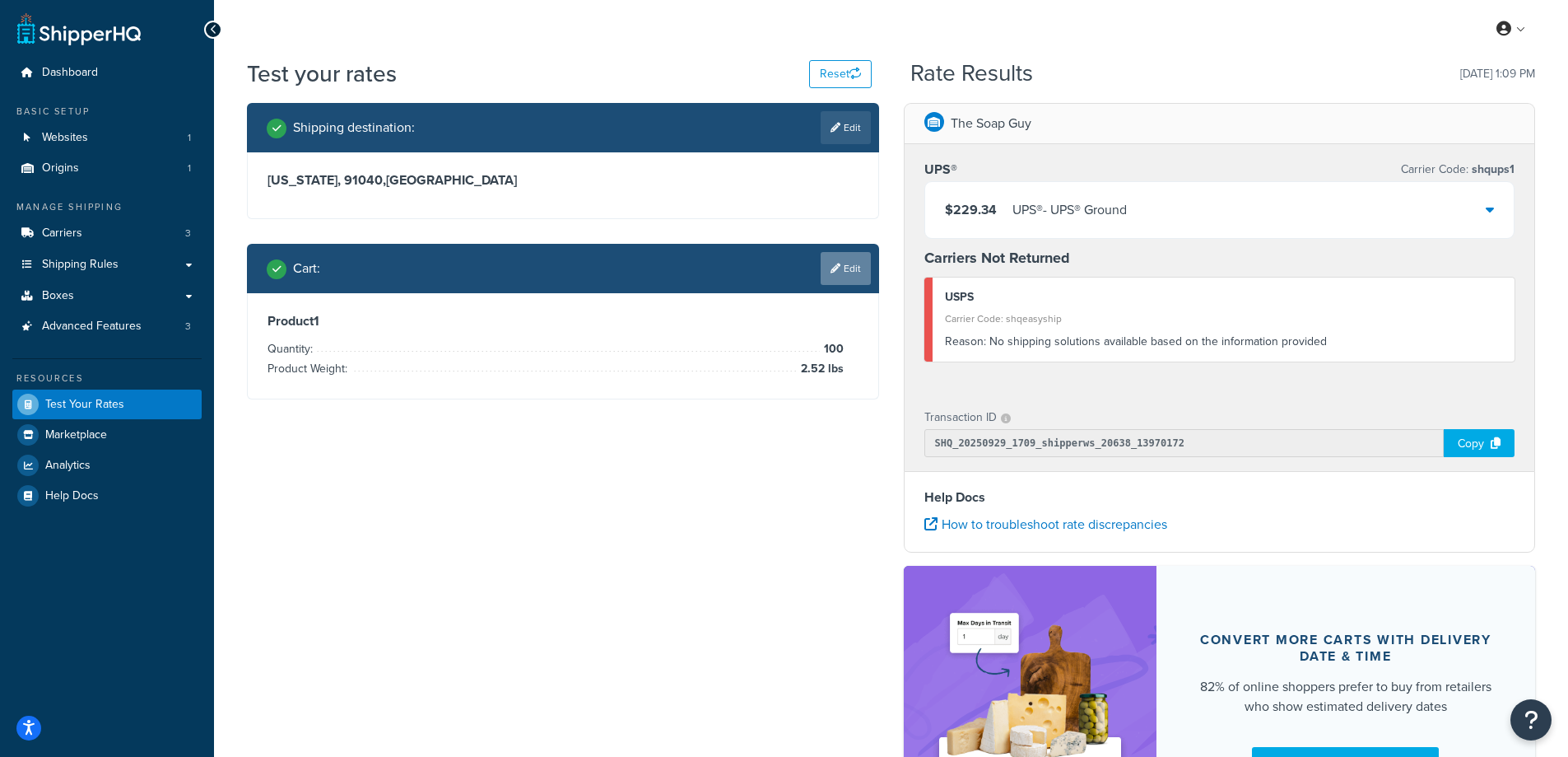
click at [846, 273] on link "Edit" at bounding box center [846, 268] width 50 height 33
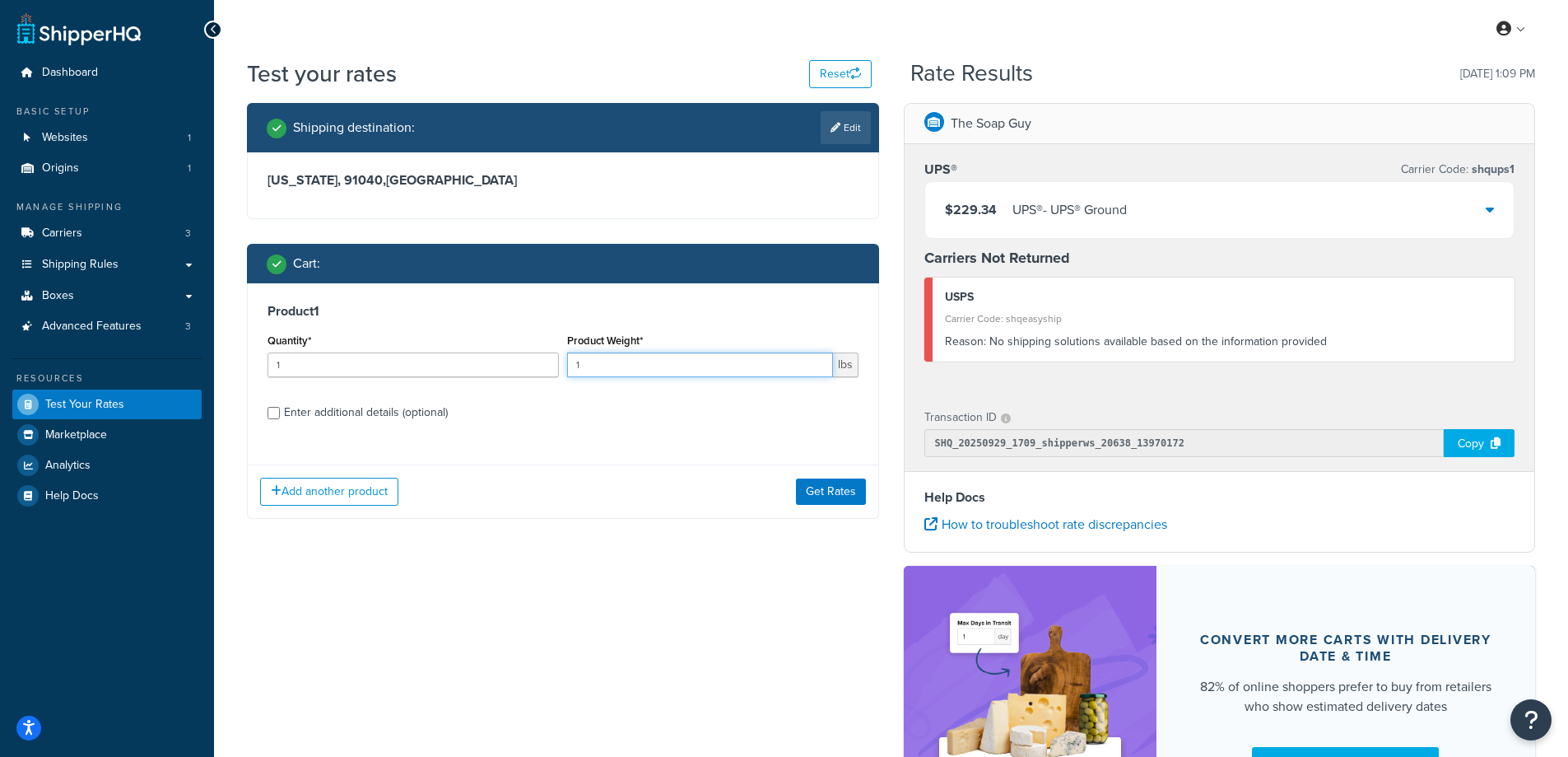
drag, startPoint x: 634, startPoint y: 370, endPoint x: 549, endPoint y: 367, distance: 85.1
click at [549, 367] on div "Quantity* 1 Product Weight* 1 lbs" at bounding box center [563, 359] width 599 height 60
paste input "0.30"
type input "0.30"
click at [390, 366] on input "1" at bounding box center [412, 365] width 291 height 25
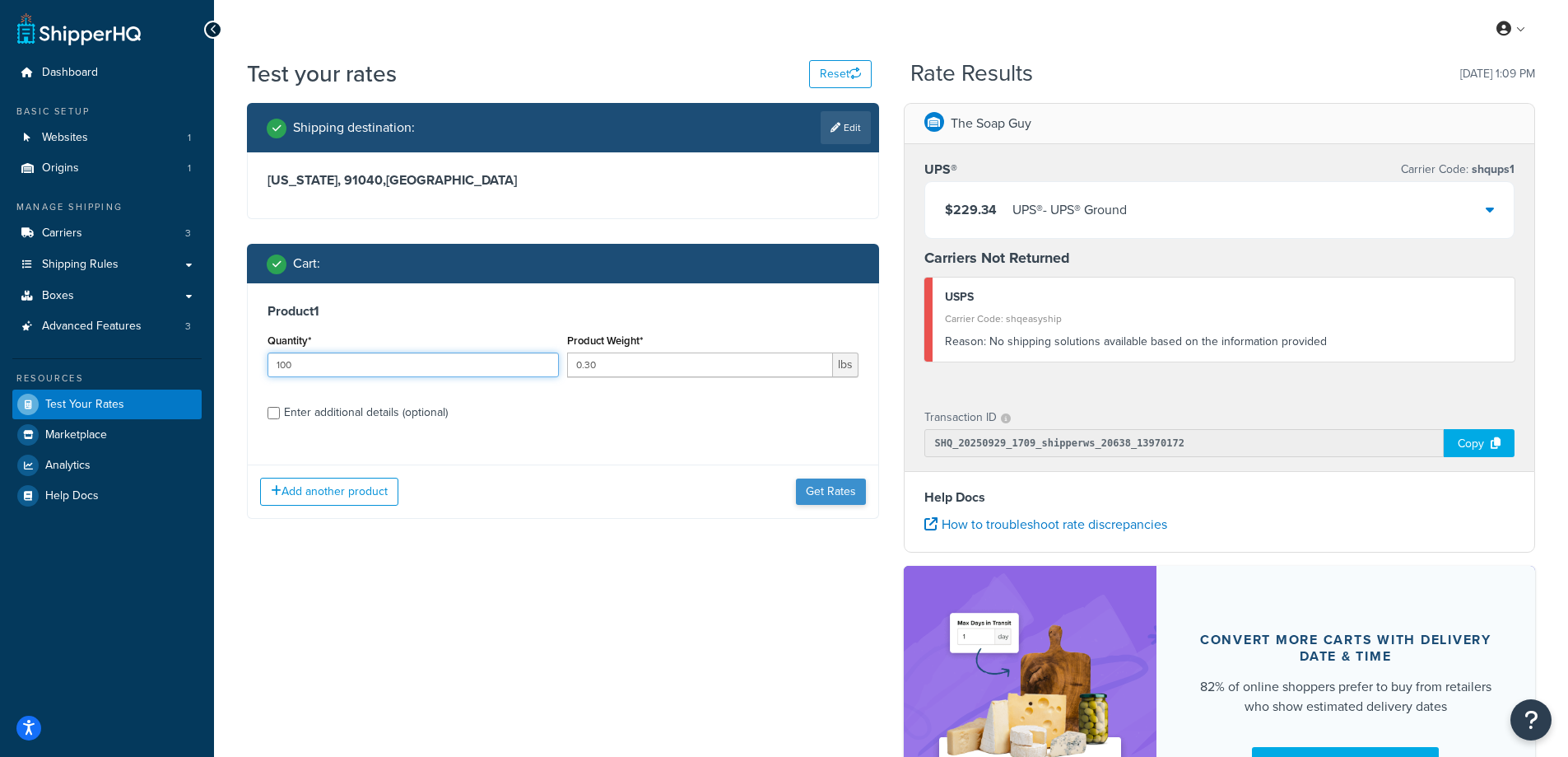
type input "100"
click at [835, 501] on button "Get Rates" at bounding box center [831, 492] width 70 height 27
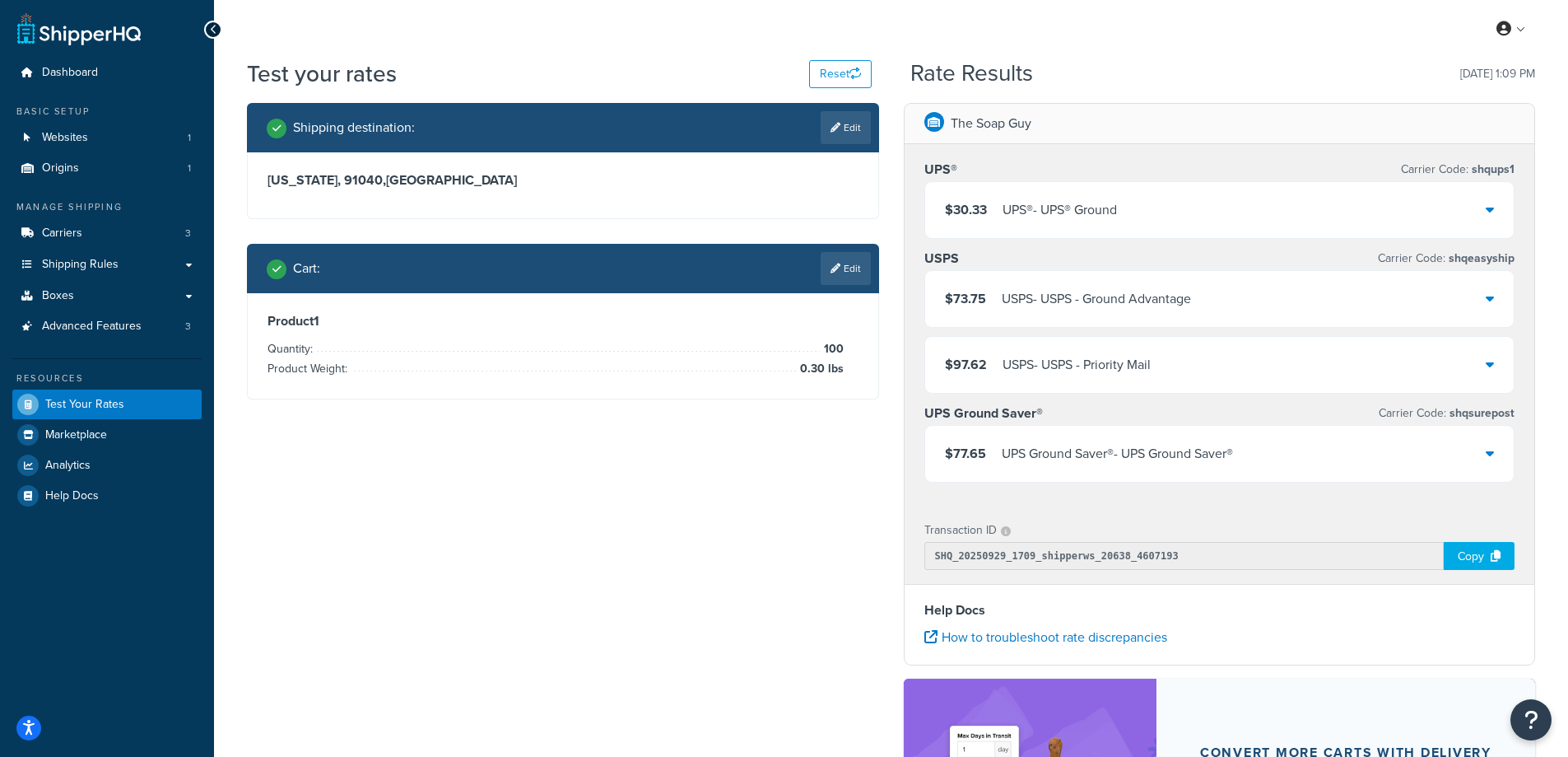
click at [1124, 220] on div "$30.33 UPS® - UPS® Ground" at bounding box center [1220, 209] width 589 height 56
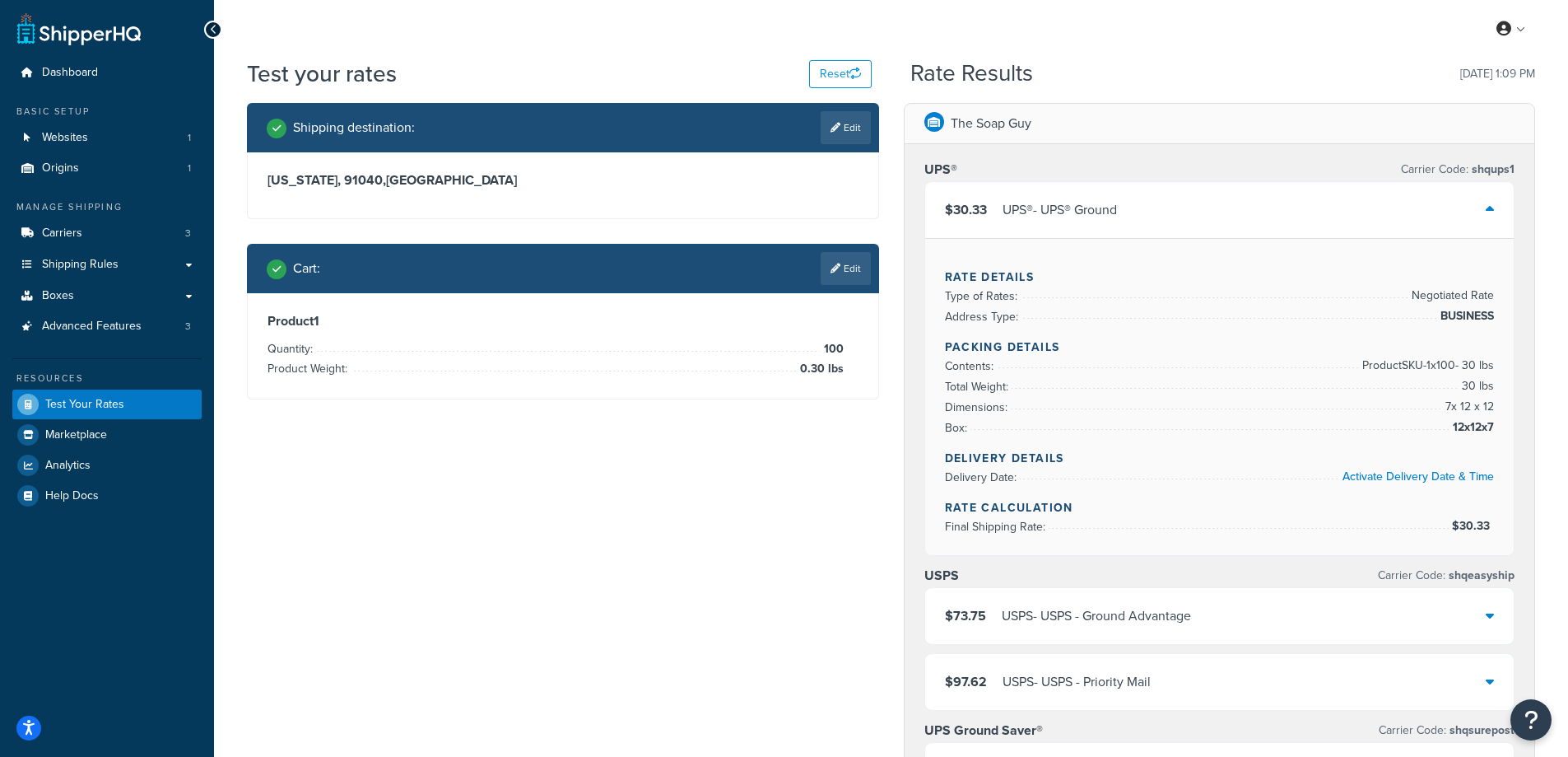
drag, startPoint x: 849, startPoint y: 134, endPoint x: 840, endPoint y: 135, distance: 9.1
click at [849, 134] on link "Edit" at bounding box center [846, 127] width 50 height 33
select select "CA"
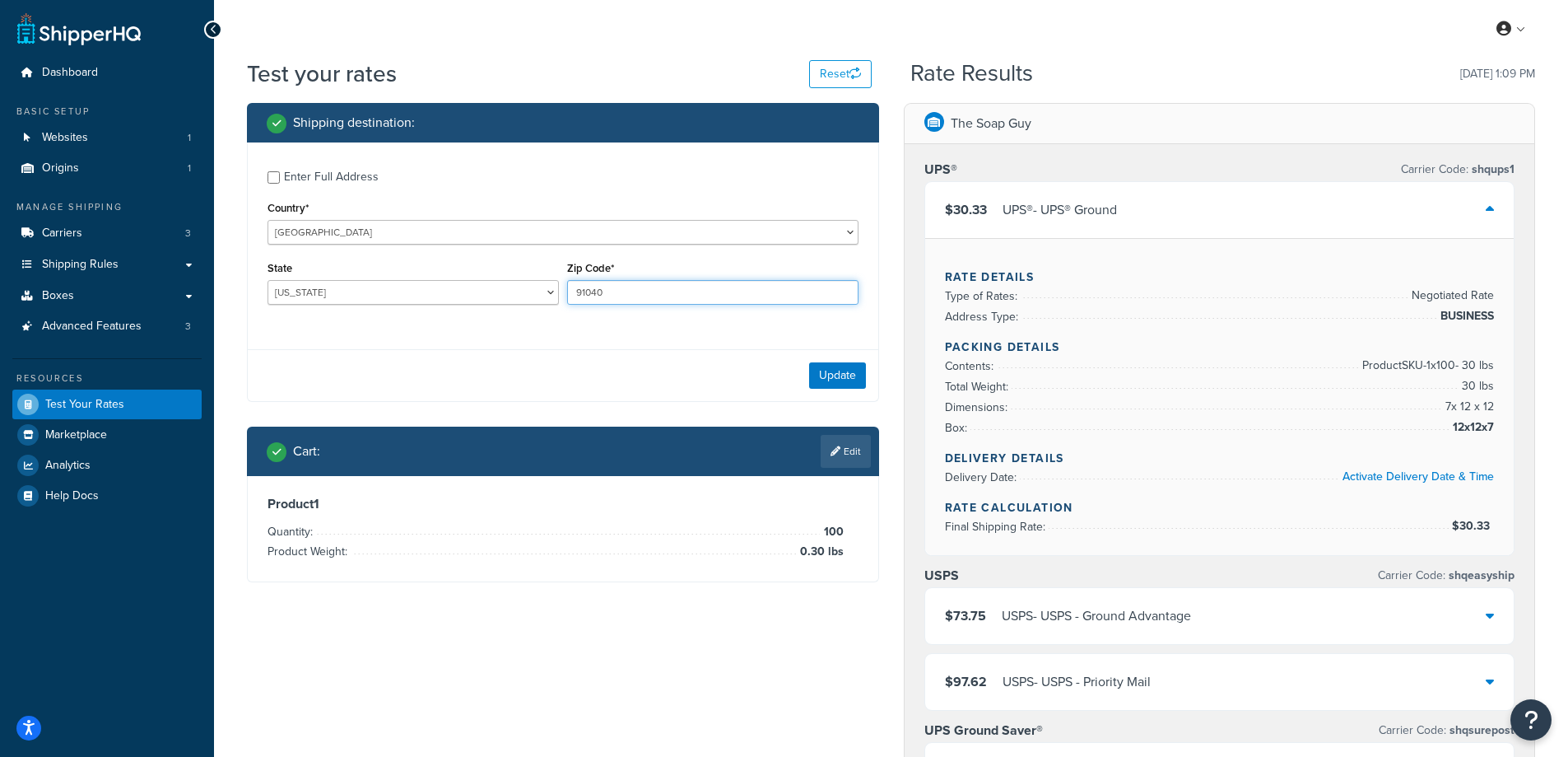
drag, startPoint x: 630, startPoint y: 283, endPoint x: 568, endPoint y: 283, distance: 62.0
click at [568, 283] on input "91040" at bounding box center [712, 292] width 291 height 25
paste input "11694"
type input "11694"
click at [488, 333] on div "Enter Full Address Country* United States United Kingdom Afghanistan Åland Isla…" at bounding box center [563, 240] width 630 height 194
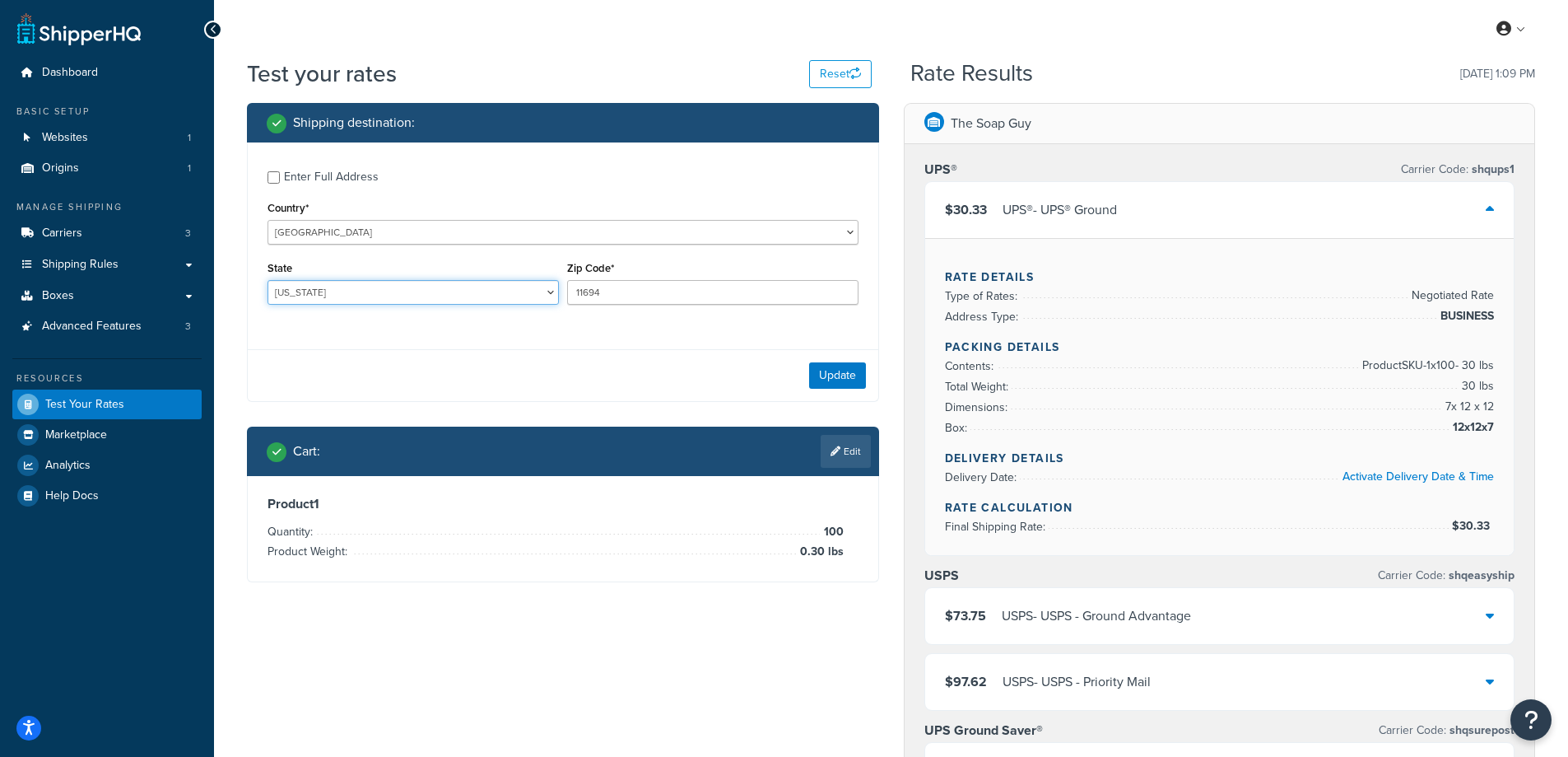
click at [342, 289] on select "Alabama Alaska American Samoa Arizona Arkansas Armed Forces Americas Armed Forc…" at bounding box center [412, 292] width 291 height 25
select select "NY"
click at [267, 280] on select "Alabama Alaska American Samoa Arizona Arkansas Armed Forces Americas Armed Forc…" at bounding box center [412, 292] width 291 height 25
click at [244, 644] on div "Shipping destination : Enter Full Address Country* United States United Kingdom…" at bounding box center [891, 696] width 1313 height 1187
click at [849, 375] on button "Update" at bounding box center [838, 376] width 57 height 27
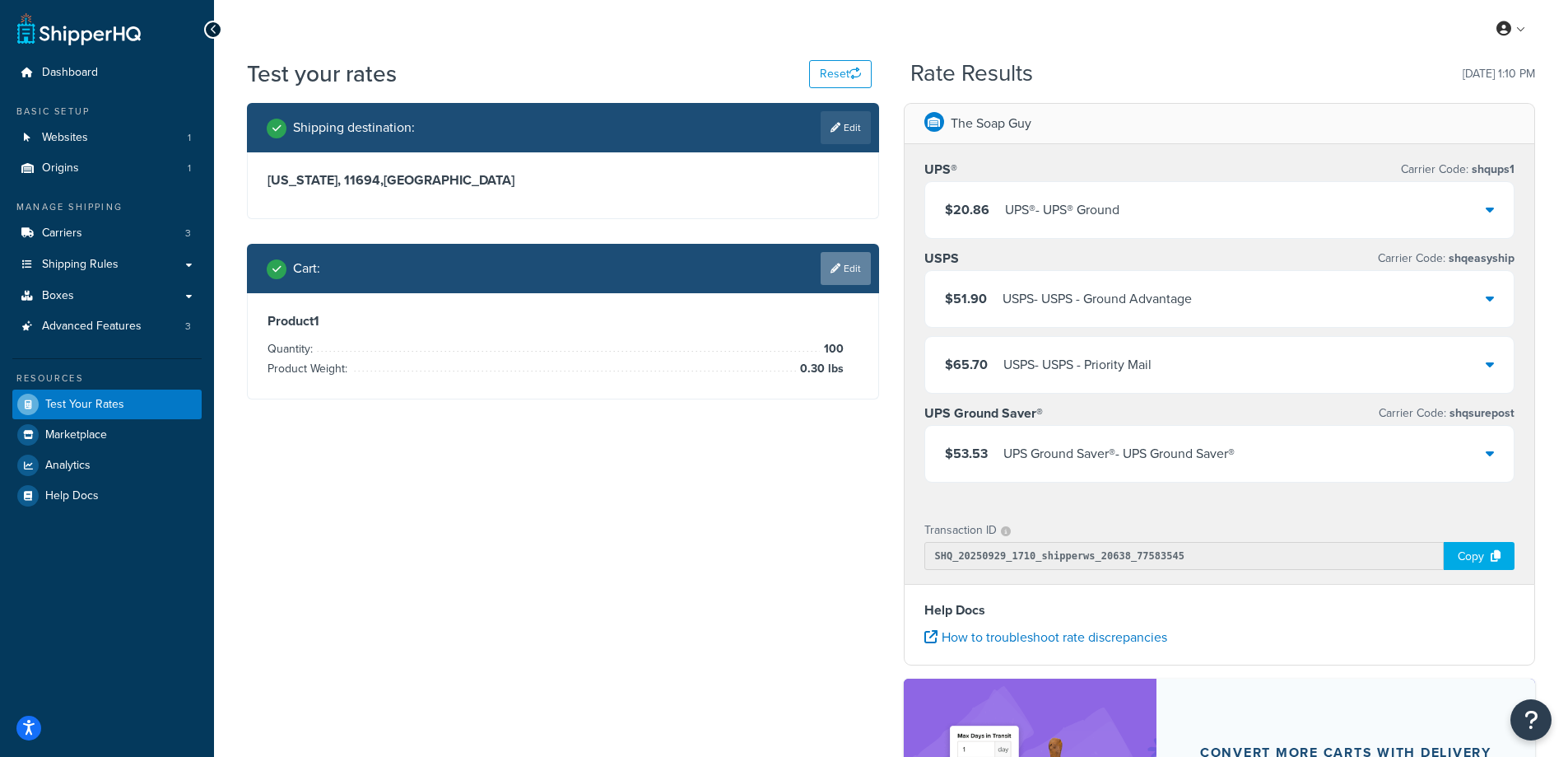
click at [852, 264] on link "Edit" at bounding box center [846, 268] width 50 height 33
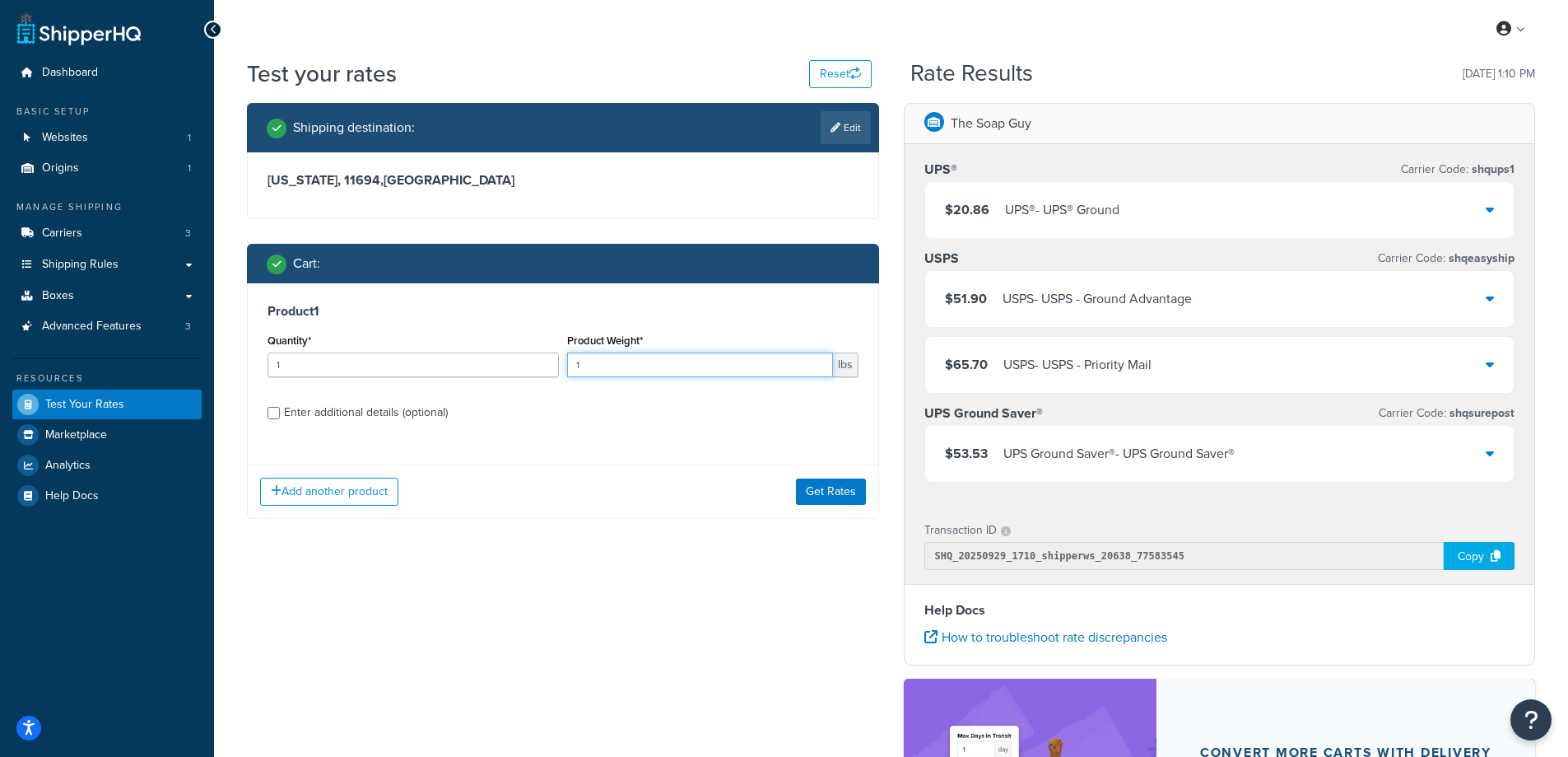
drag, startPoint x: 589, startPoint y: 369, endPoint x: 571, endPoint y: 366, distance: 18.2
click at [571, 366] on input "1" at bounding box center [700, 365] width 266 height 25
paste input "0.09"
type input "0.09"
click at [402, 370] on input "1" at bounding box center [412, 365] width 291 height 25
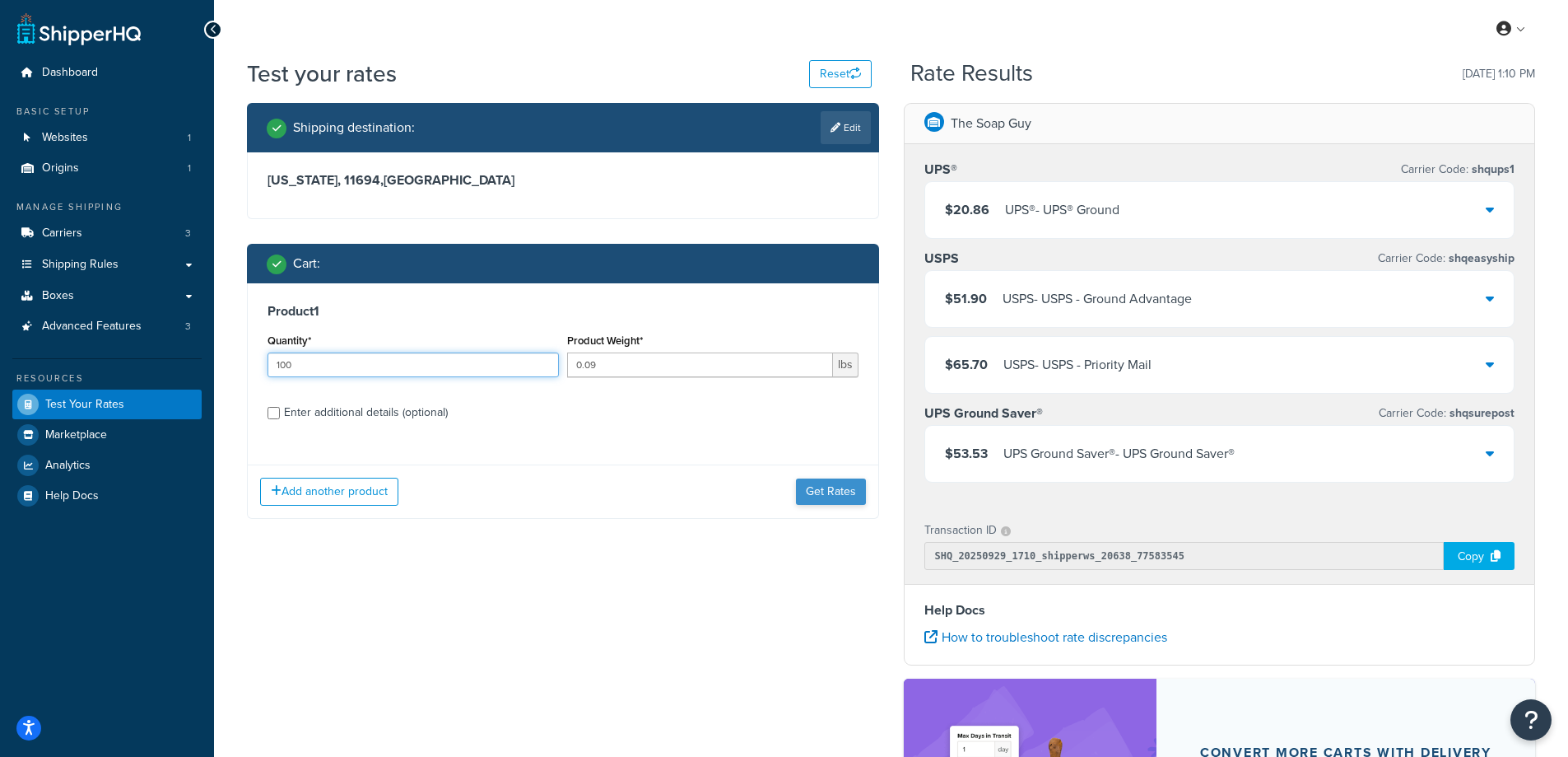
type input "100"
click at [851, 489] on button "Get Rates" at bounding box center [831, 492] width 70 height 27
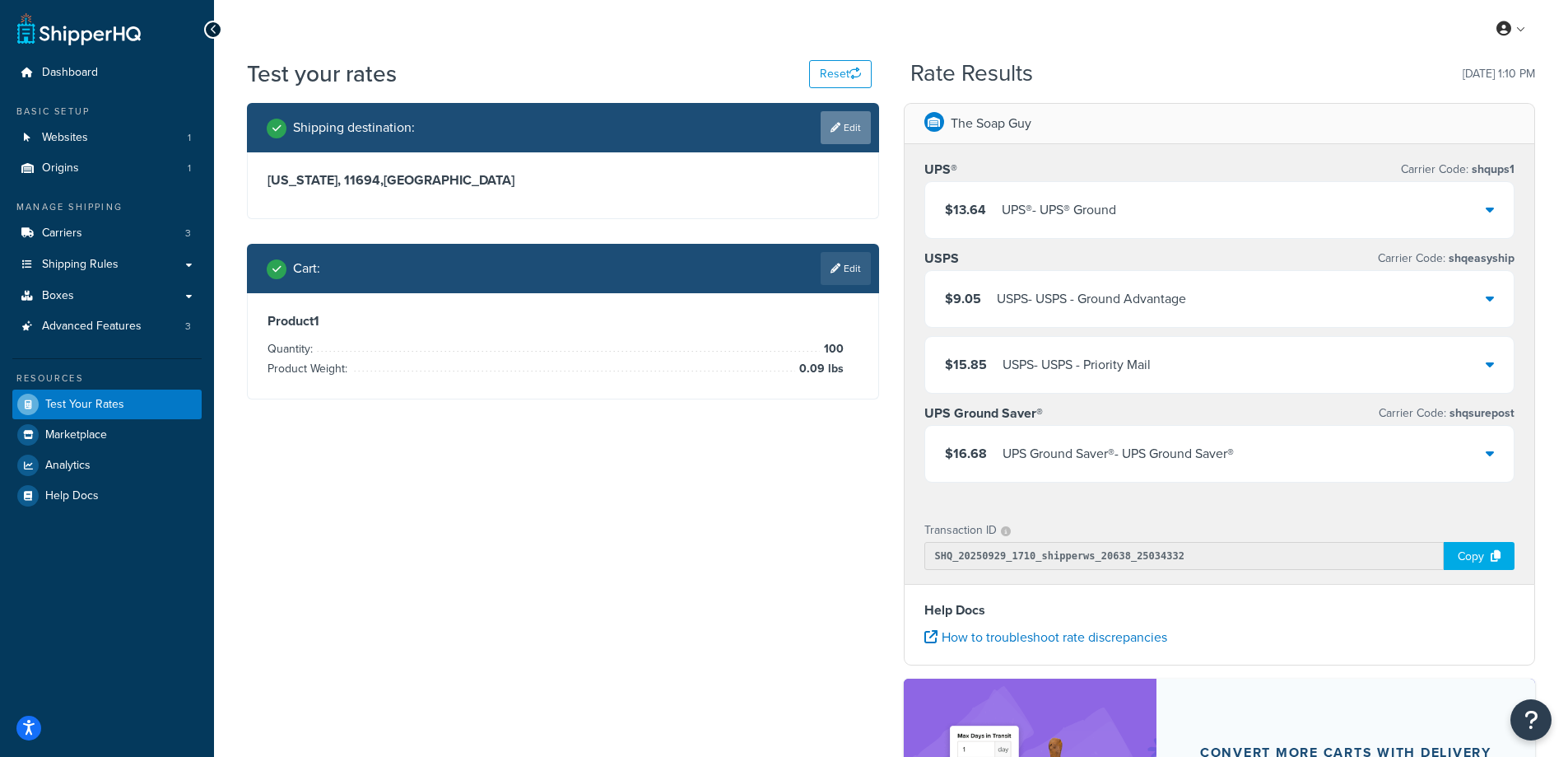
click at [859, 123] on link "Edit" at bounding box center [846, 127] width 50 height 33
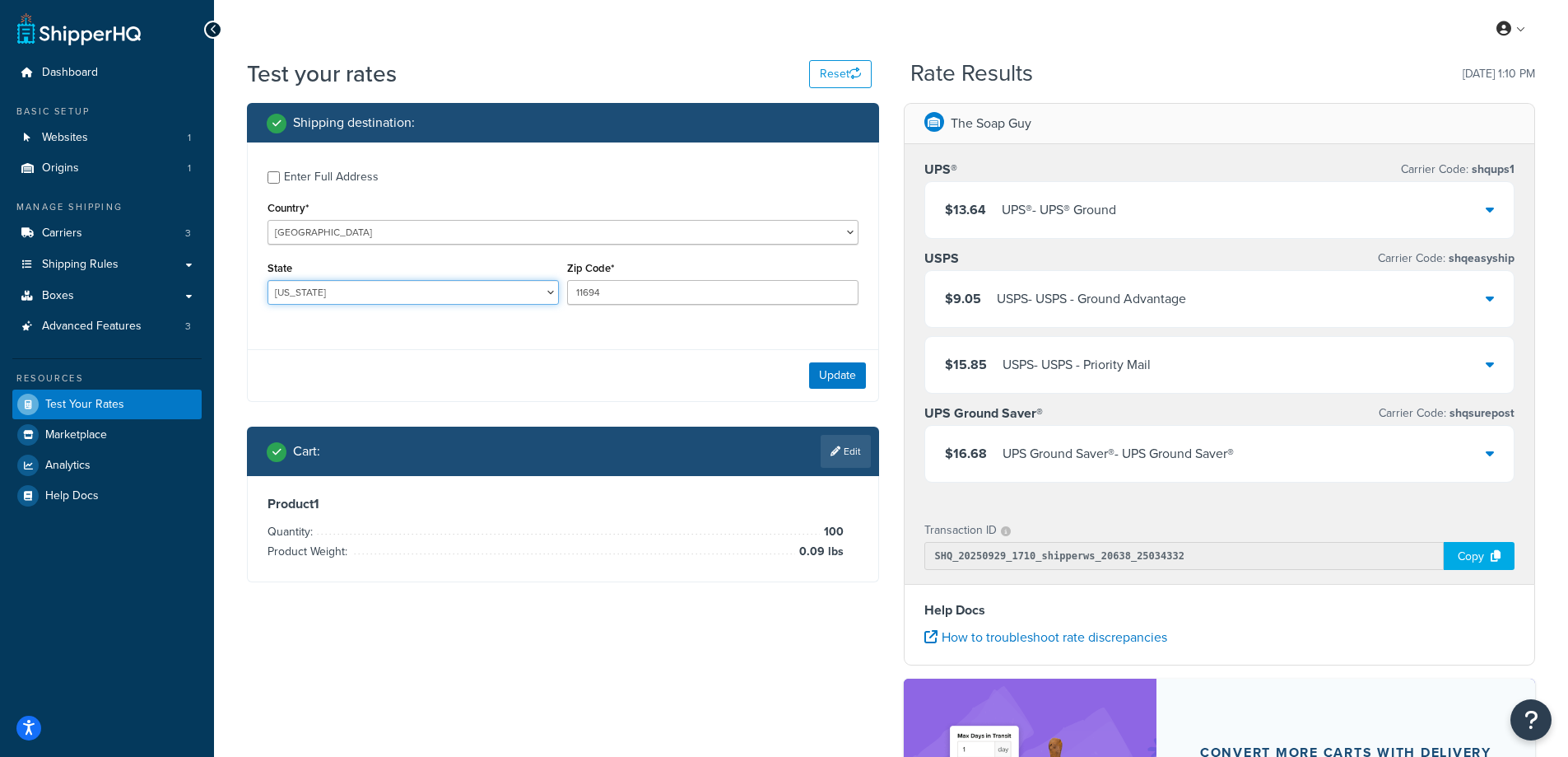
click at [387, 296] on select "Alabama Alaska American Samoa Arizona Arkansas Armed Forces Americas Armed Forc…" at bounding box center [412, 292] width 291 height 25
select select "GA"
click at [267, 280] on select "Alabama Alaska American Samoa Arizona Arkansas Armed Forces Americas Armed Forc…" at bounding box center [412, 292] width 291 height 25
click at [241, 390] on div "Shipping destination : Enter Full Address Country* United States United Kingdom…" at bounding box center [564, 355] width 657 height 504
drag, startPoint x: 620, startPoint y: 299, endPoint x: 572, endPoint y: 298, distance: 48.0
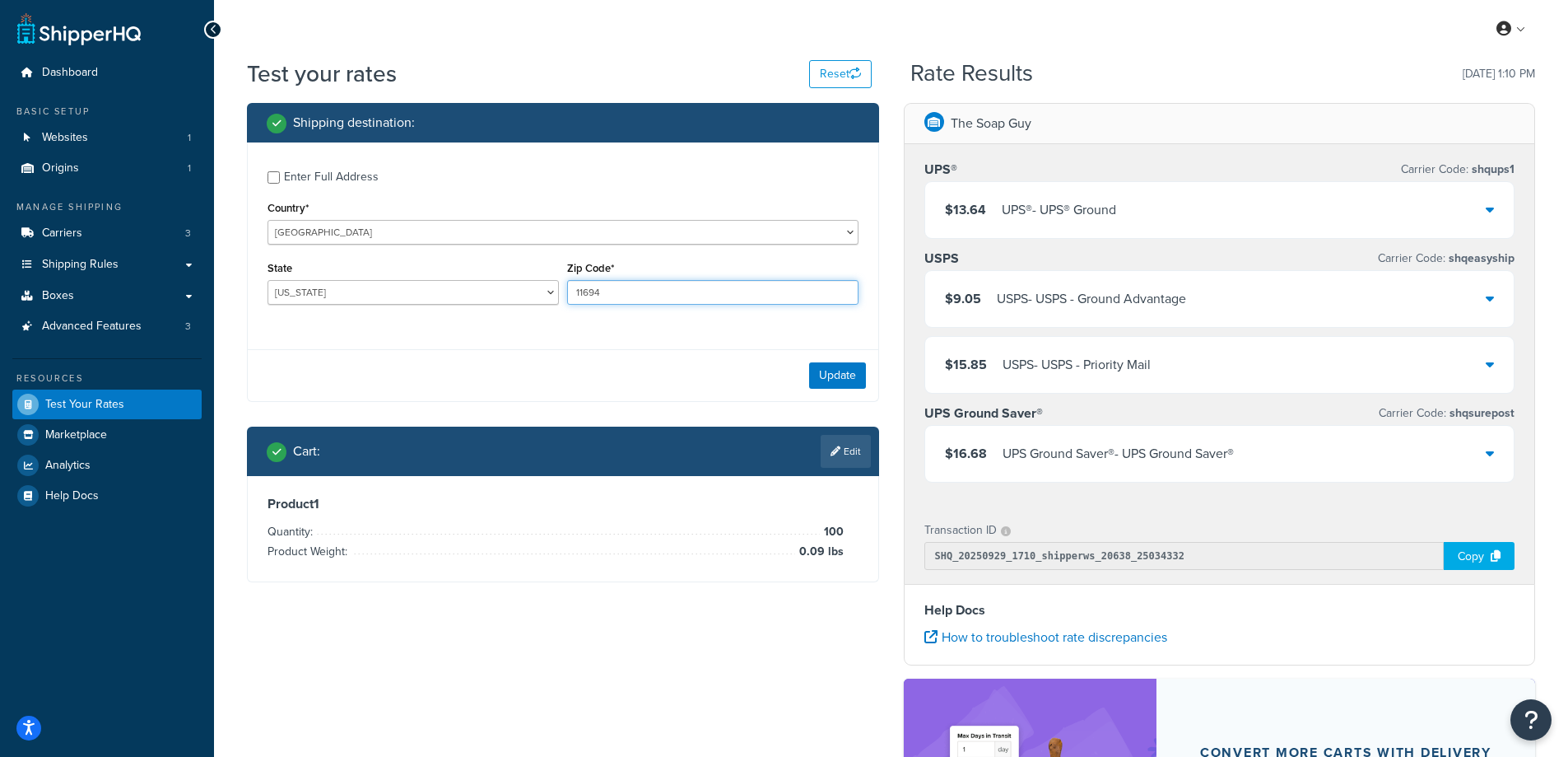
click at [572, 298] on input "11694" at bounding box center [712, 292] width 291 height 25
paste input "30067"
type input "30067"
click at [529, 328] on div "Enter Full Address Country* United States United Kingdom Afghanistan Åland Isla…" at bounding box center [563, 240] width 630 height 194
click at [841, 382] on button "Update" at bounding box center [838, 376] width 57 height 27
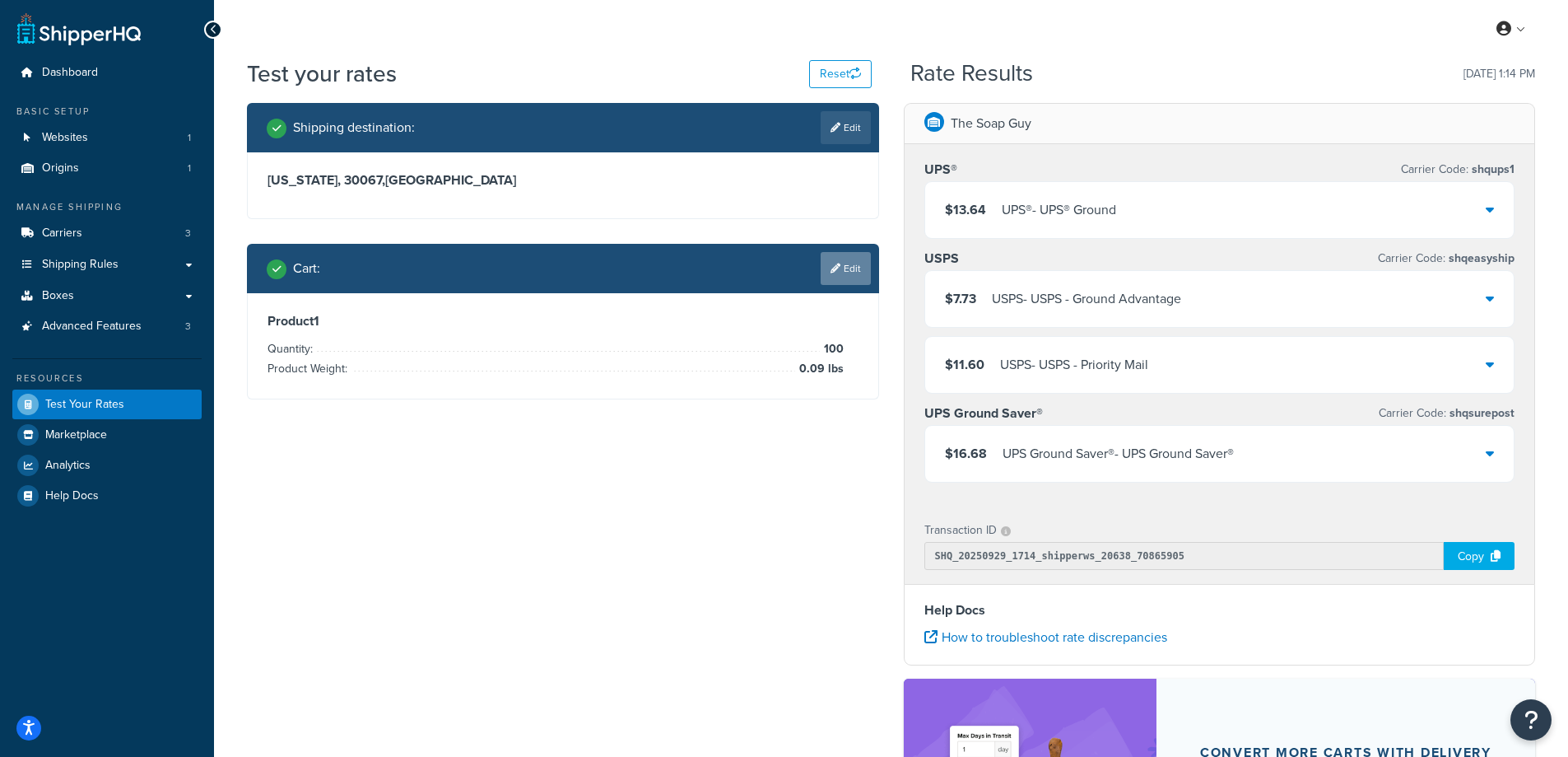
click at [849, 267] on link "Edit" at bounding box center [846, 268] width 50 height 33
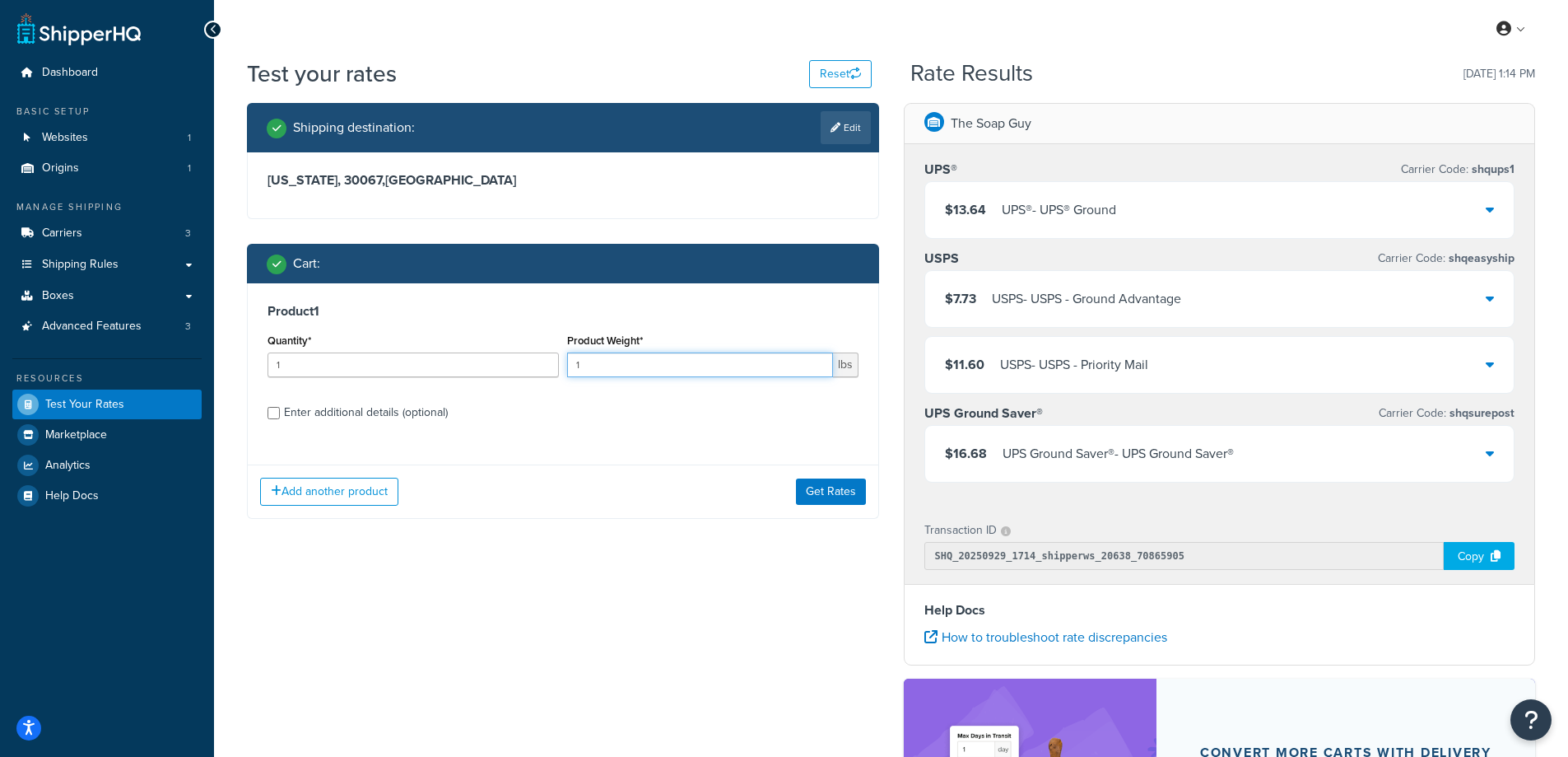
drag, startPoint x: 612, startPoint y: 365, endPoint x: 576, endPoint y: 365, distance: 36.0
click at [576, 365] on input "1" at bounding box center [700, 365] width 266 height 25
paste input "0.24"
type input "0.24"
click at [455, 370] on input "1" at bounding box center [412, 365] width 291 height 25
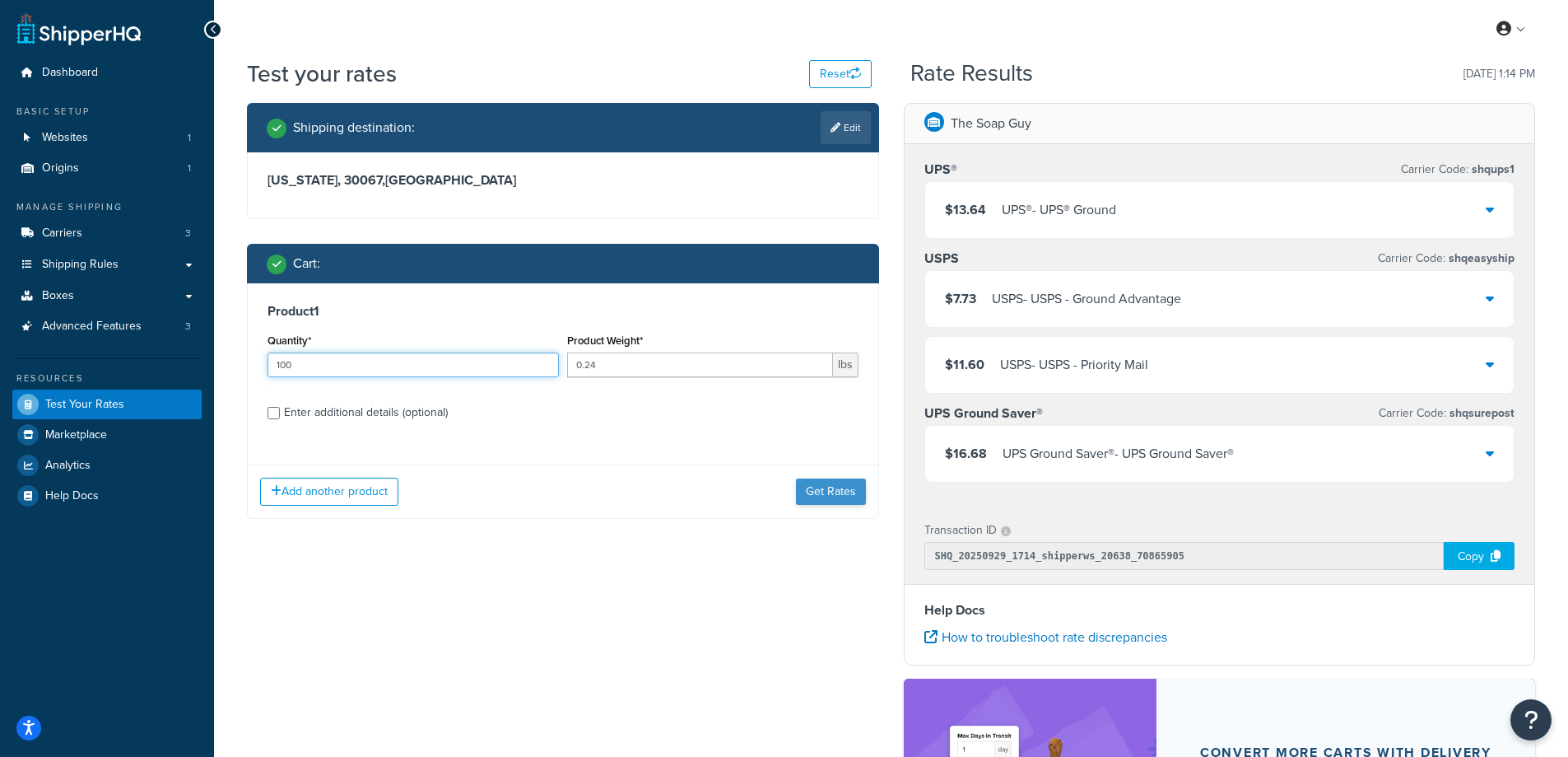
type input "100"
click at [824, 493] on button "Get Rates" at bounding box center [831, 492] width 70 height 27
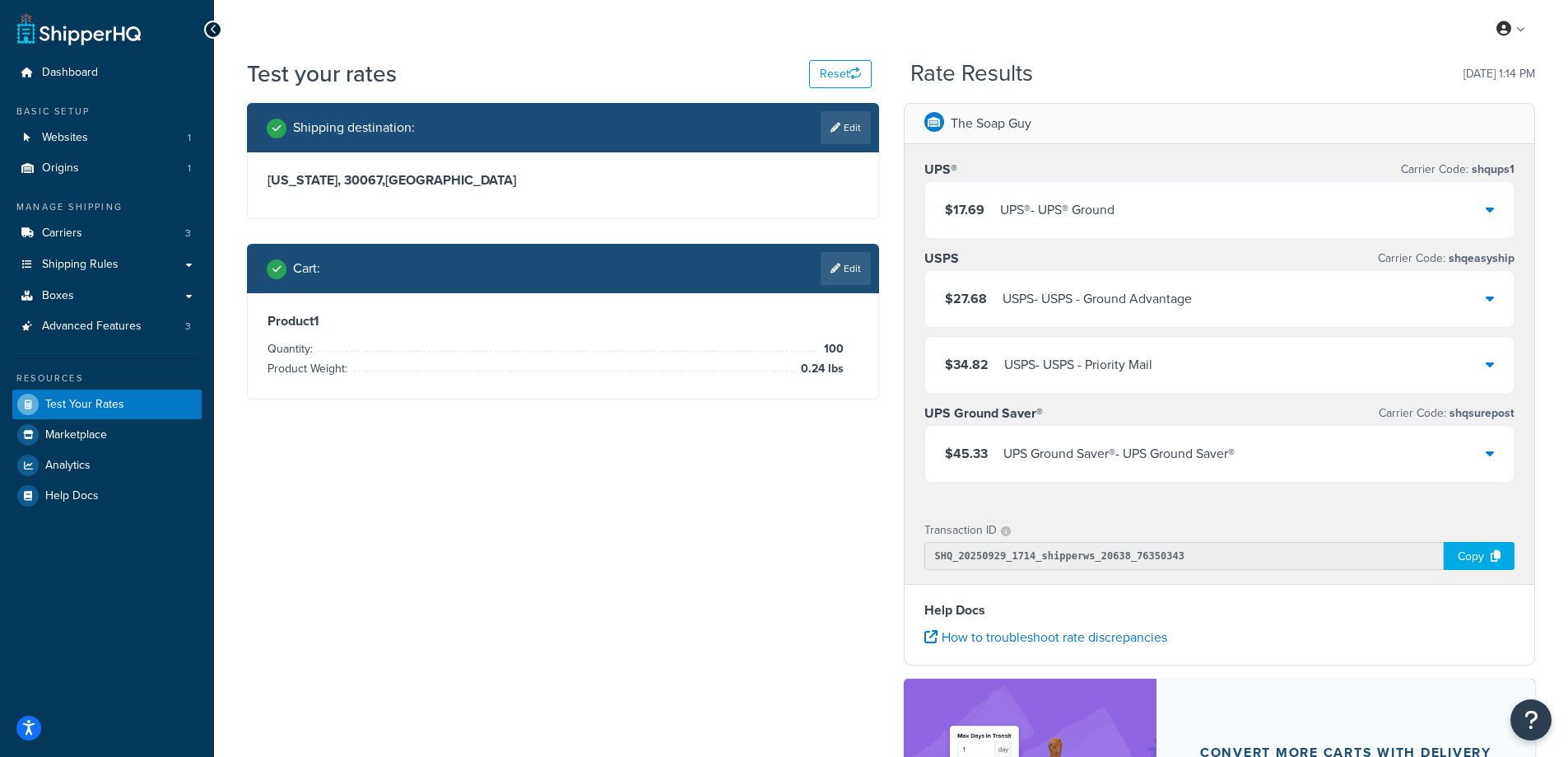
click at [1024, 208] on div "UPS® - UPS® Ground" at bounding box center [1057, 210] width 115 height 23
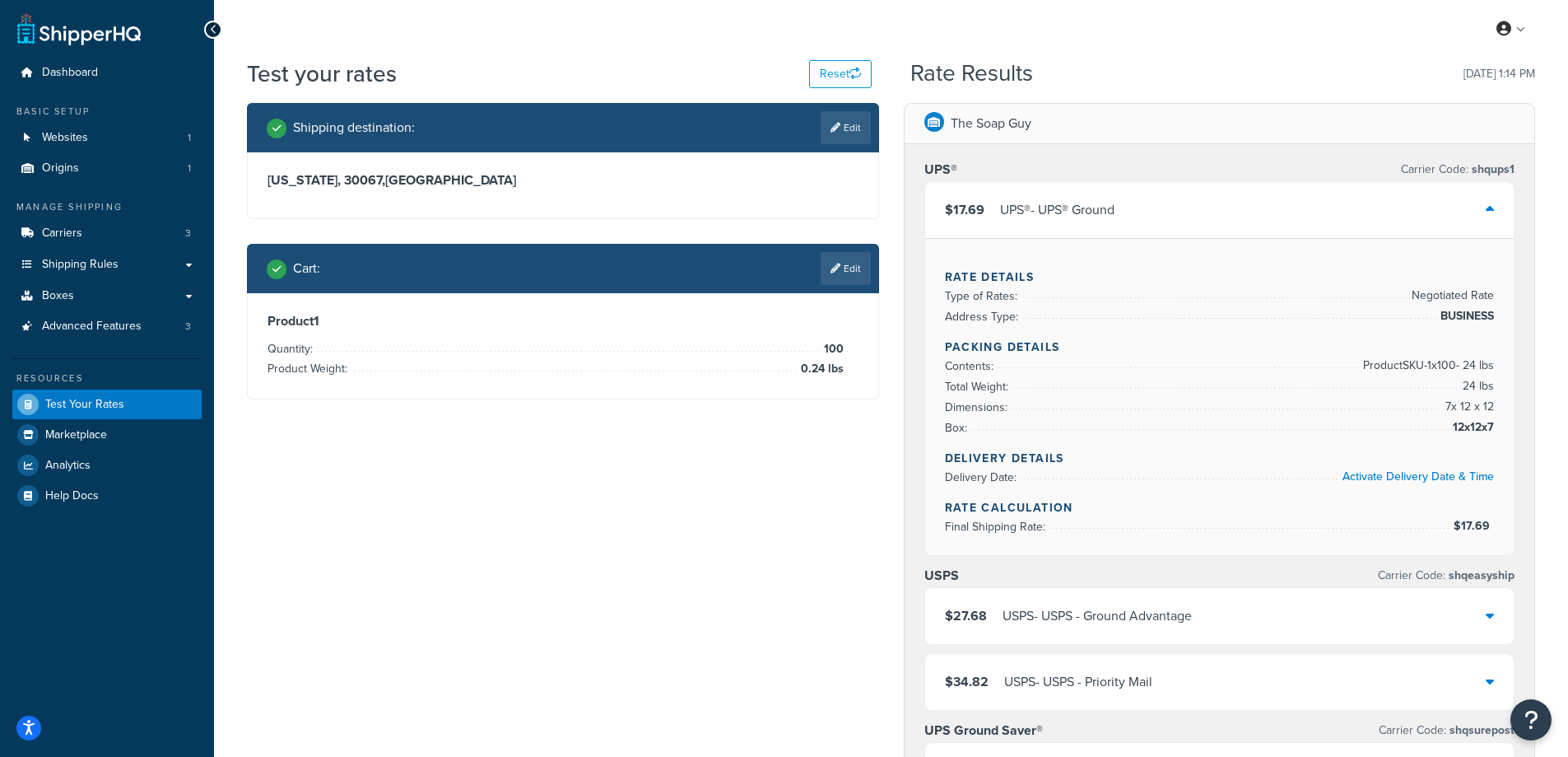
click at [856, 120] on link "Edit" at bounding box center [846, 127] width 50 height 33
select select "GA"
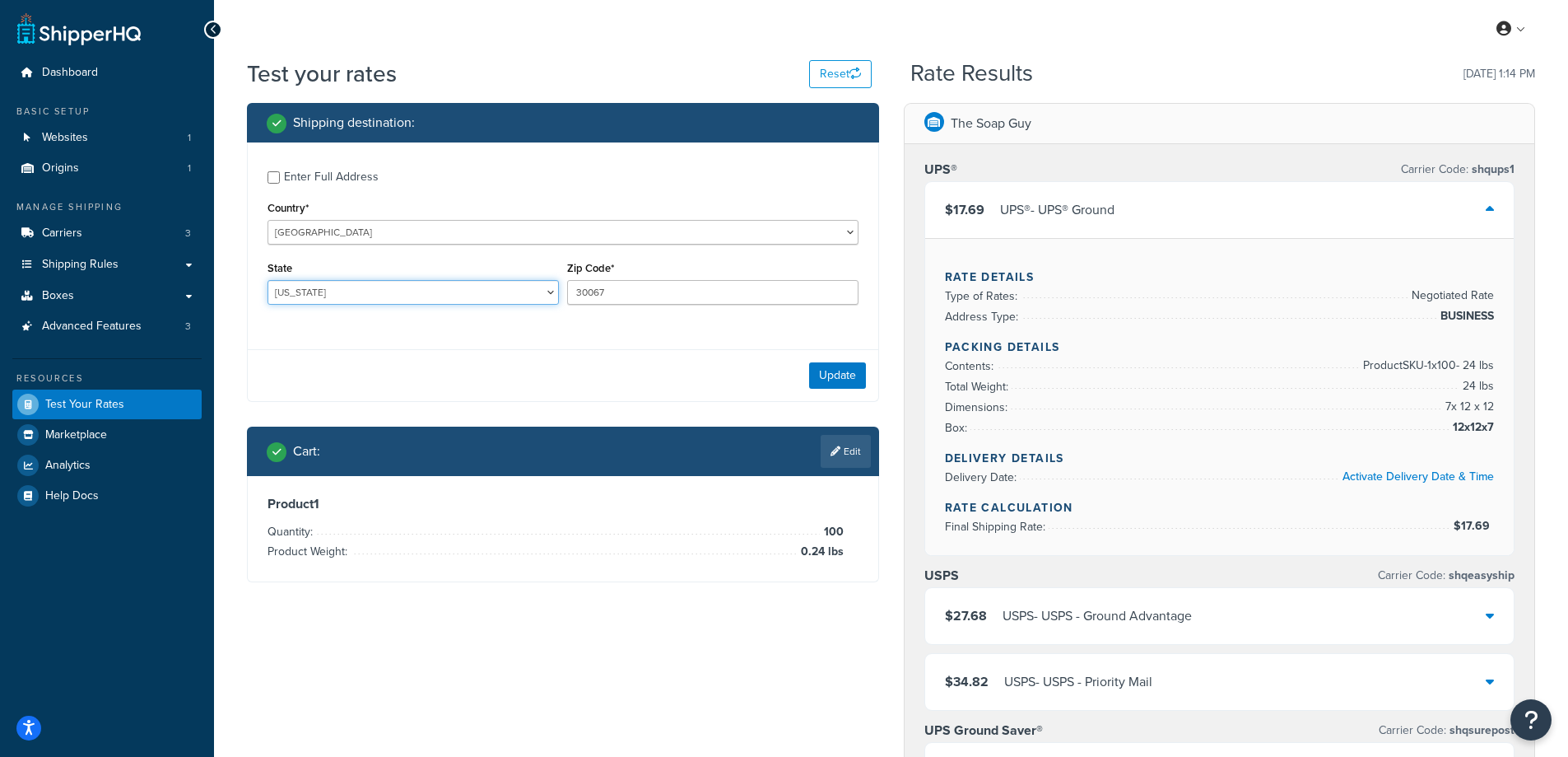
click at [436, 285] on select "Alabama Alaska American Samoa Arizona Arkansas Armed Forces Americas Armed Forc…" at bounding box center [412, 292] width 291 height 25
drag, startPoint x: 618, startPoint y: 293, endPoint x: 540, endPoint y: 291, distance: 78.0
click at [540, 291] on div "State Alabama Alaska American Samoa Arizona Arkansas Armed Forces Americas Arme…" at bounding box center [563, 286] width 599 height 60
paste input "11510"
type input "11510"
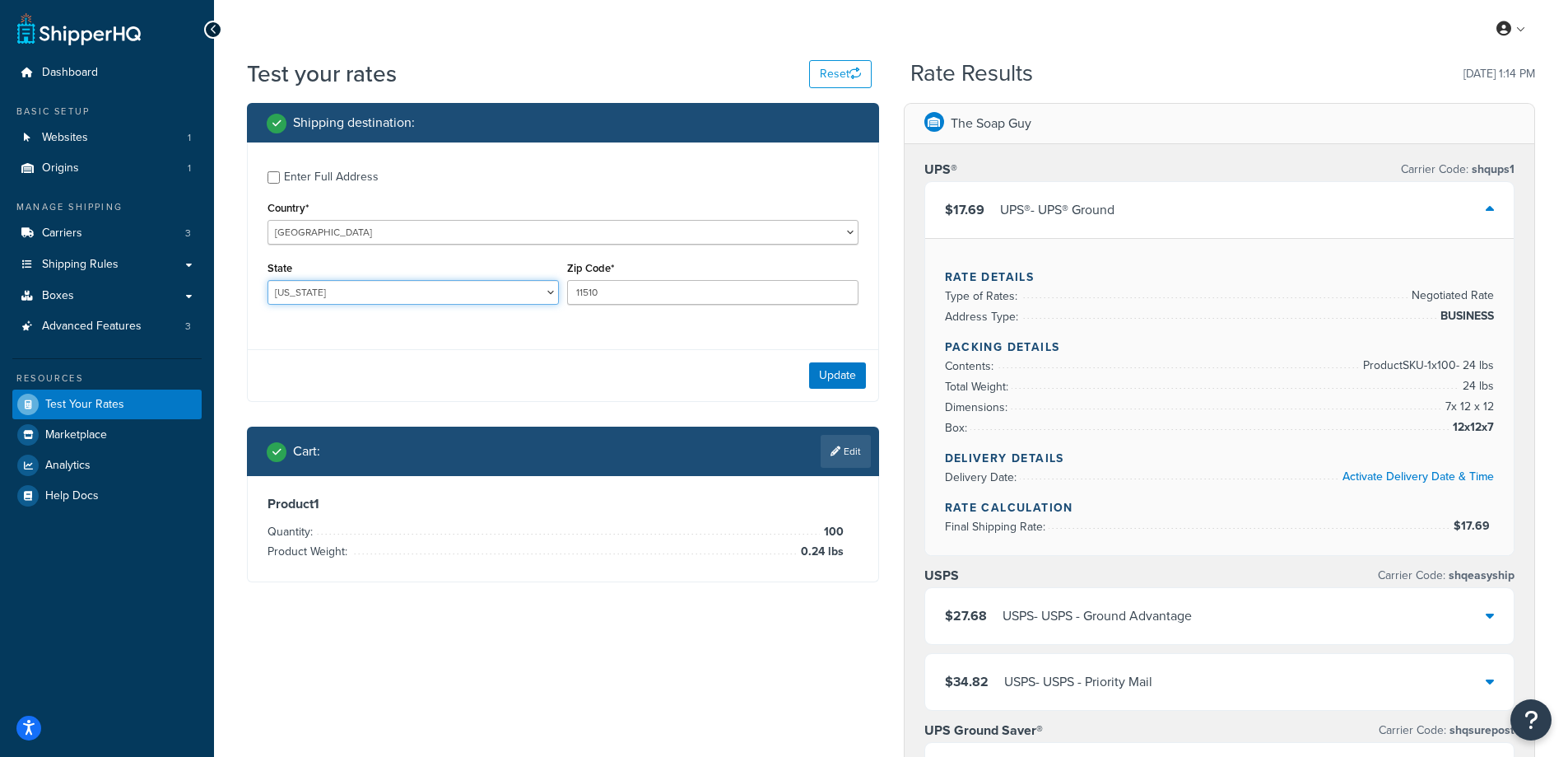
click at [427, 286] on select "Alabama Alaska American Samoa Arizona Arkansas Armed Forces Americas Armed Forc…" at bounding box center [412, 292] width 291 height 25
select select "NY"
click at [267, 280] on select "Alabama Alaska American Samoa Arizona Arkansas Armed Forces Americas Armed Forc…" at bounding box center [412, 292] width 291 height 25
click at [292, 671] on div "Shipping destination : Enter Full Address Country* United States United Kingdom…" at bounding box center [891, 696] width 1313 height 1187
click at [849, 379] on button "Update" at bounding box center [838, 376] width 57 height 27
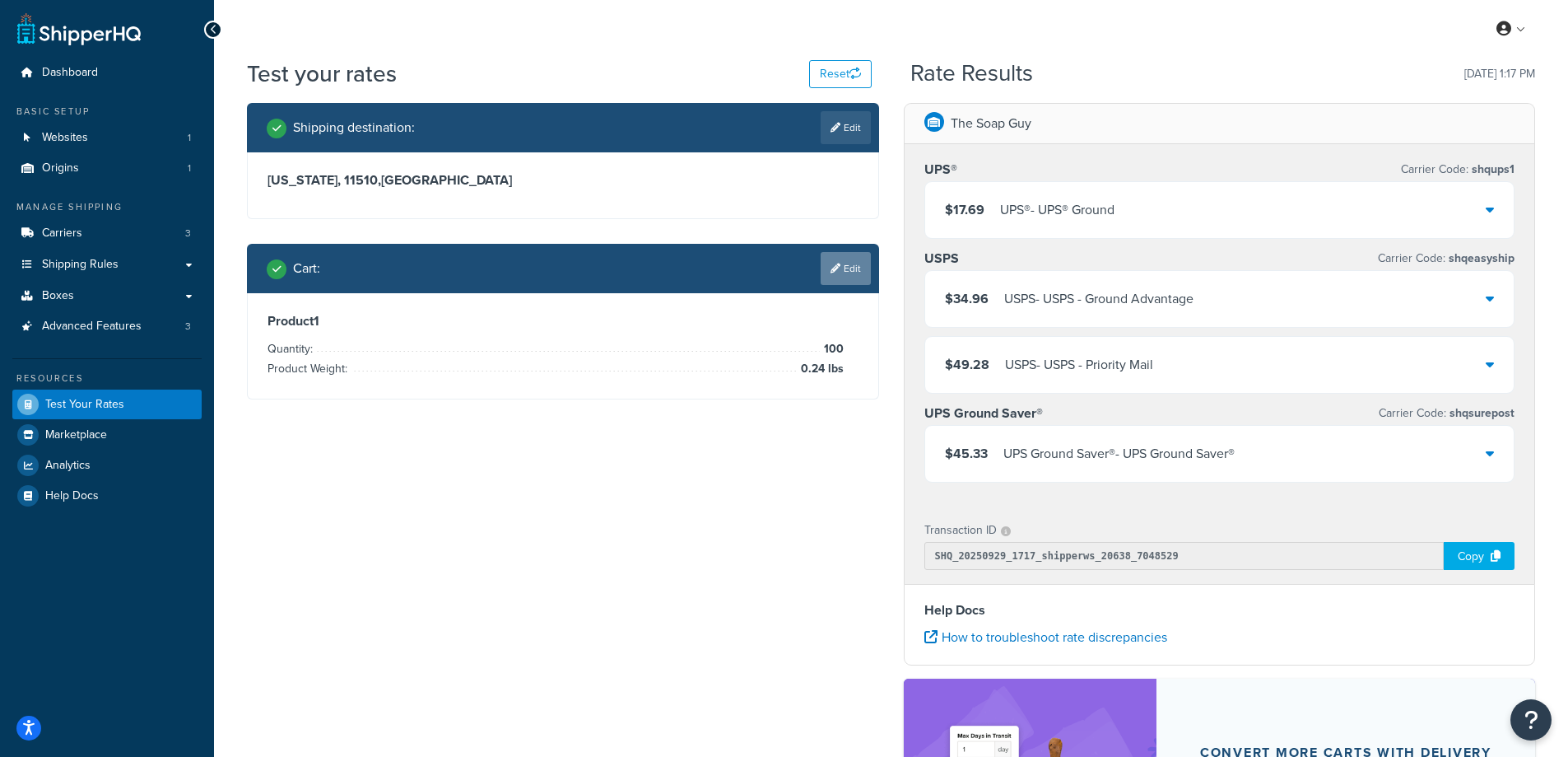
click at [858, 273] on link "Edit" at bounding box center [846, 268] width 50 height 33
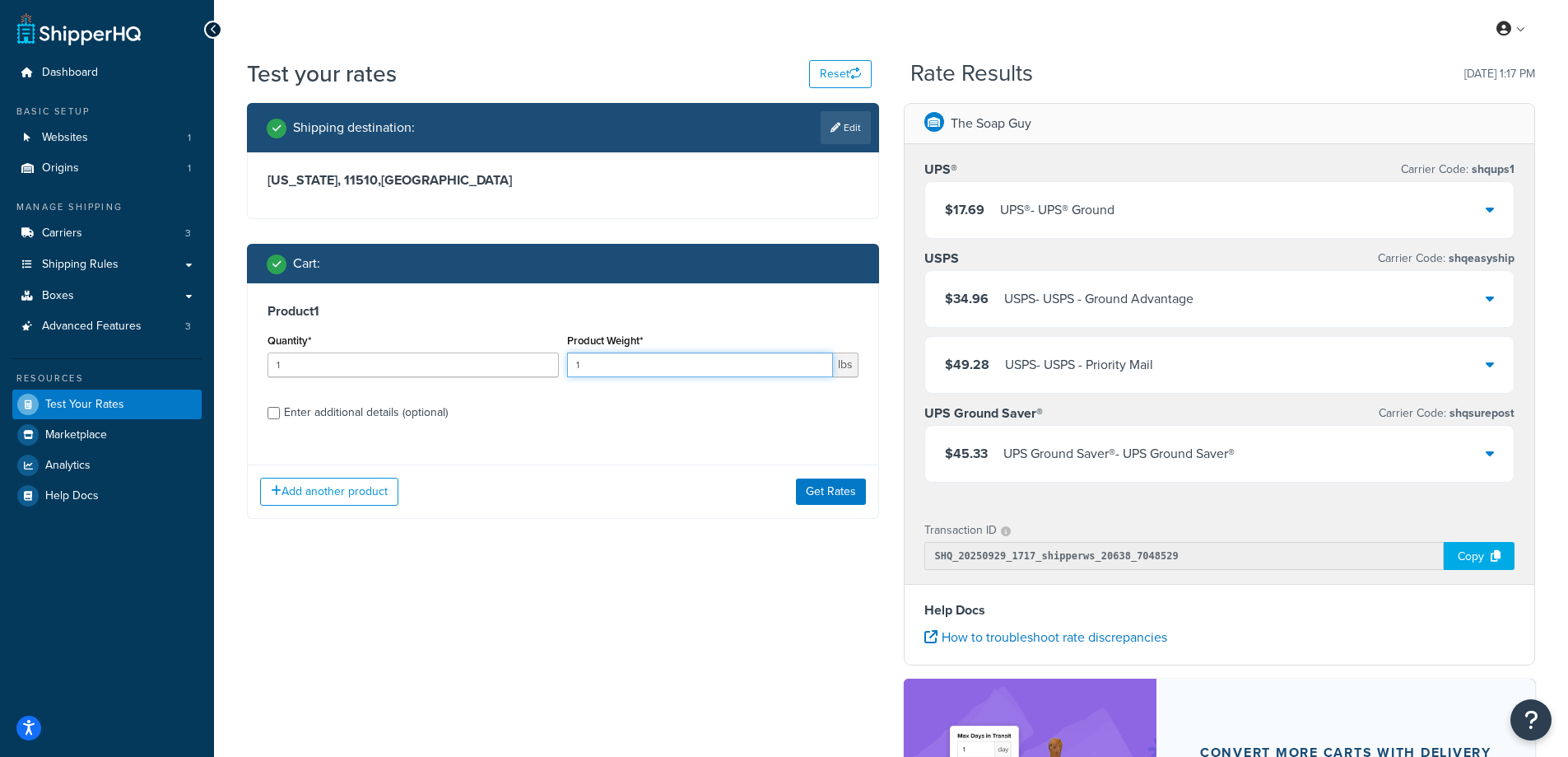
drag, startPoint x: 604, startPoint y: 362, endPoint x: 541, endPoint y: 368, distance: 63.3
click at [541, 368] on div "Quantity* 1 Product Weight* 1 lbs" at bounding box center [563, 359] width 599 height 60
paste input "2.00"
type input "2.00"
click at [397, 361] on input "1" at bounding box center [412, 365] width 291 height 25
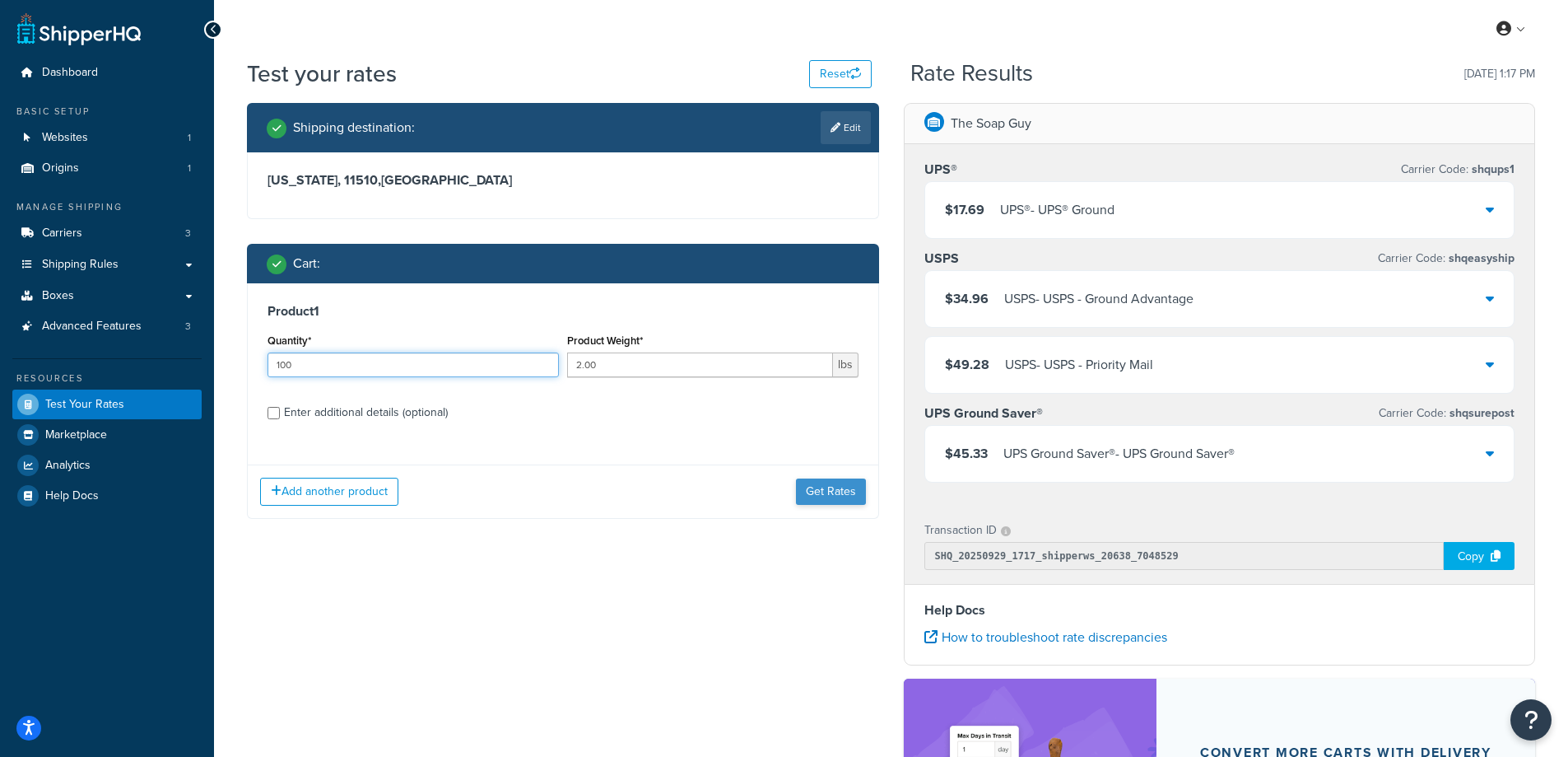
type input "100"
click at [827, 493] on button "Get Rates" at bounding box center [831, 492] width 70 height 27
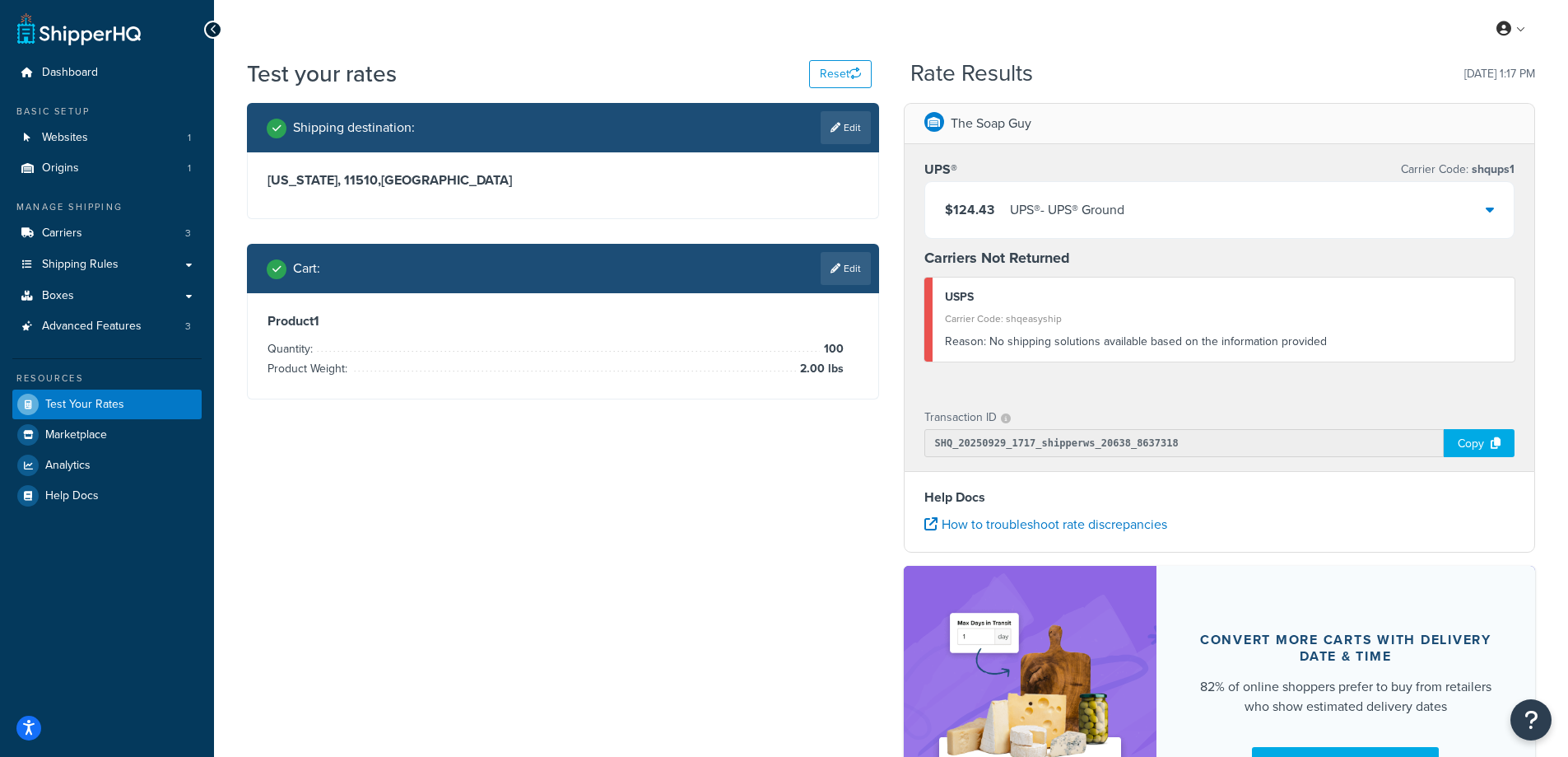
click at [1077, 206] on div "UPS® - UPS® Ground" at bounding box center [1067, 210] width 115 height 23
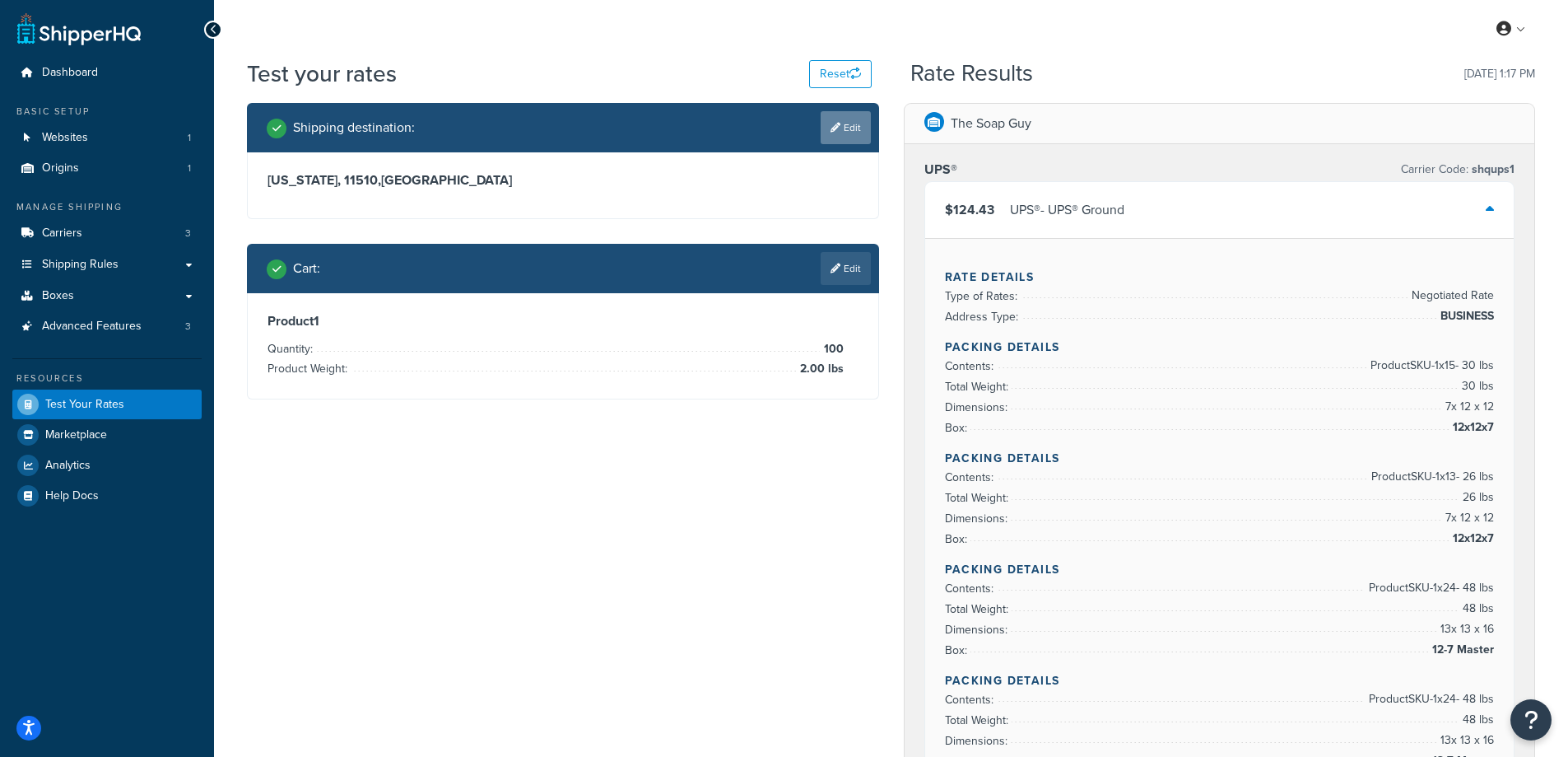
click at [843, 123] on link "Edit" at bounding box center [846, 127] width 50 height 33
select select "NY"
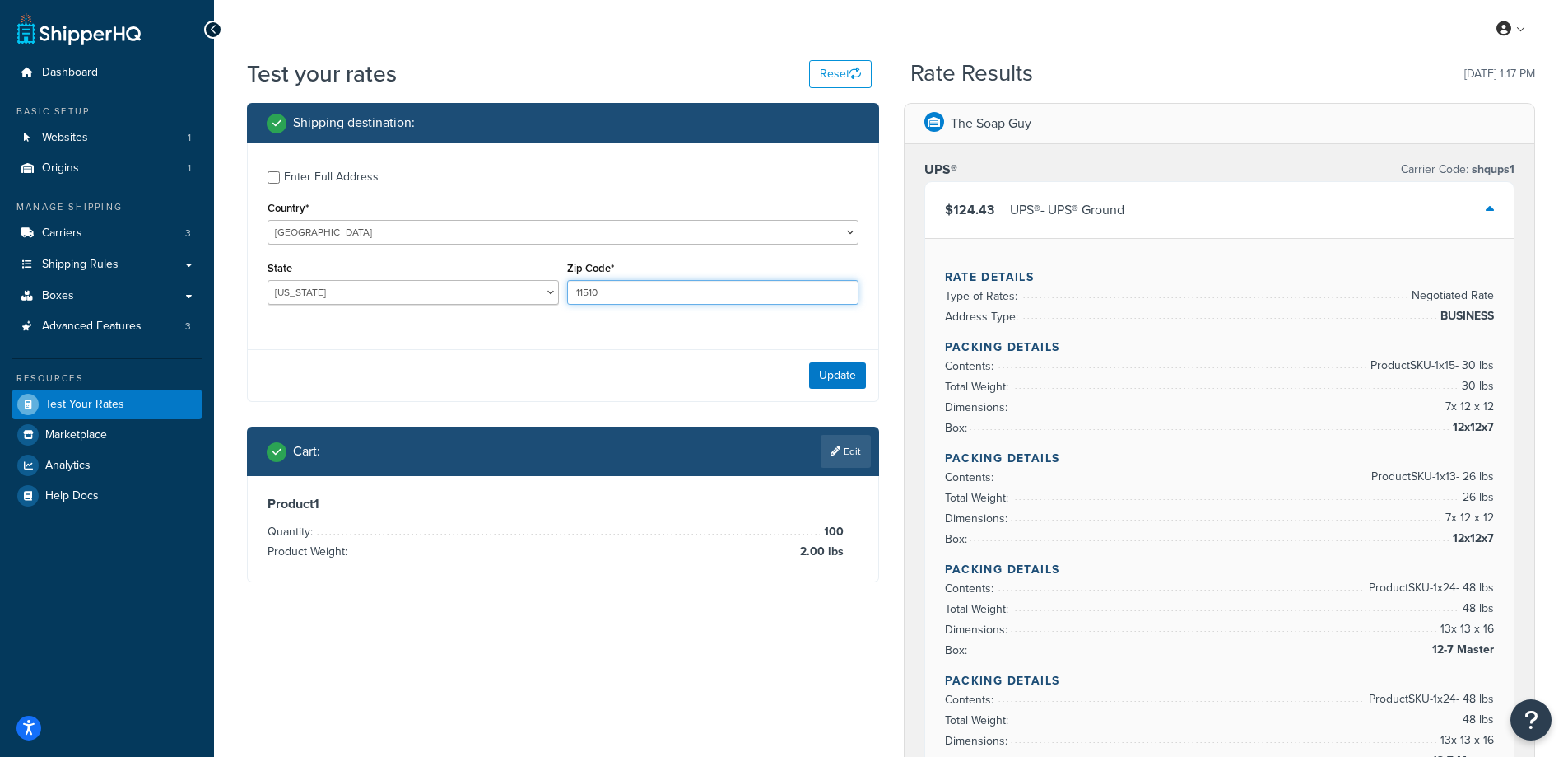
drag, startPoint x: 627, startPoint y: 288, endPoint x: 568, endPoint y: 289, distance: 59.0
click at [568, 289] on input "11510" at bounding box center [712, 292] width 291 height 25
paste input "30066"
type input "30066"
click at [464, 322] on div "Enter Full Address Country* United States United Kingdom Afghanistan Åland Isla…" at bounding box center [563, 240] width 630 height 194
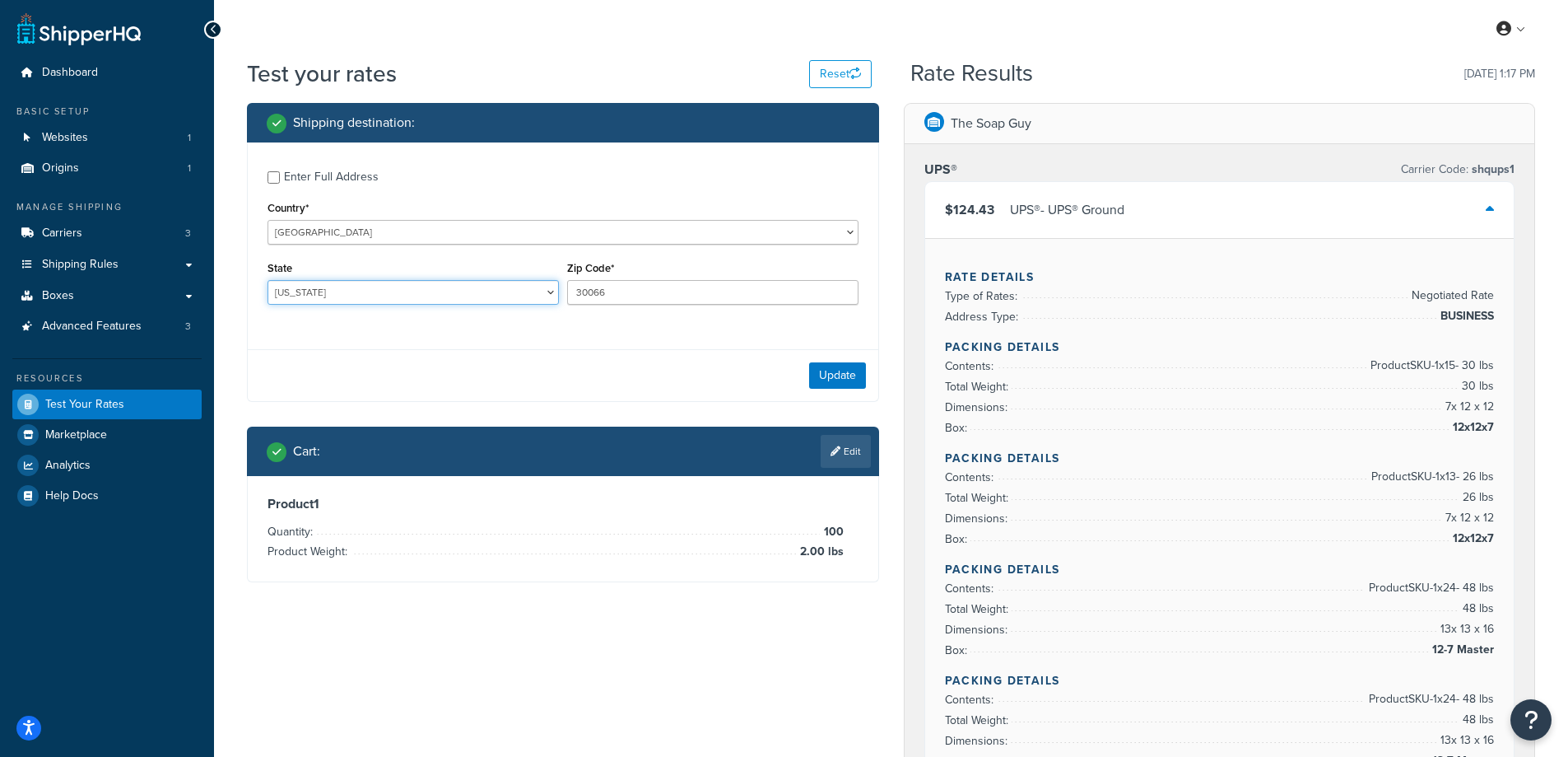
click at [321, 289] on select "Alabama Alaska American Samoa Arizona Arkansas Armed Forces Americas Armed Forc…" at bounding box center [412, 292] width 291 height 25
select select "GA"
click at [267, 280] on select "Alabama Alaska American Samoa Arizona Arkansas Armed Forces Americas Armed Forc…" at bounding box center [412, 292] width 291 height 25
click at [858, 370] on button "Update" at bounding box center [838, 376] width 57 height 27
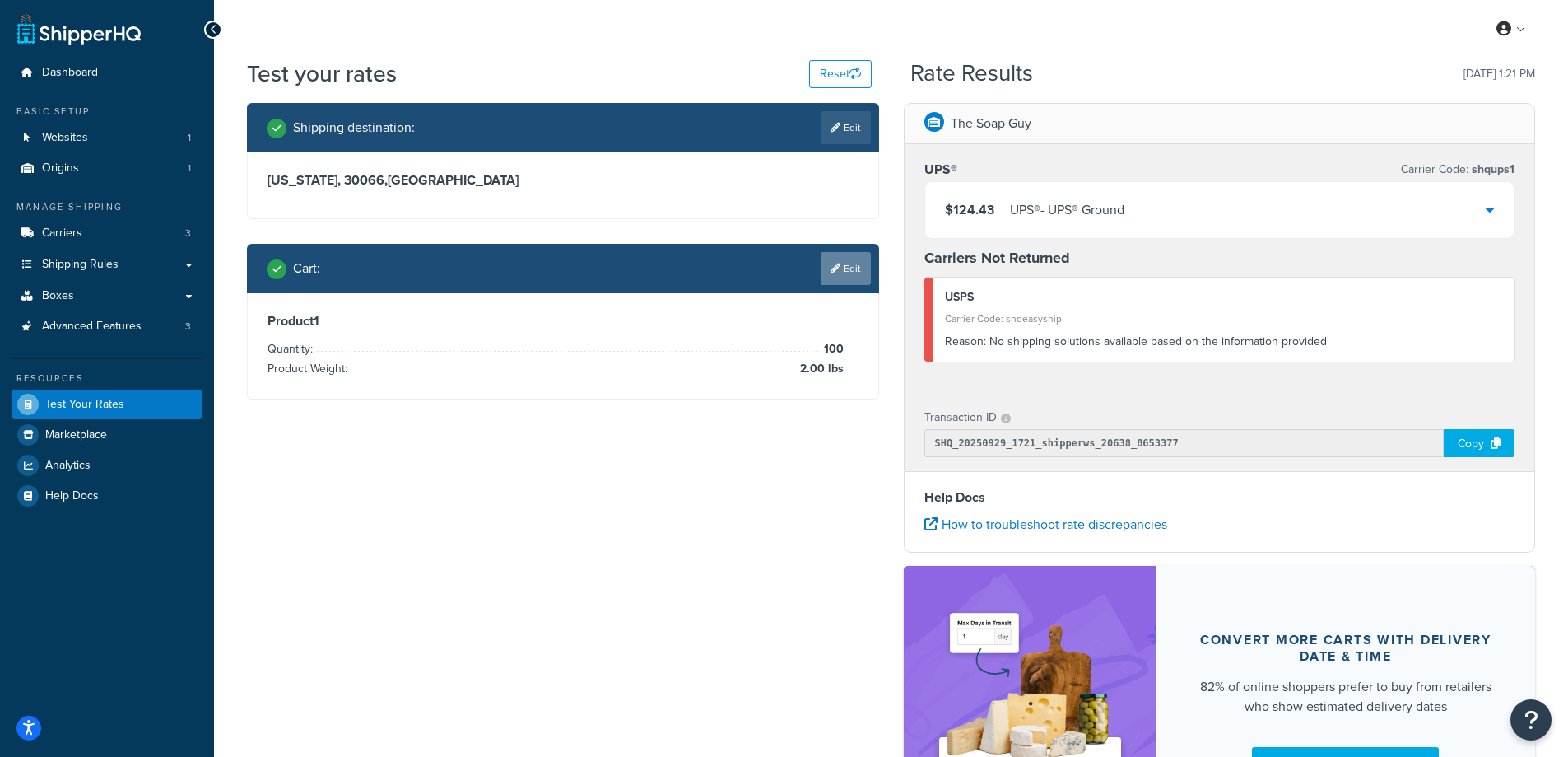
click at [857, 265] on link "Edit" at bounding box center [846, 268] width 50 height 33
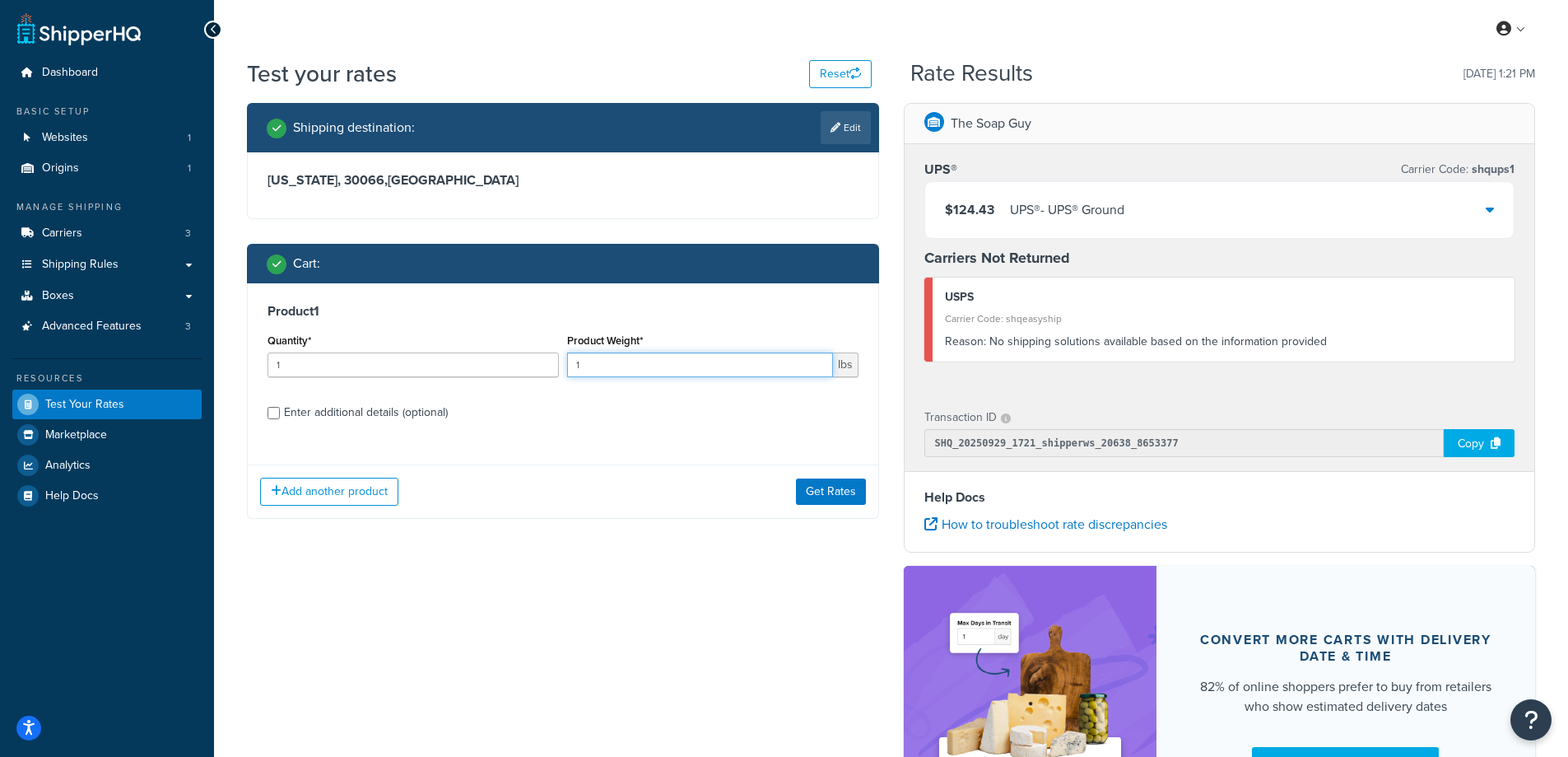
drag, startPoint x: 605, startPoint y: 369, endPoint x: 535, endPoint y: 367, distance: 70.0
click at [535, 367] on div "Quantity* 1 Product Weight* 1 lbs" at bounding box center [563, 359] width 599 height 60
paste input "5.17"
type input "5.17"
drag, startPoint x: 339, startPoint y: 362, endPoint x: 233, endPoint y: 362, distance: 106.0
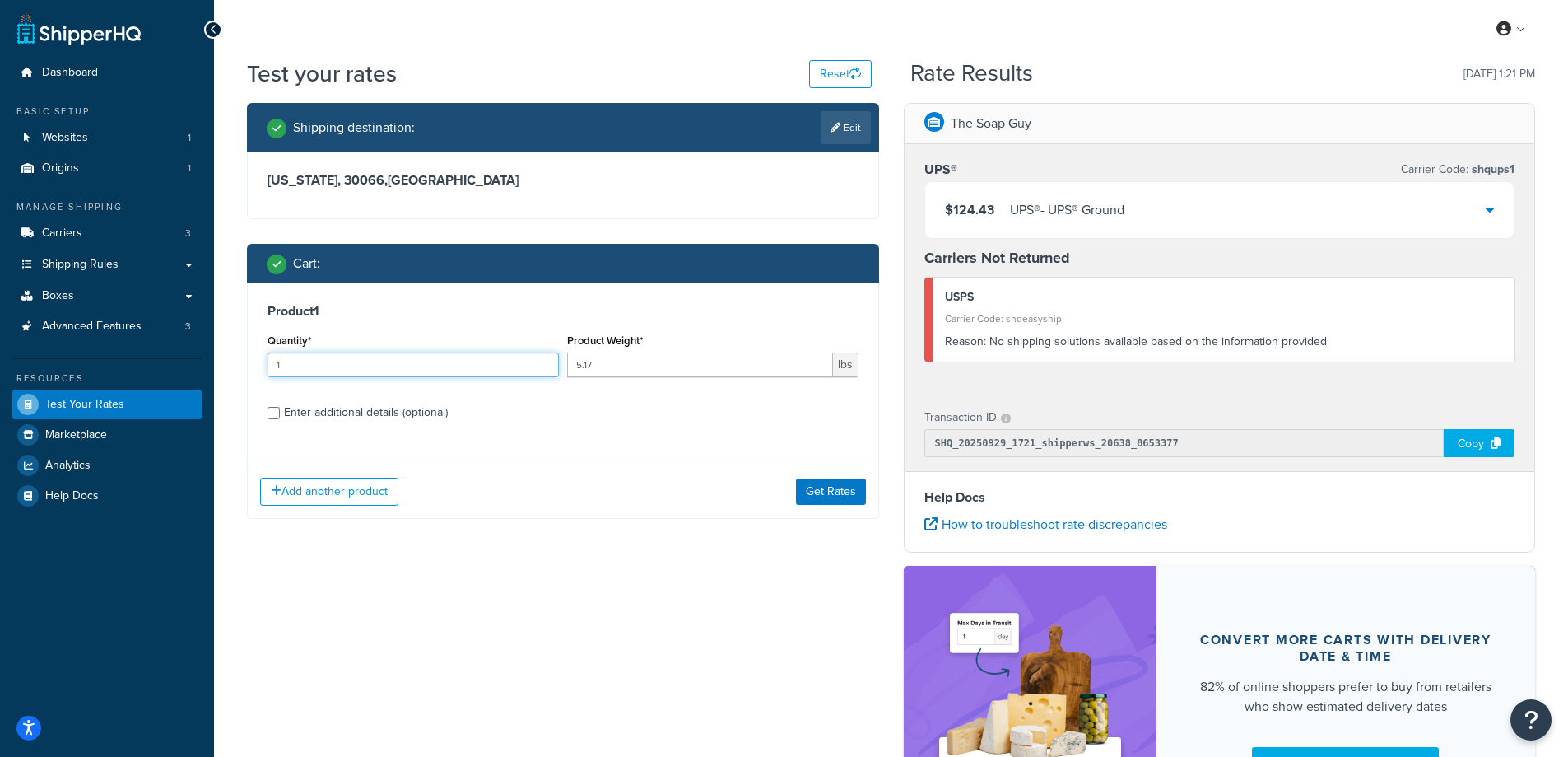
click at [233, 362] on div "Test your rates Reset Rate Results 09/29/2025, 1:21 PM Shipping destination : E…" at bounding box center [890, 480] width 1354 height 844
type input "100"
click at [843, 496] on button "Get Rates" at bounding box center [831, 492] width 70 height 27
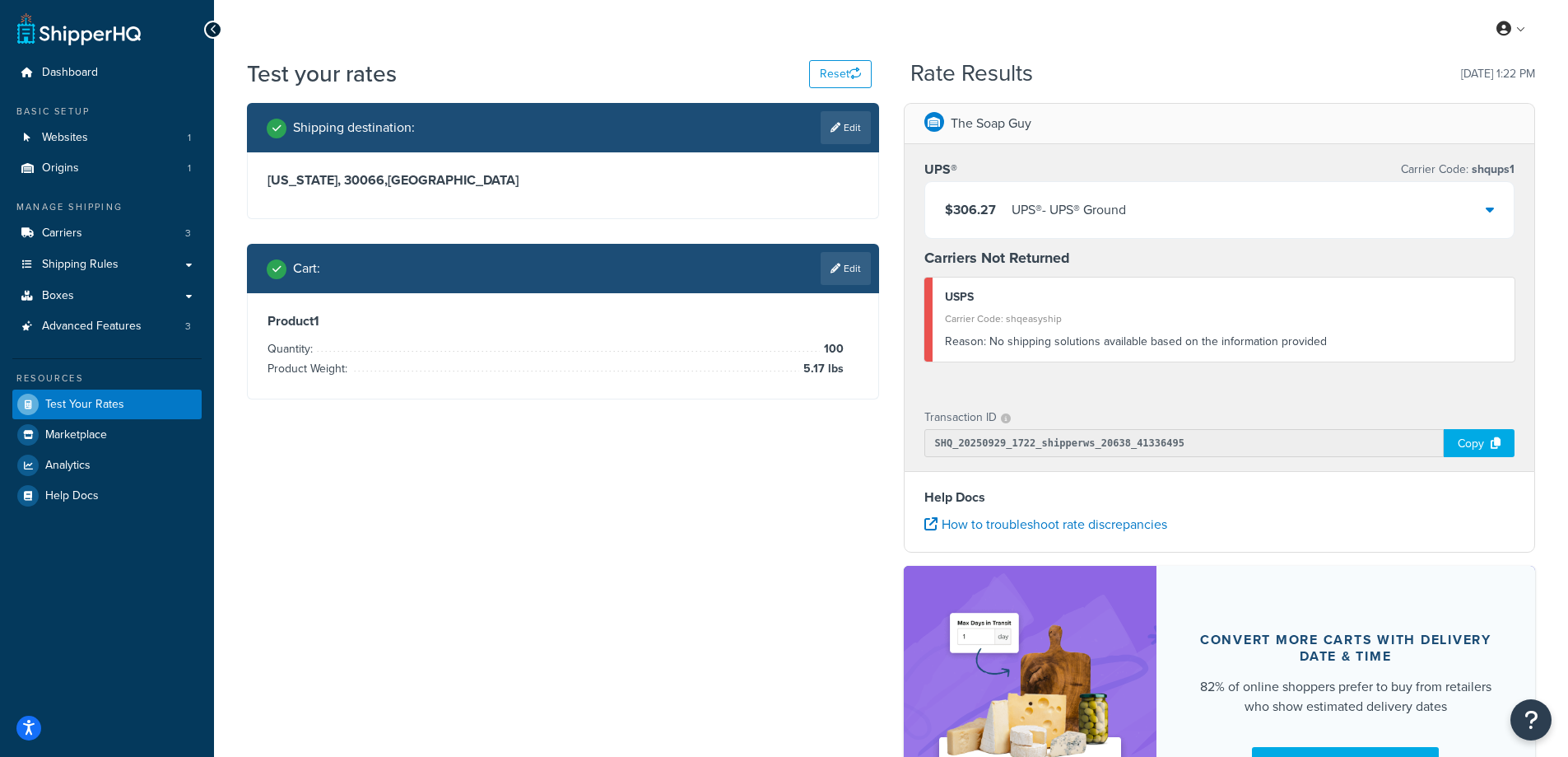
click at [1143, 224] on div "$306.27 UPS® - UPS® Ground" at bounding box center [1220, 209] width 589 height 56
